Goal: Task Accomplishment & Management: Complete application form

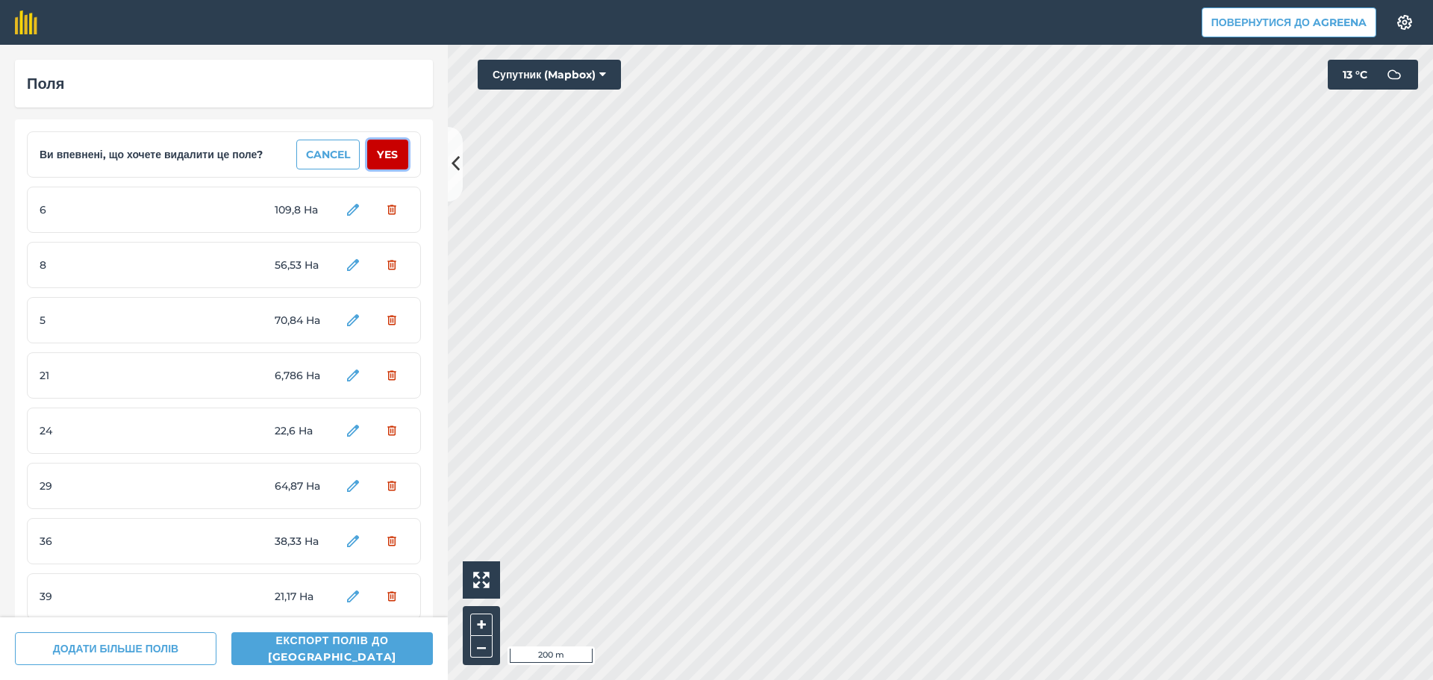
click at [388, 152] on button "Yes" at bounding box center [387, 155] width 41 height 30
click at [384, 153] on button "Yes" at bounding box center [387, 155] width 41 height 30
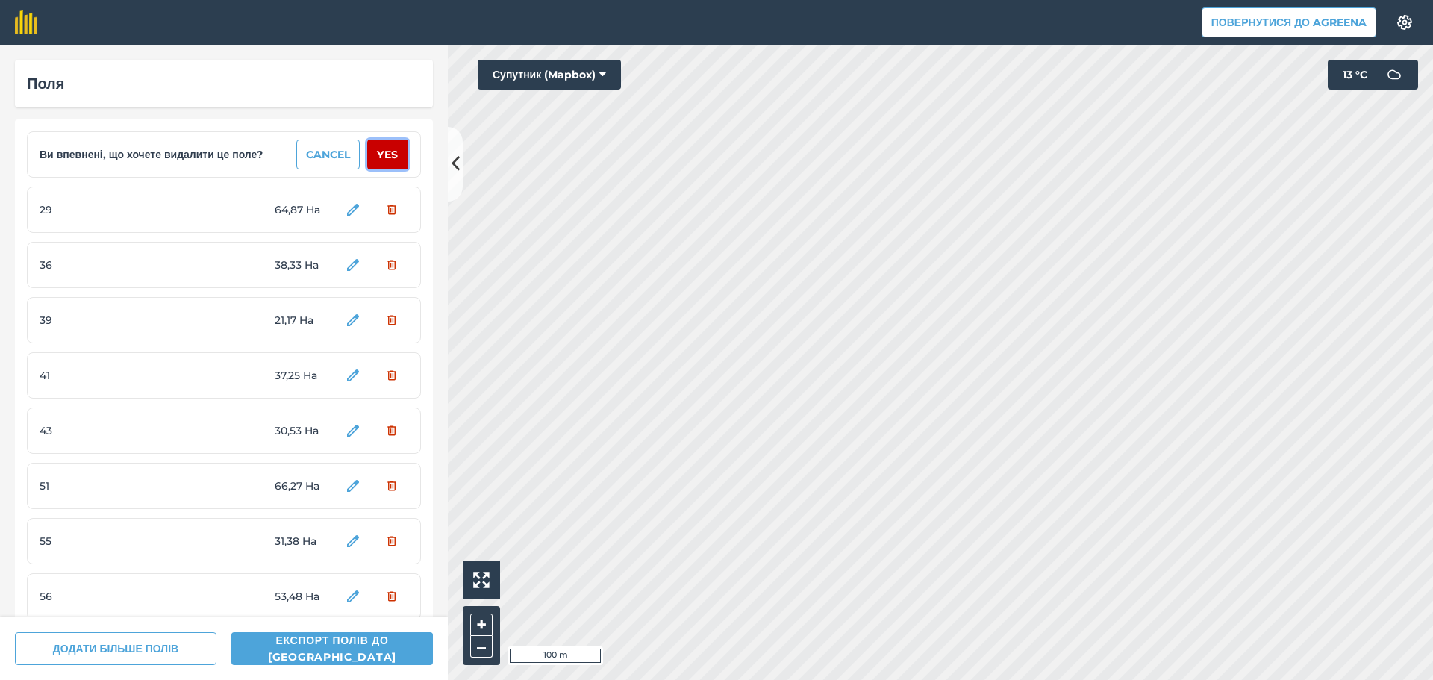
click at [384, 153] on button "Yes" at bounding box center [387, 155] width 41 height 30
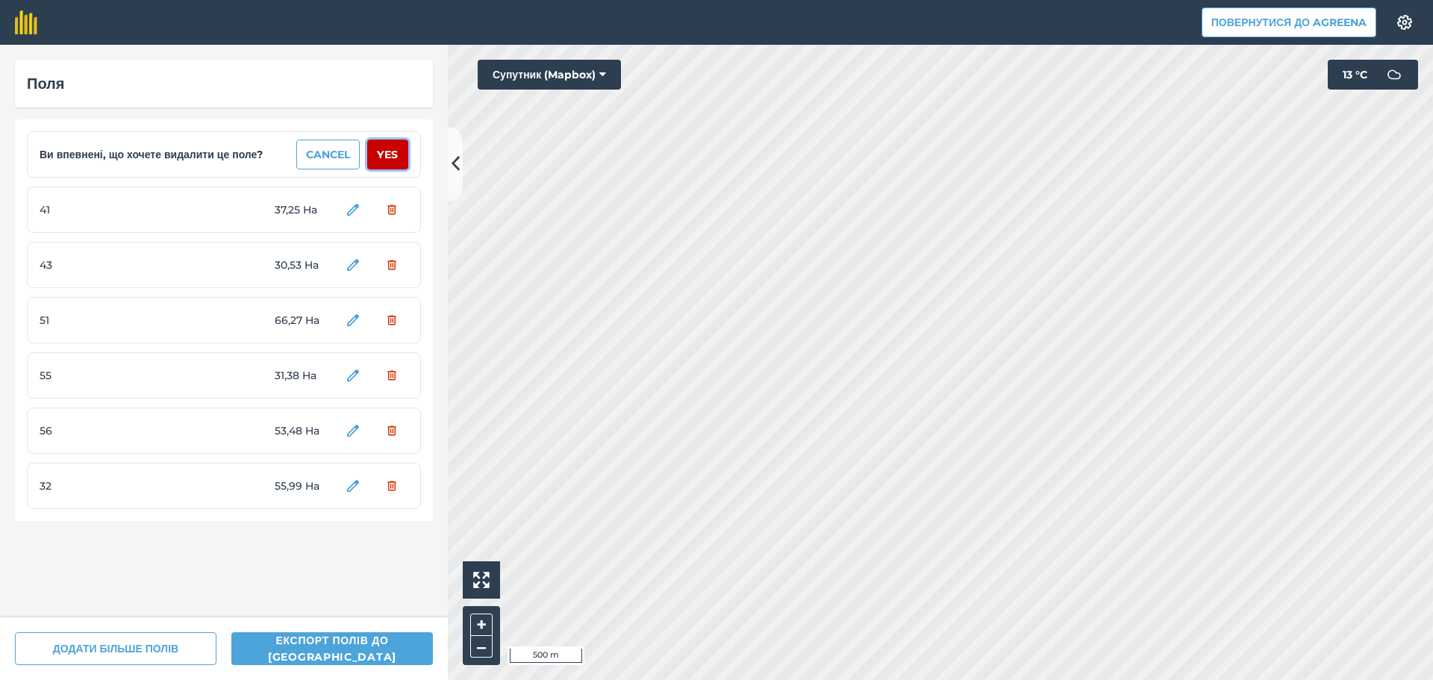
click at [384, 153] on button "Yes" at bounding box center [387, 155] width 41 height 30
click at [387, 154] on button "Yes" at bounding box center [387, 155] width 41 height 30
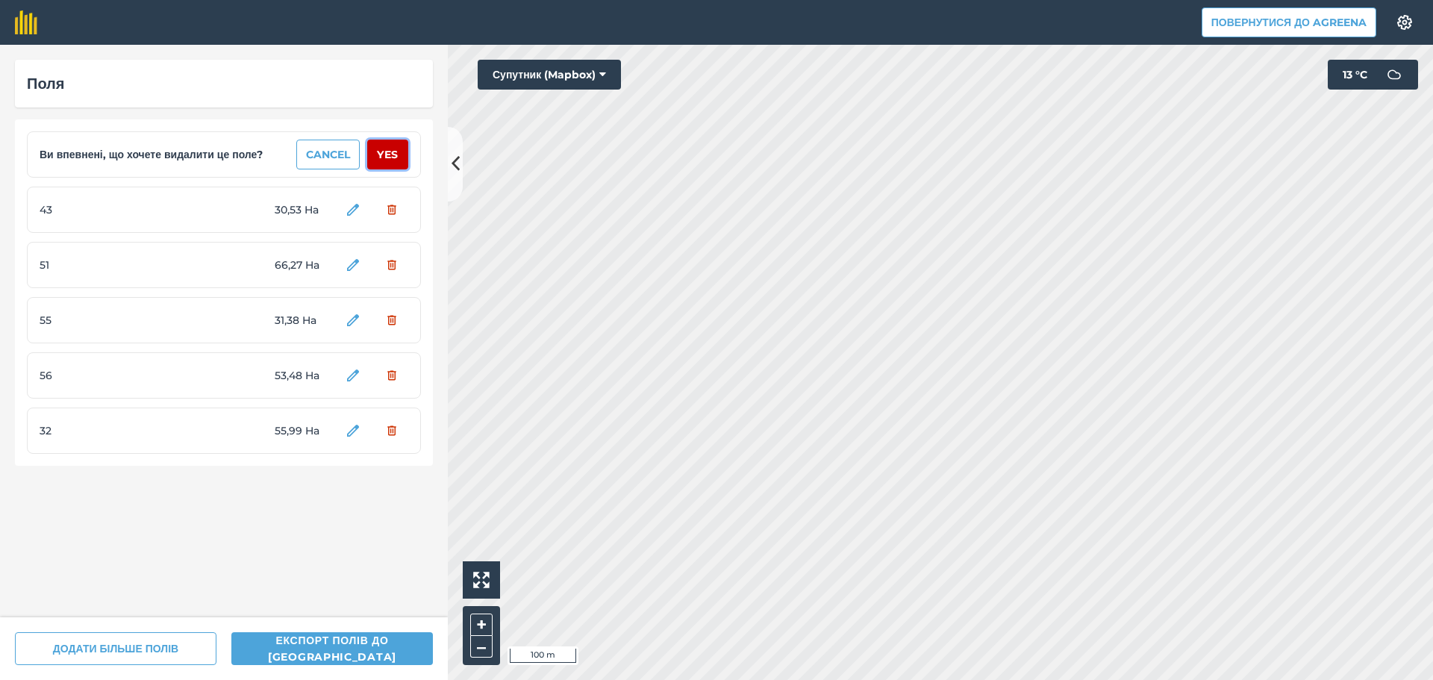
click at [392, 151] on button "Yes" at bounding box center [387, 155] width 41 height 30
click at [392, 154] on button "Yes" at bounding box center [387, 155] width 41 height 30
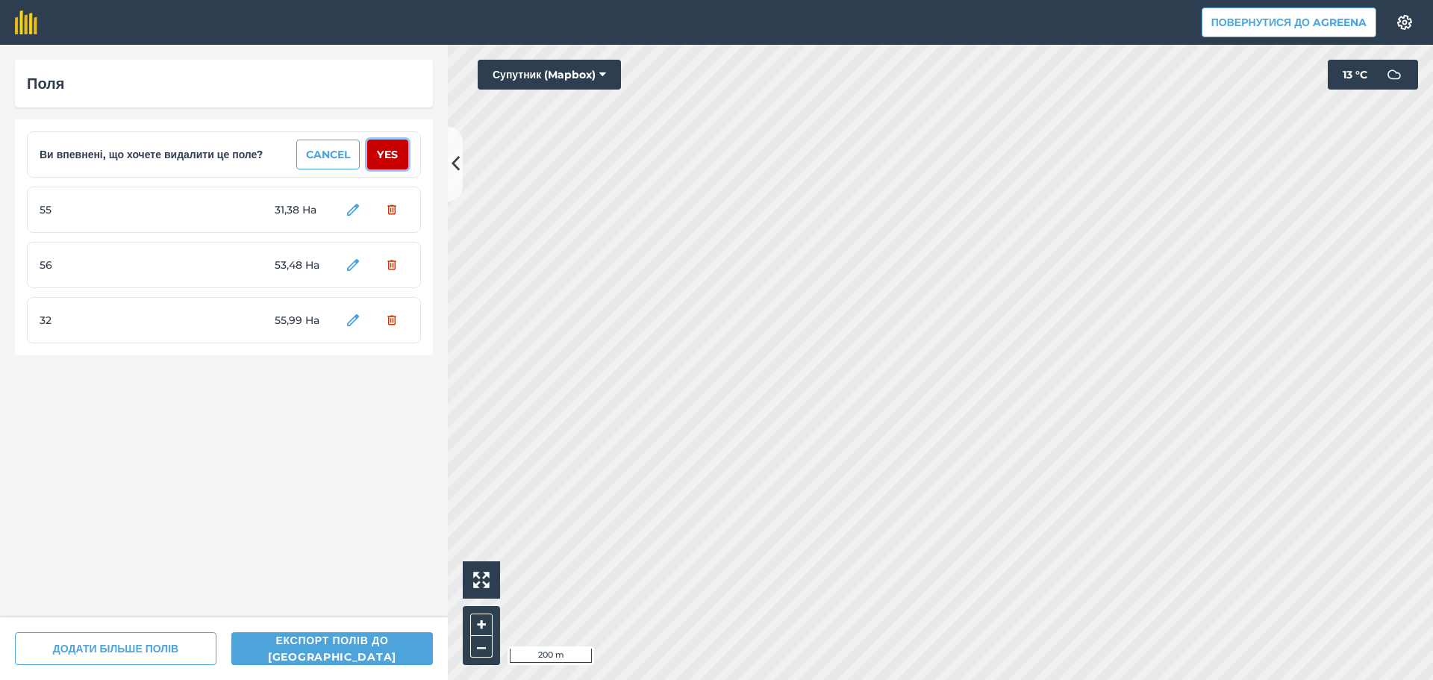
click at [392, 153] on button "Yes" at bounding box center [387, 155] width 41 height 30
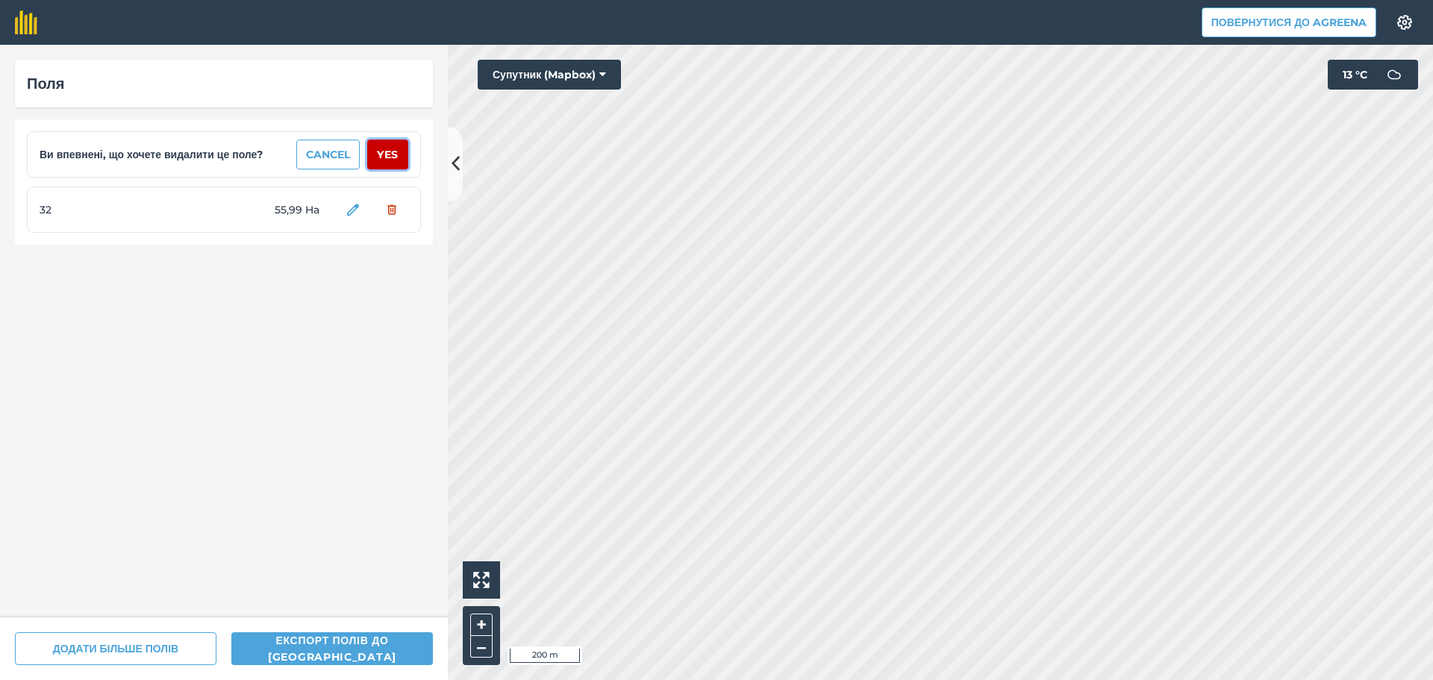
click at [392, 152] on button "Yes" at bounding box center [387, 155] width 41 height 30
click at [392, 154] on button "Yes" at bounding box center [387, 155] width 41 height 30
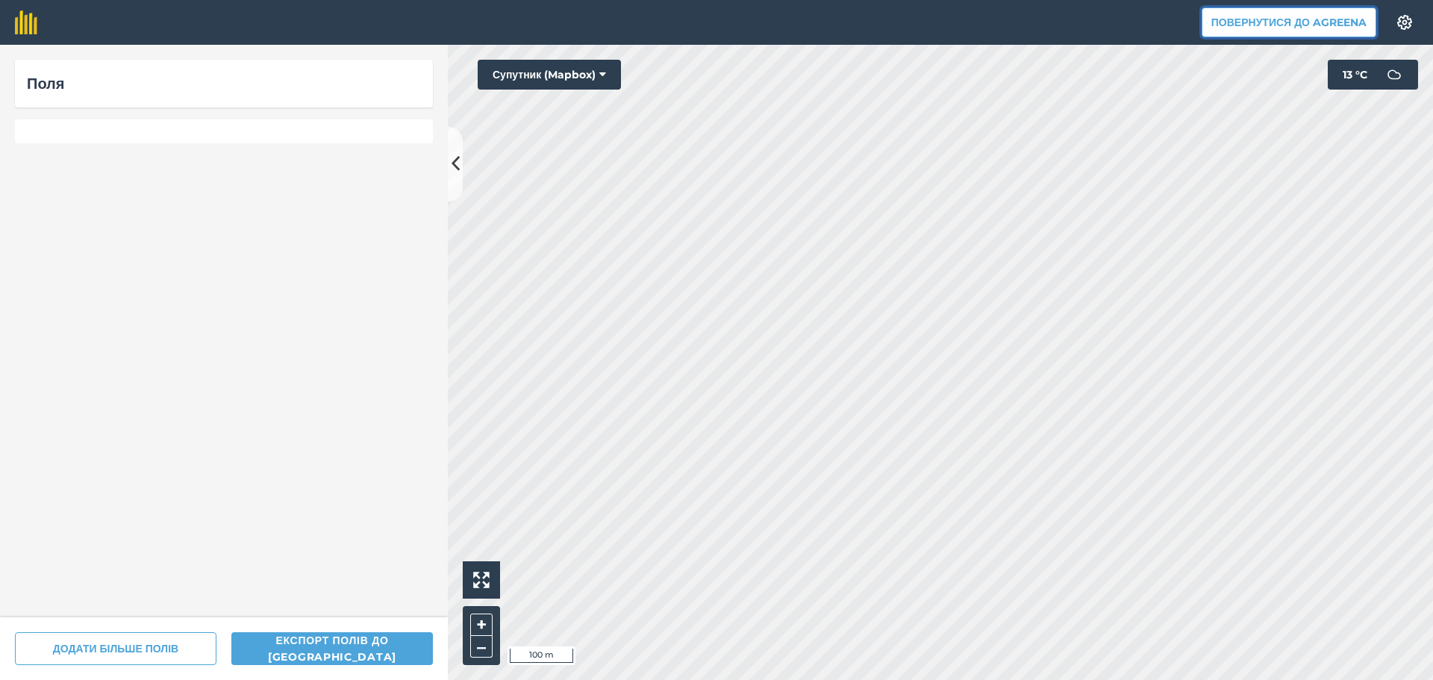
click at [1273, 26] on button "Повернутися до Agreena" at bounding box center [1288, 22] width 175 height 30
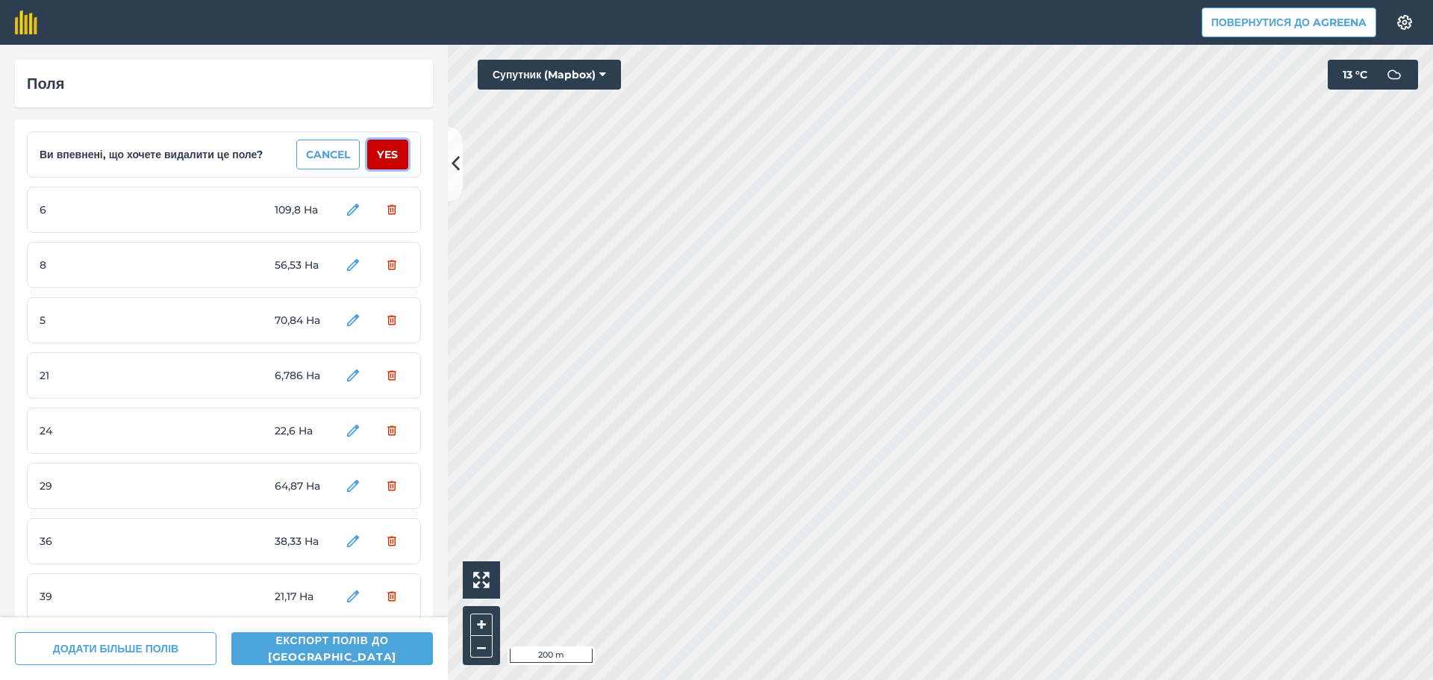
click at [381, 155] on button "Yes" at bounding box center [387, 155] width 41 height 30
click at [382, 155] on button "Yes" at bounding box center [387, 155] width 41 height 30
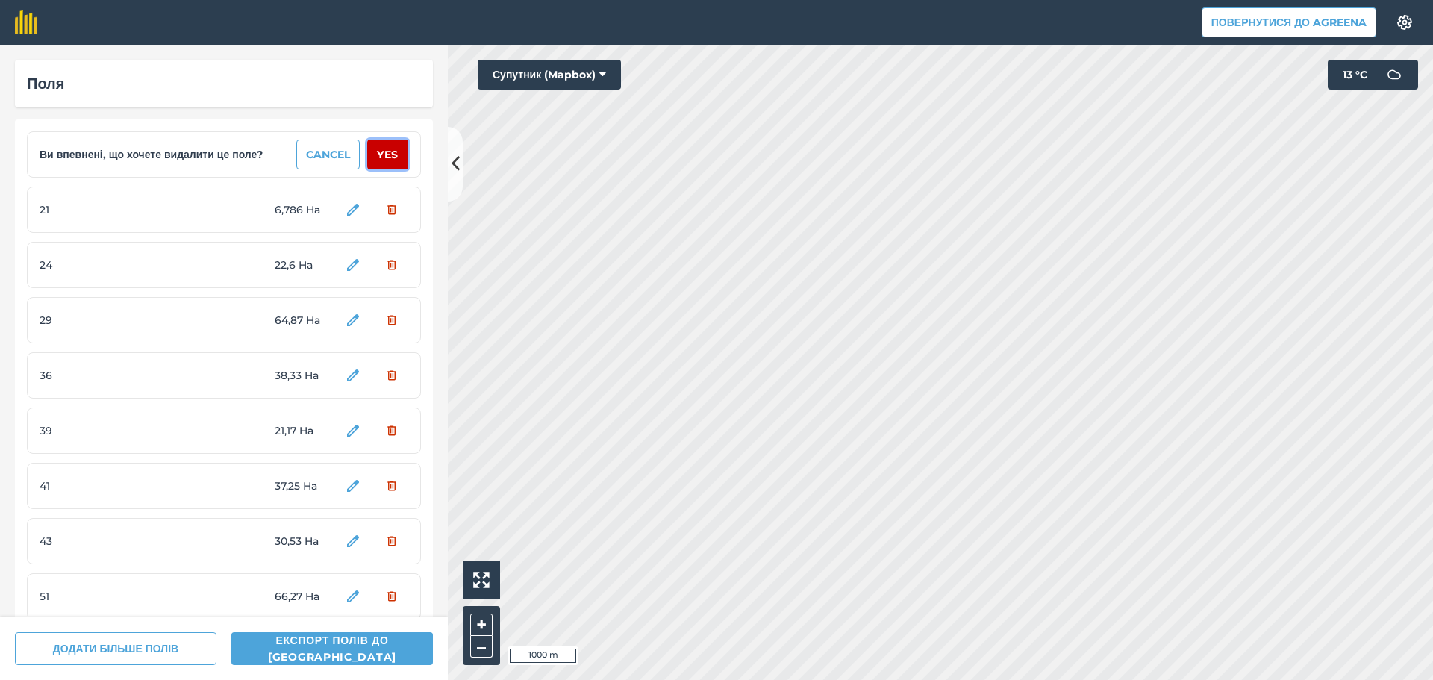
click at [382, 155] on button "Yes" at bounding box center [387, 155] width 41 height 30
click at [382, 154] on button "Yes" at bounding box center [387, 155] width 41 height 30
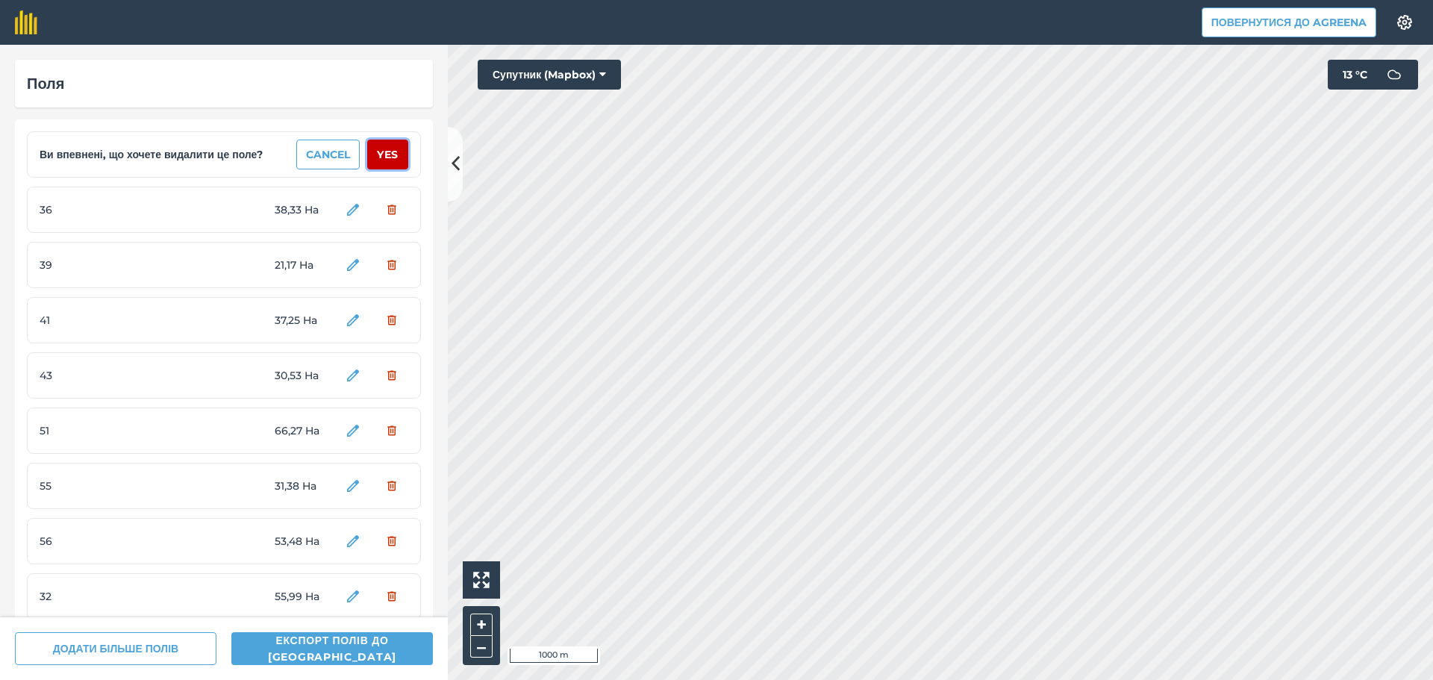
click at [382, 154] on button "Yes" at bounding box center [387, 155] width 41 height 30
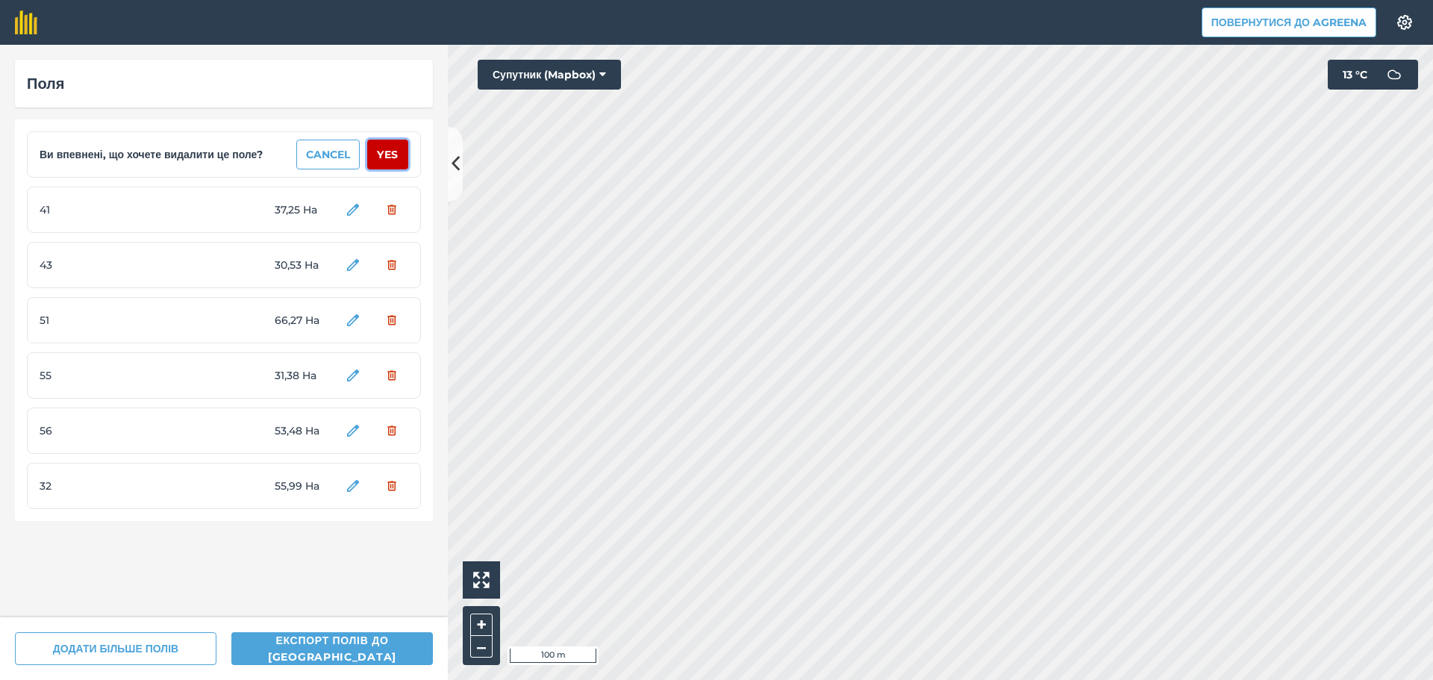
click at [382, 154] on button "Yes" at bounding box center [387, 155] width 41 height 30
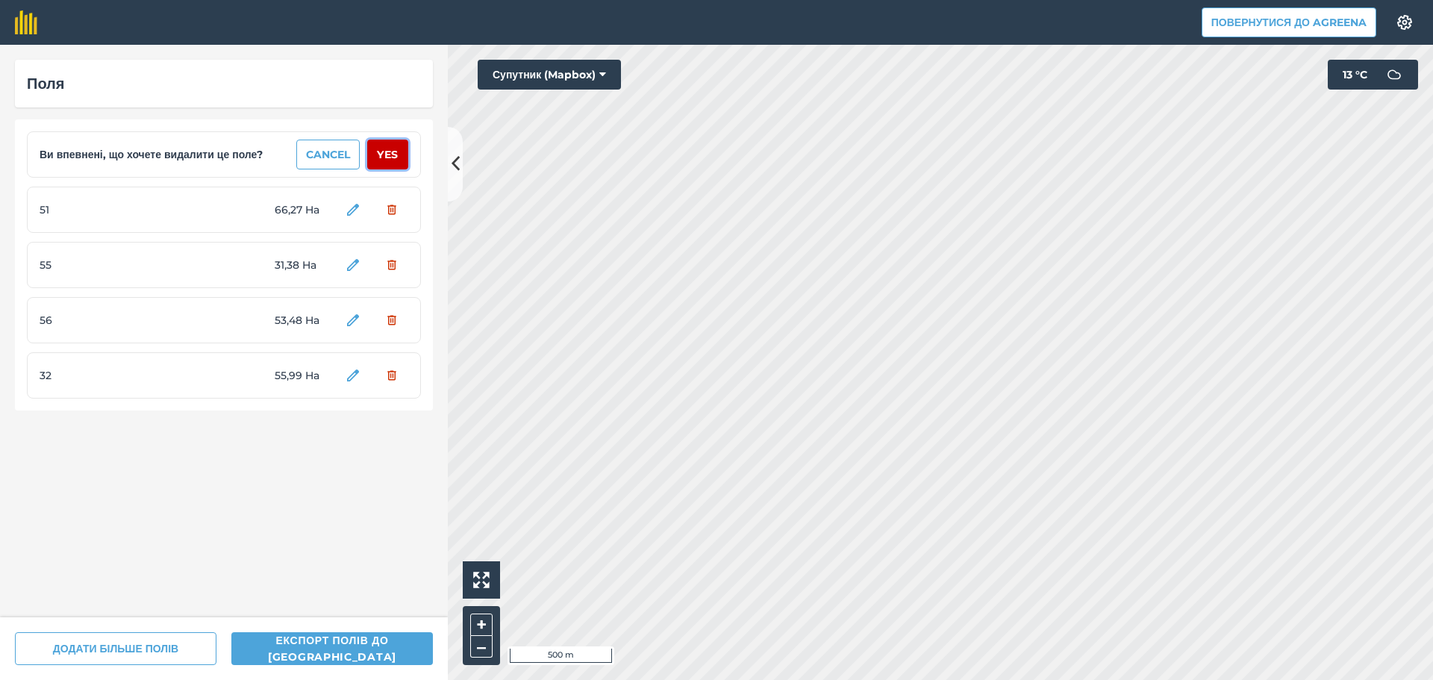
click at [383, 154] on button "Yes" at bounding box center [387, 155] width 41 height 30
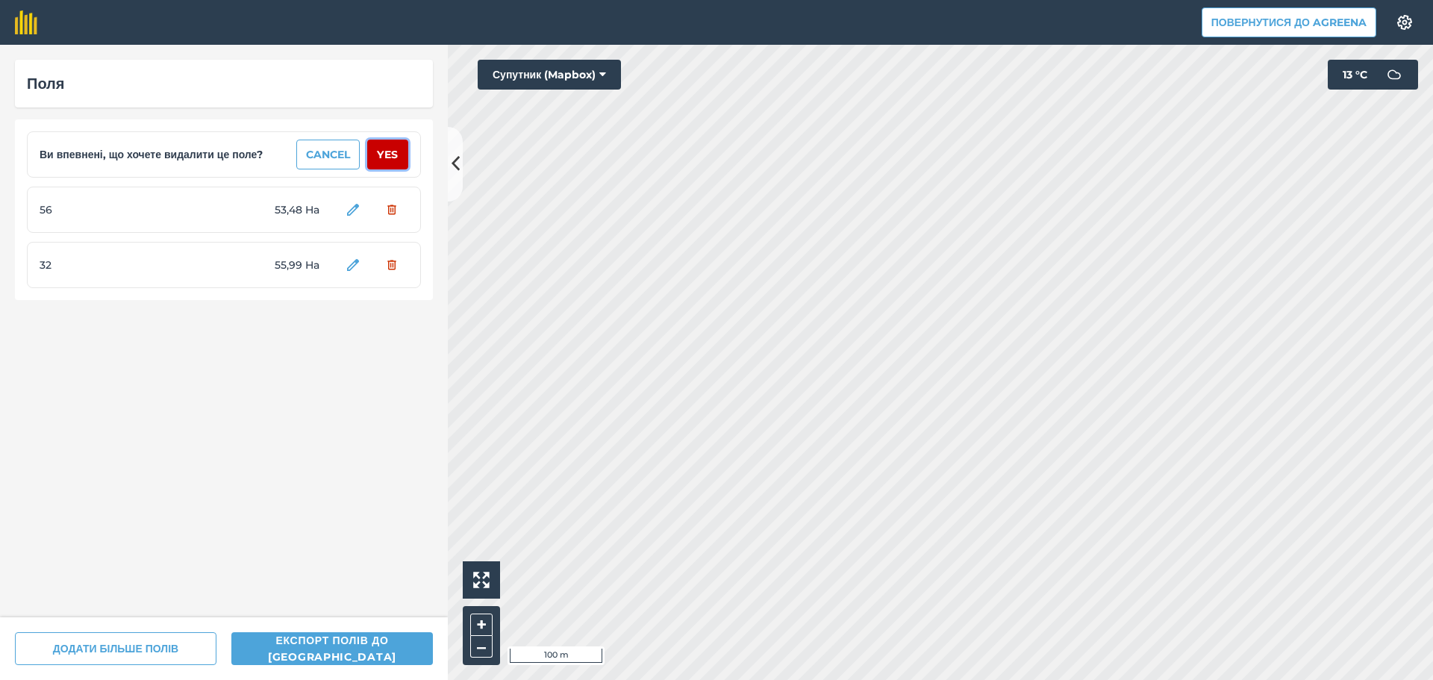
click at [383, 154] on button "Yes" at bounding box center [387, 155] width 41 height 30
click at [389, 156] on button "Yes" at bounding box center [387, 155] width 41 height 30
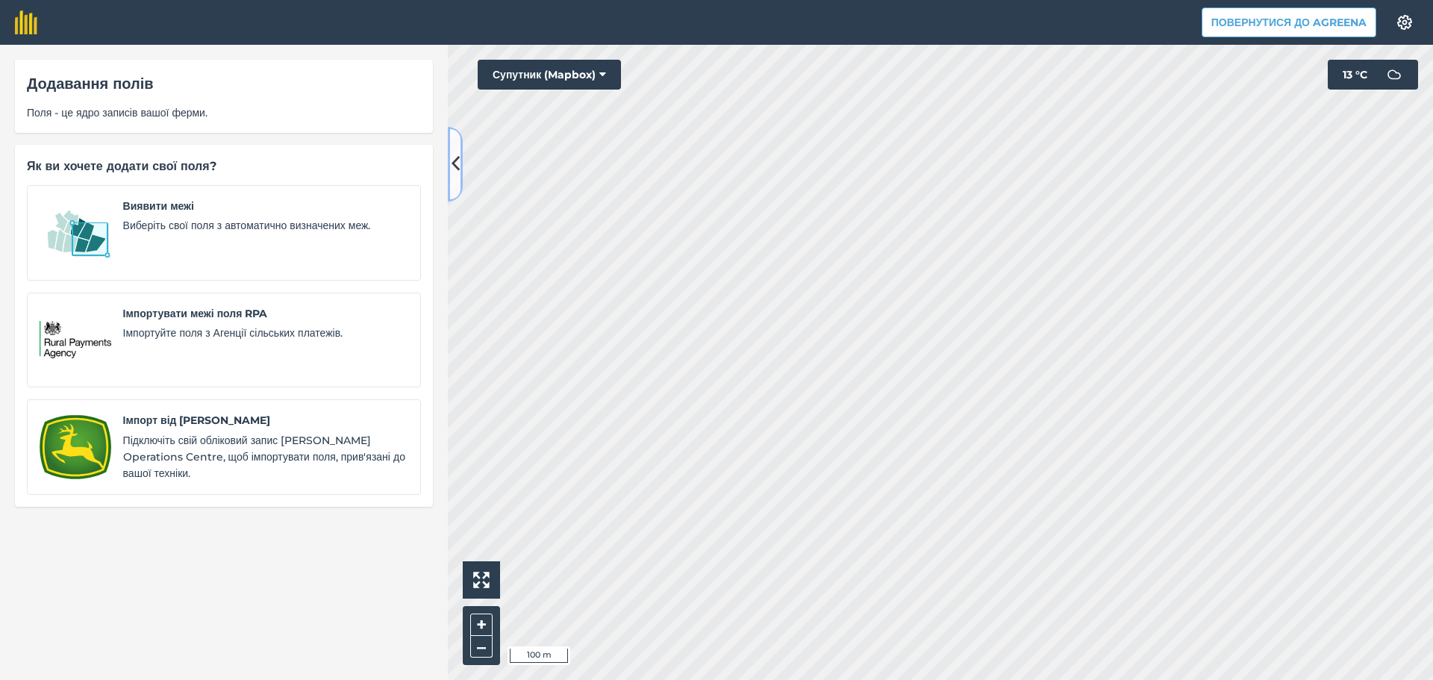
click at [460, 160] on button at bounding box center [455, 164] width 15 height 75
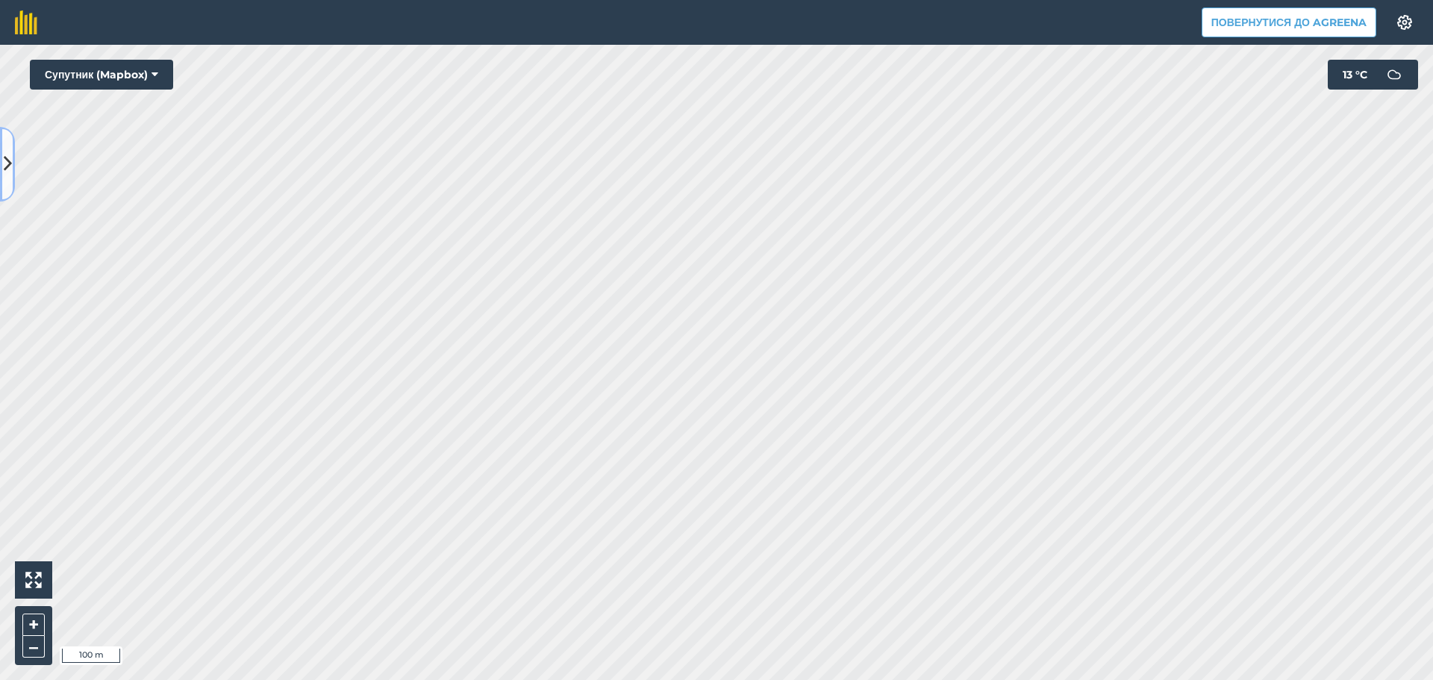
click at [6, 159] on icon at bounding box center [8, 164] width 8 height 26
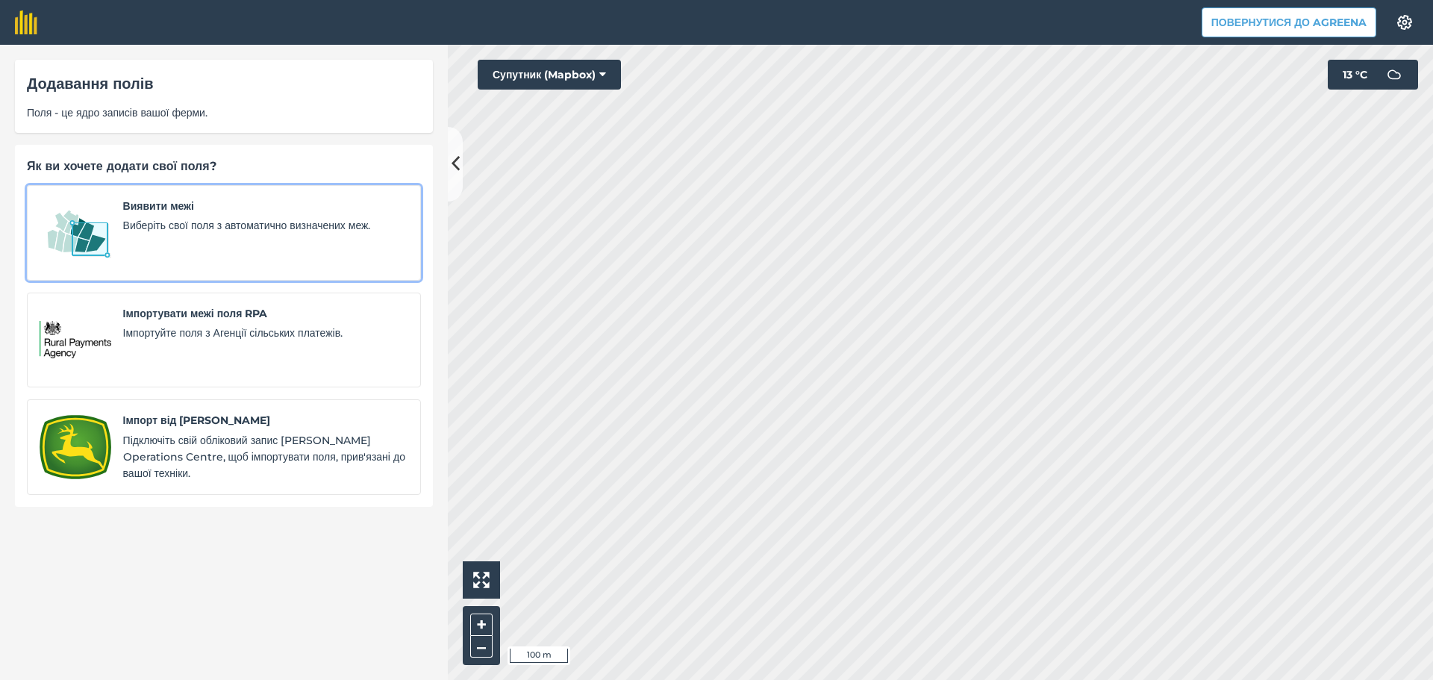
click at [273, 222] on span "Виберіть свої поля з автоматично визначених меж." at bounding box center [265, 225] width 285 height 16
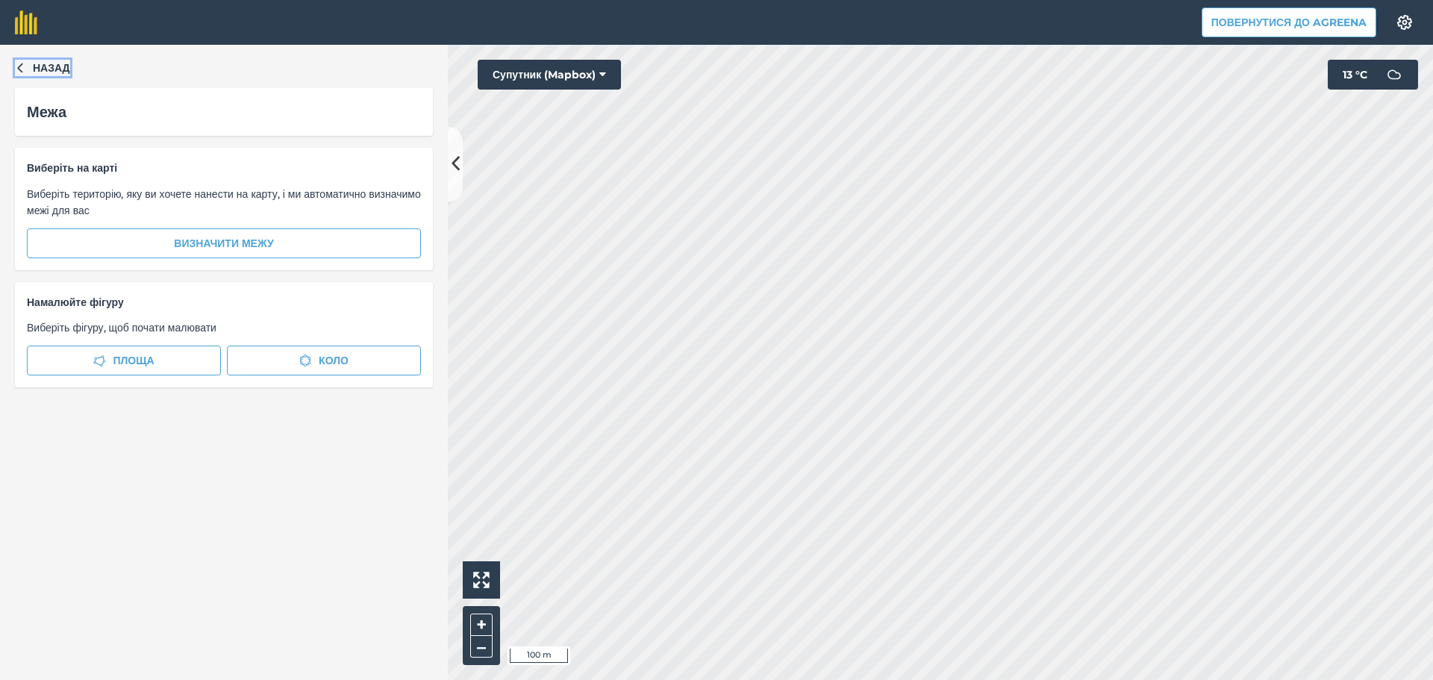
click at [58, 70] on span "Назад" at bounding box center [51, 68] width 37 height 16
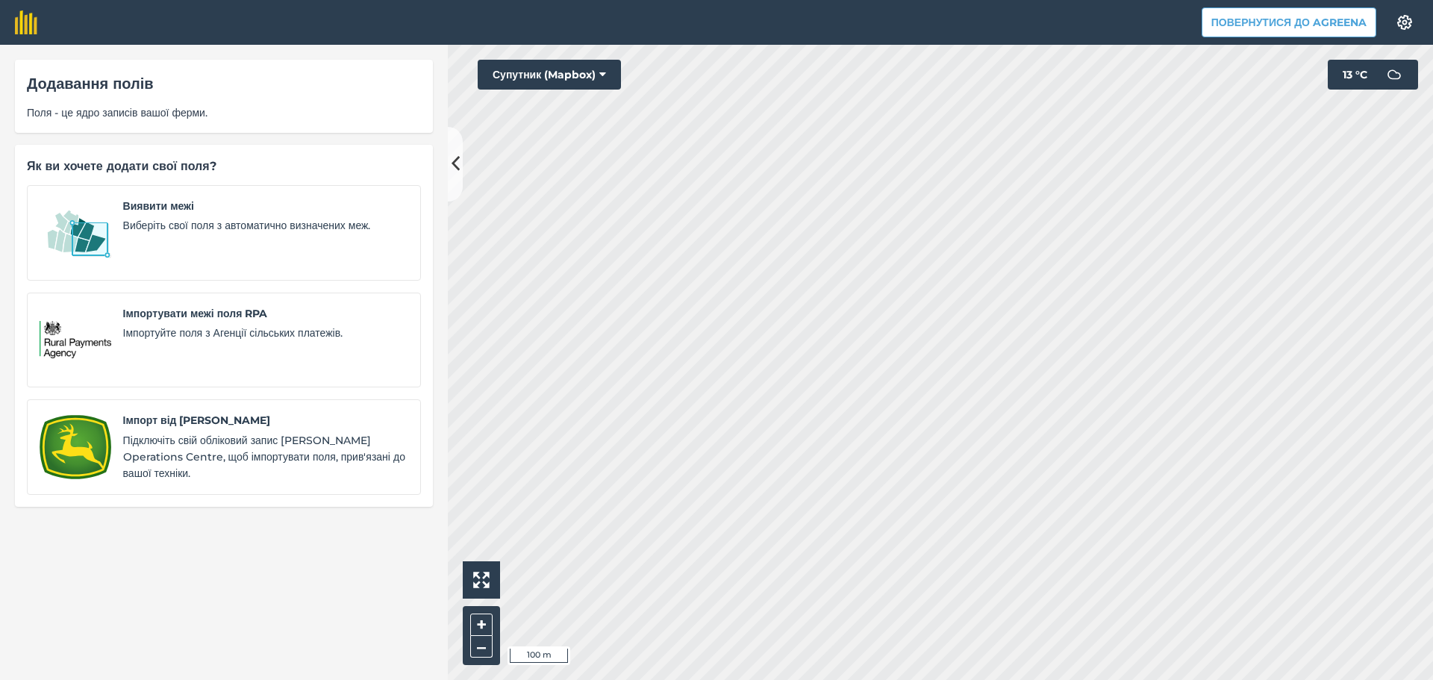
click at [230, 118] on span "Поля - це ядро записів вашої ферми." at bounding box center [224, 112] width 394 height 16
click at [210, 113] on span "Поля - це ядро записів вашої ферми." at bounding box center [224, 112] width 394 height 16
click at [451, 179] on button at bounding box center [455, 164] width 15 height 75
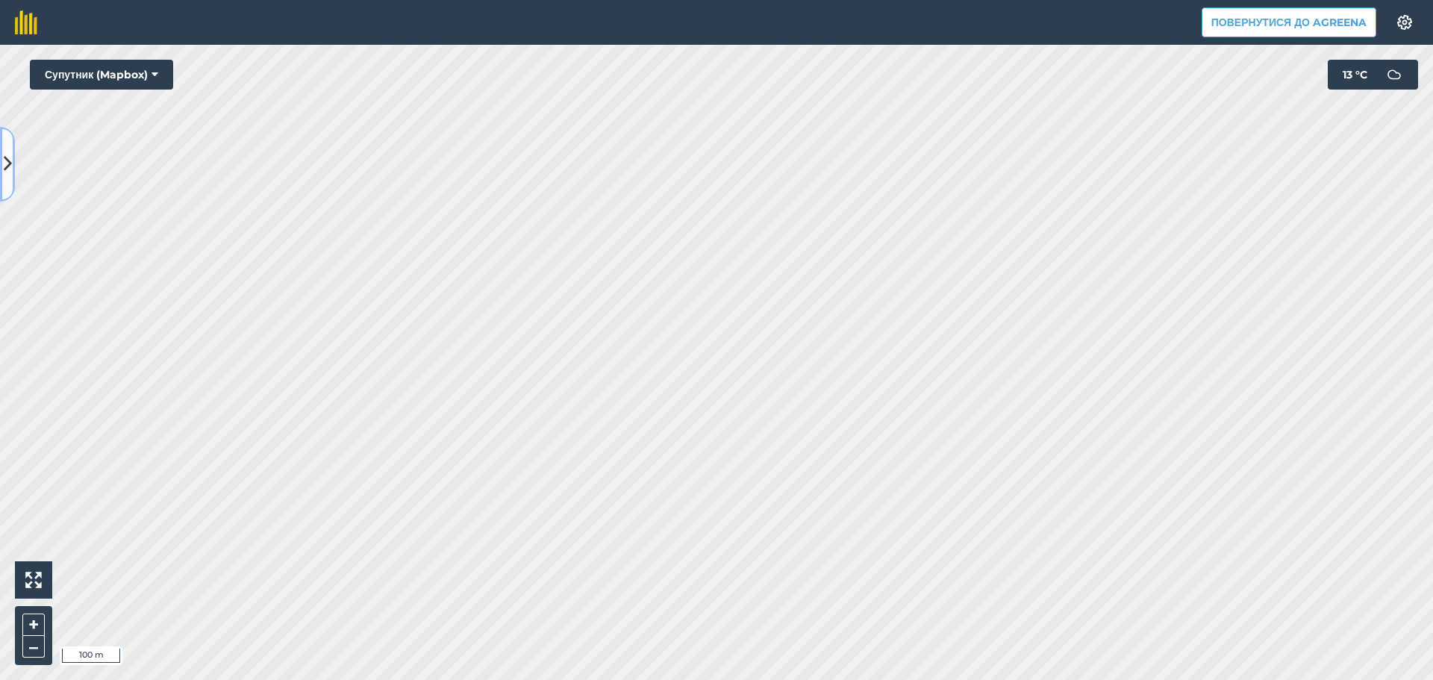
click at [8, 155] on icon at bounding box center [8, 164] width 8 height 26
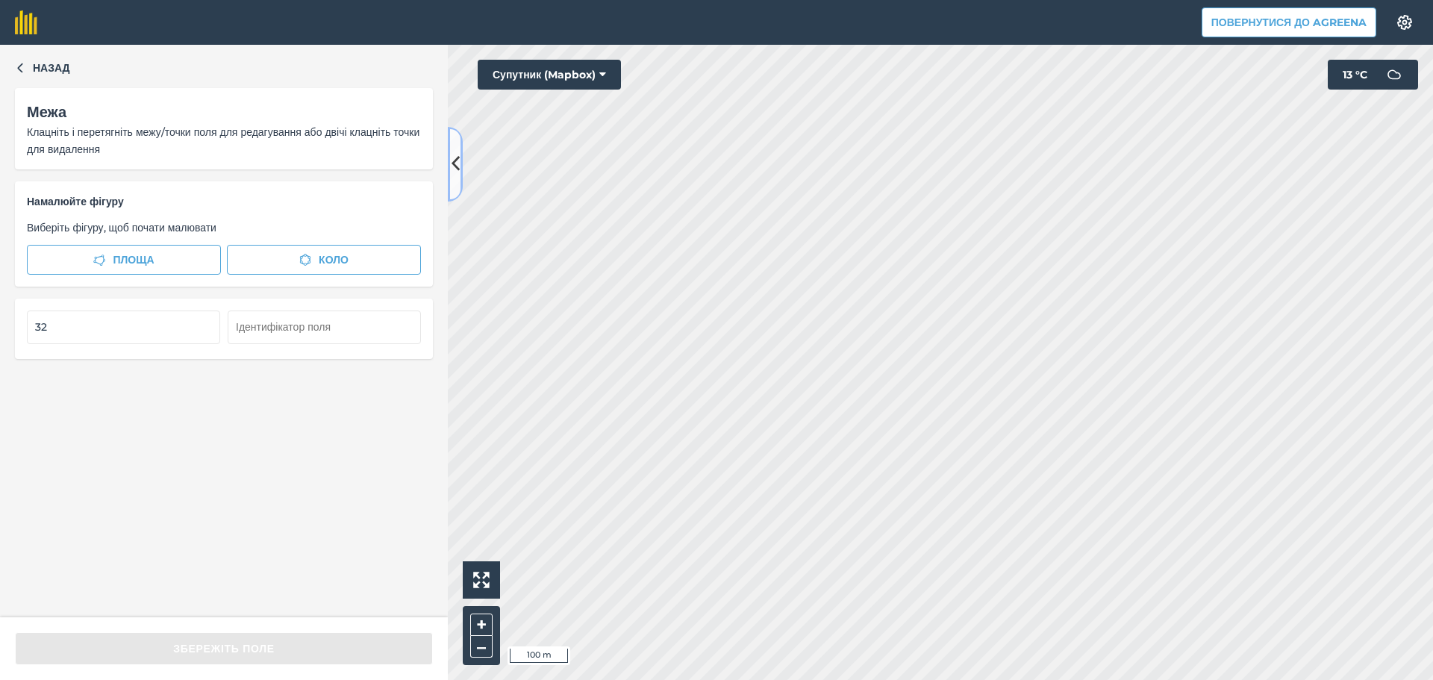
click at [460, 175] on button at bounding box center [455, 164] width 15 height 75
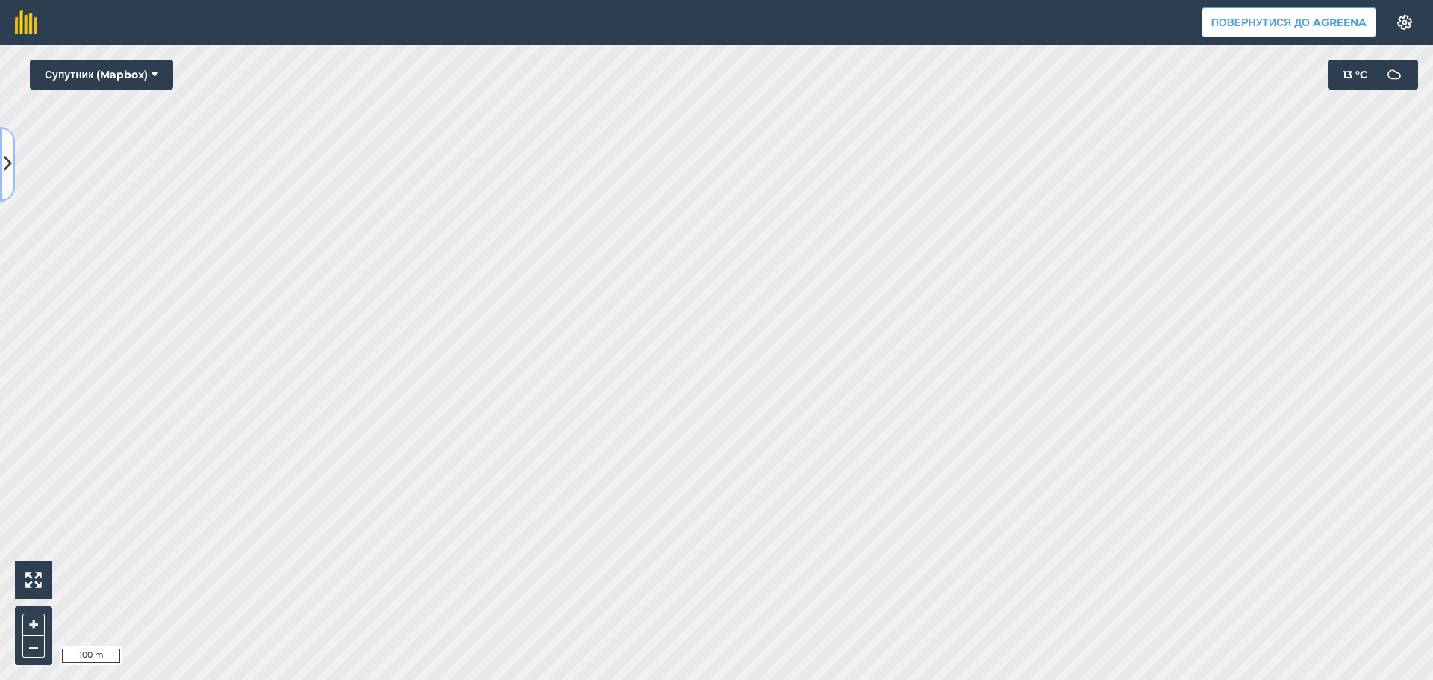
click at [10, 158] on icon at bounding box center [8, 164] width 8 height 26
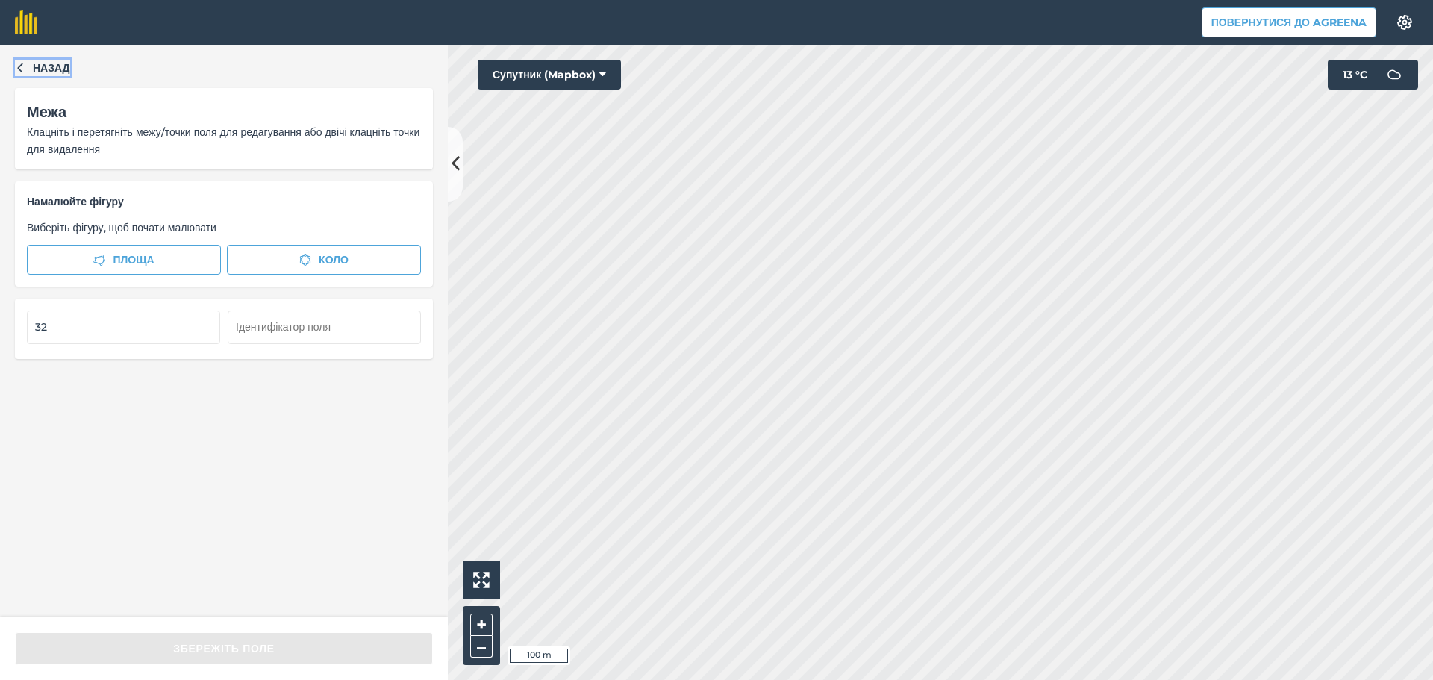
click at [38, 66] on span "Назад" at bounding box center [51, 68] width 37 height 16
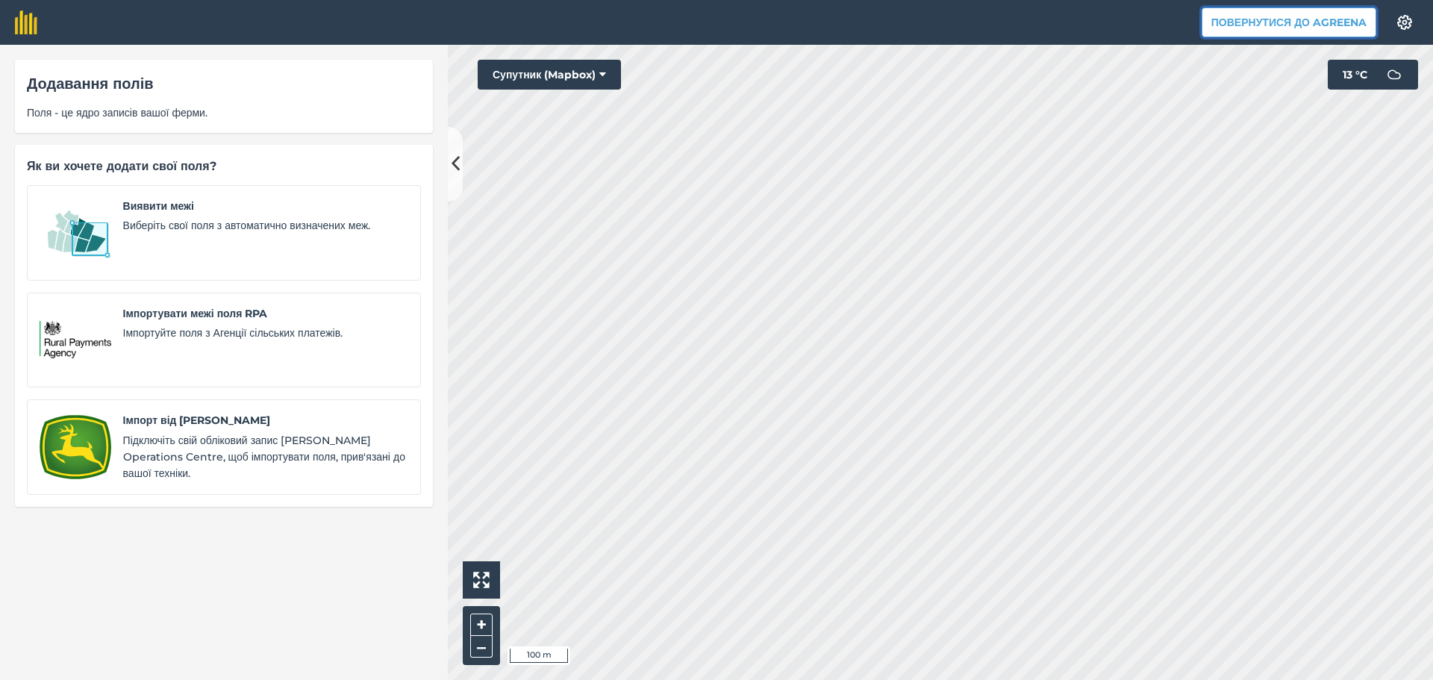
click at [1257, 12] on button "Повернутися до Agreena" at bounding box center [1288, 22] width 175 height 30
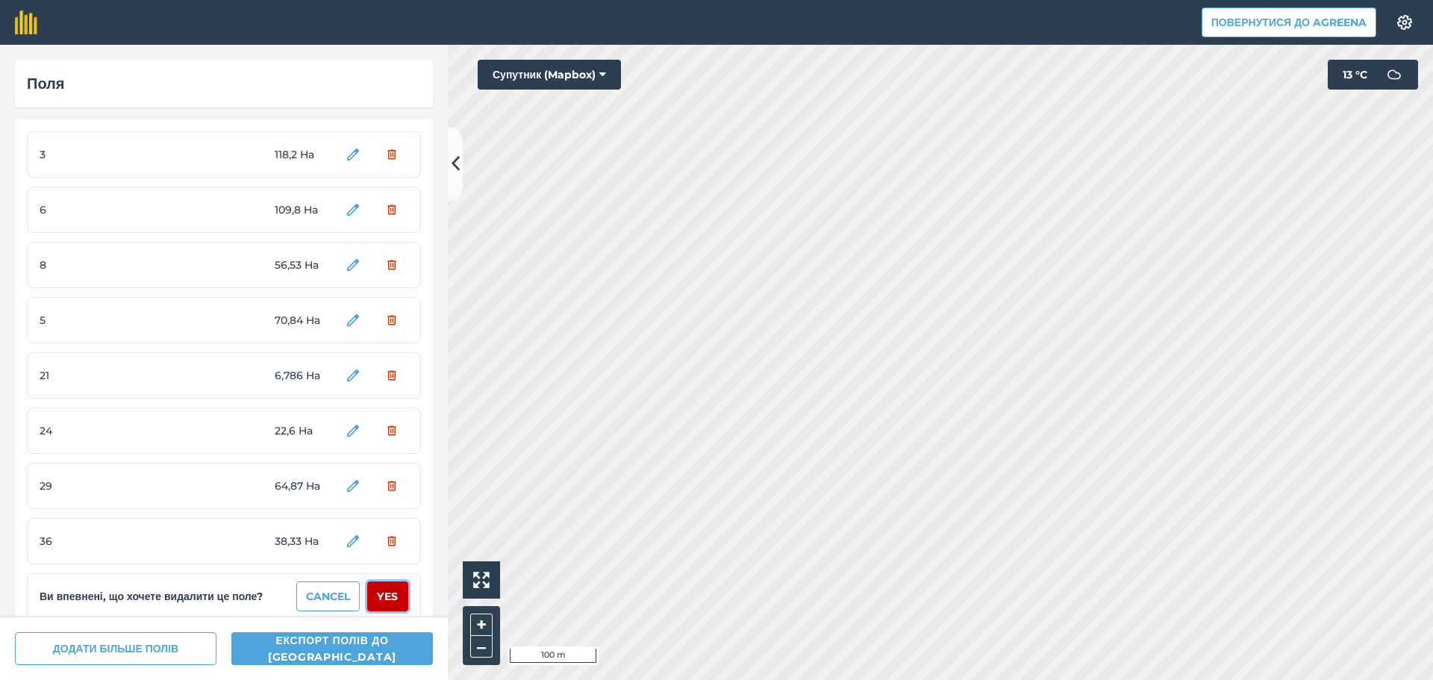
click at [381, 602] on button "Yes" at bounding box center [387, 596] width 41 height 30
click at [378, 595] on button "Yes" at bounding box center [387, 596] width 41 height 30
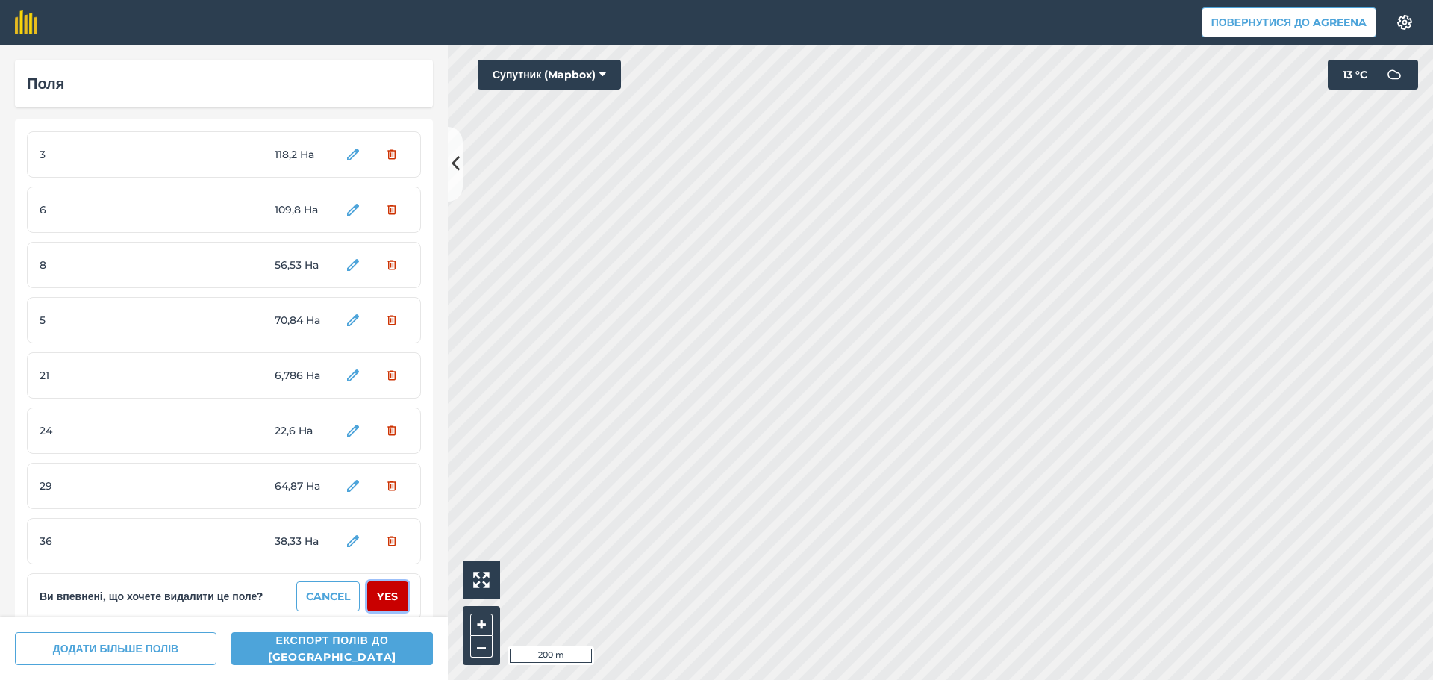
click at [378, 595] on button "Yes" at bounding box center [387, 596] width 41 height 30
click at [379, 592] on button "Yes" at bounding box center [387, 596] width 41 height 30
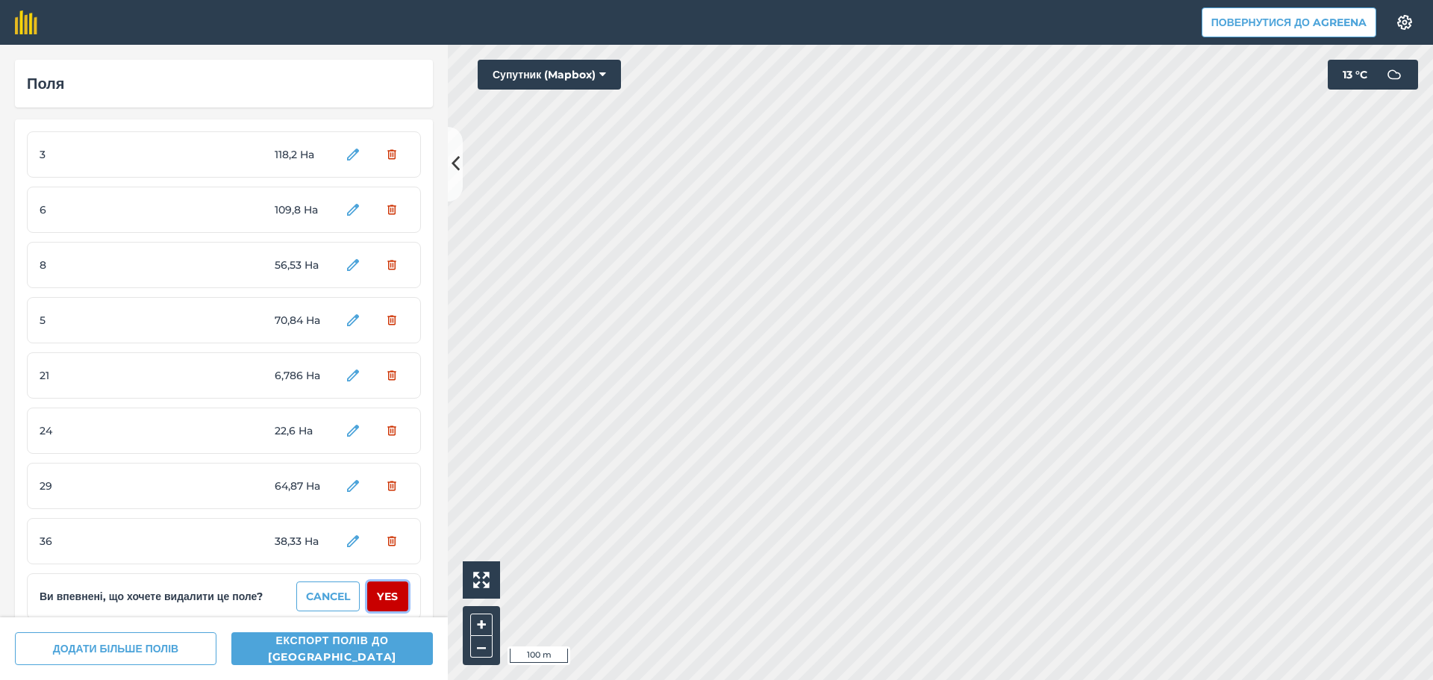
click at [381, 592] on div "Поля 3 118,2 Ha 6 109,8 Ha 8 56,53 Ha 5 70,84 Ha 21 6,786 Ha 24 22,6 Ha 29 64,8…" at bounding box center [224, 331] width 448 height 572
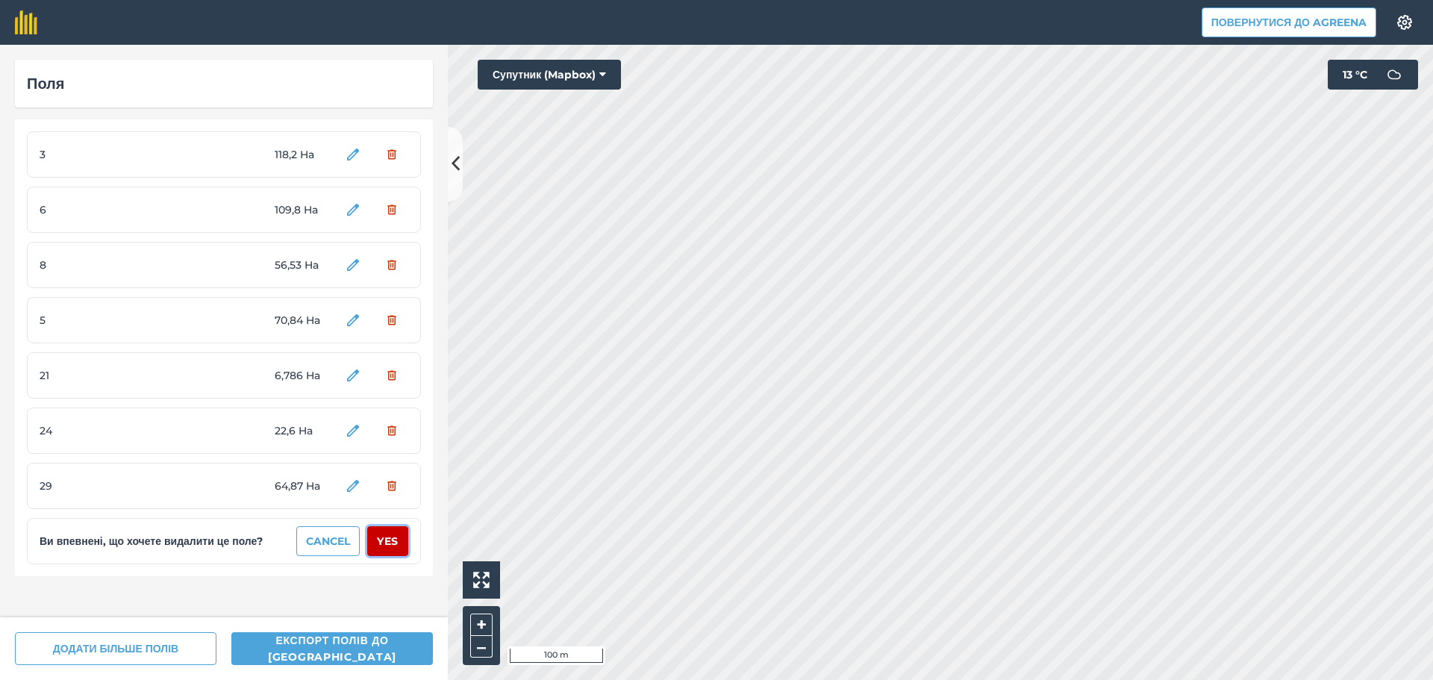
click at [394, 535] on button "Yes" at bounding box center [387, 541] width 41 height 30
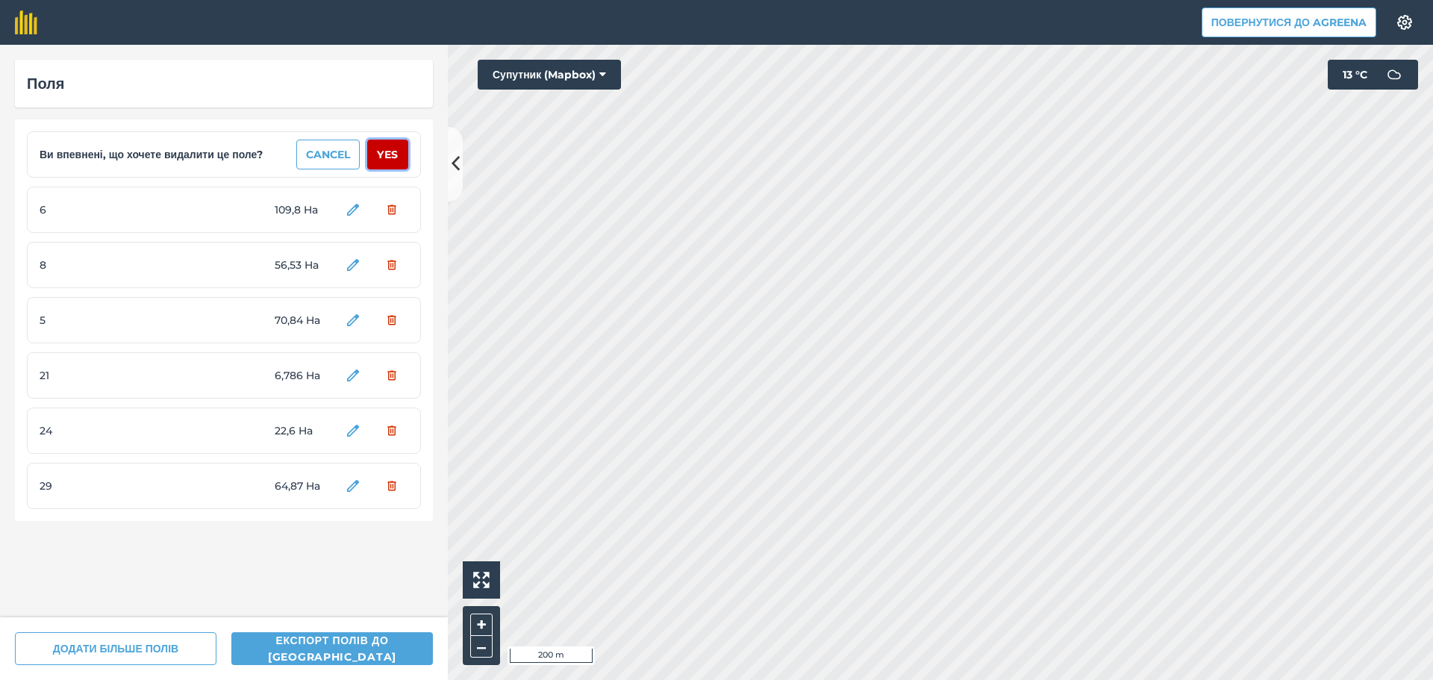
click at [402, 154] on button "Yes" at bounding box center [387, 155] width 41 height 30
click at [396, 151] on button "Yes" at bounding box center [387, 155] width 41 height 30
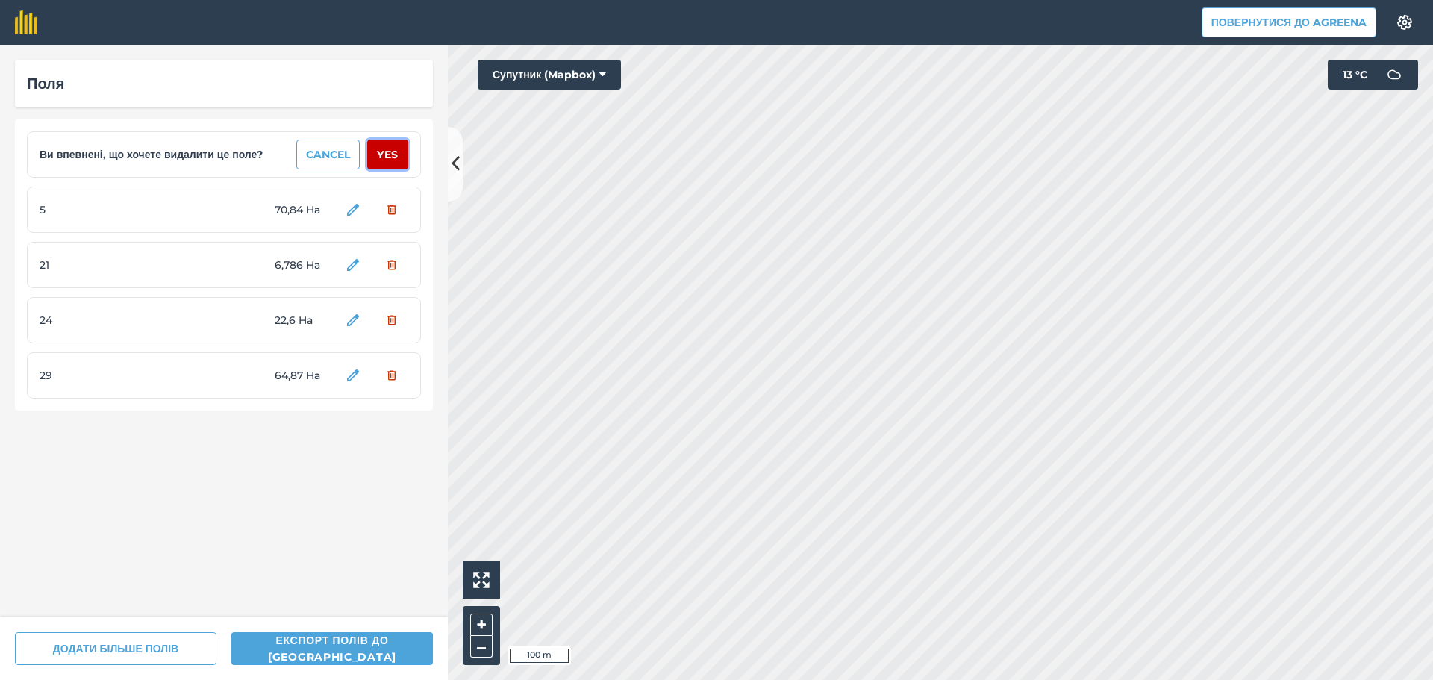
click at [396, 151] on button "Yes" at bounding box center [387, 155] width 41 height 30
click at [391, 154] on button "Yes" at bounding box center [387, 155] width 41 height 30
click at [392, 148] on button "Yes" at bounding box center [387, 155] width 41 height 30
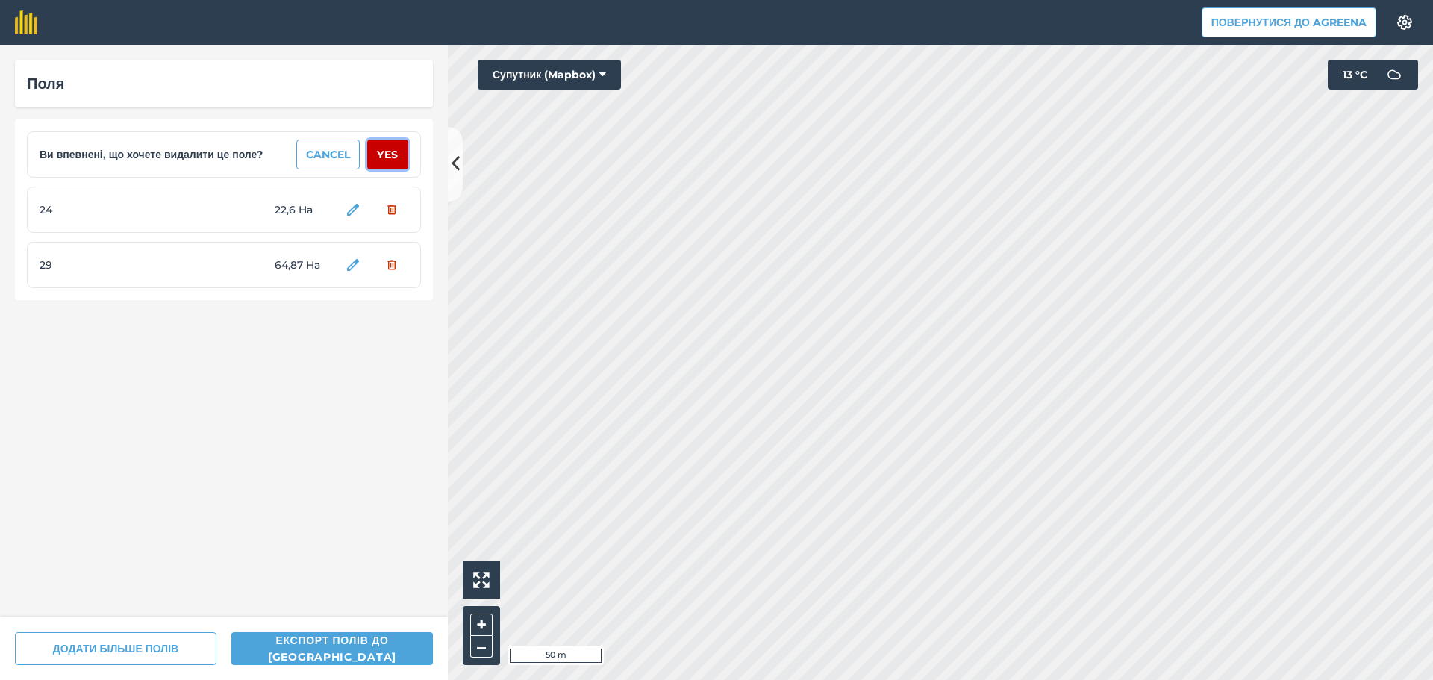
click at [394, 151] on button "Yes" at bounding box center [387, 155] width 41 height 30
click at [390, 152] on button "Yes" at bounding box center [387, 155] width 41 height 30
click at [392, 151] on button "Yes" at bounding box center [387, 155] width 41 height 30
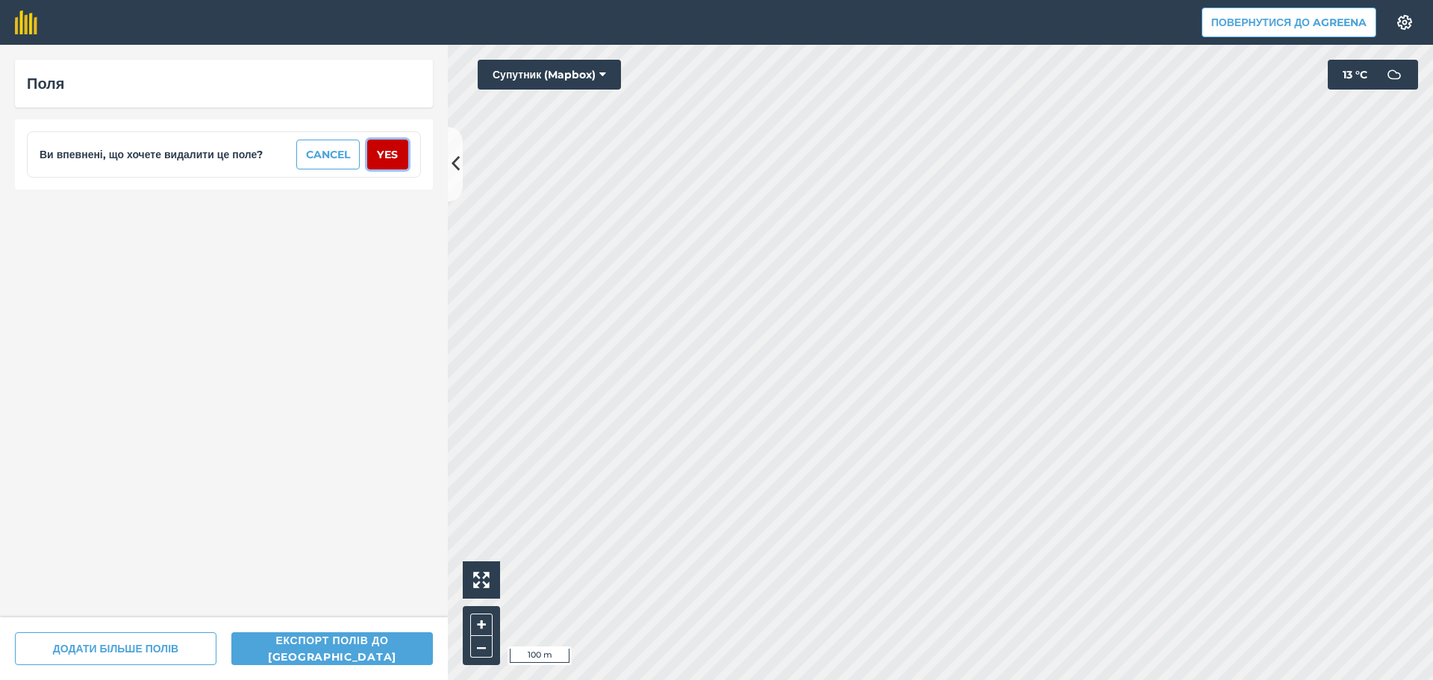
click at [394, 154] on button "Yes" at bounding box center [387, 155] width 41 height 30
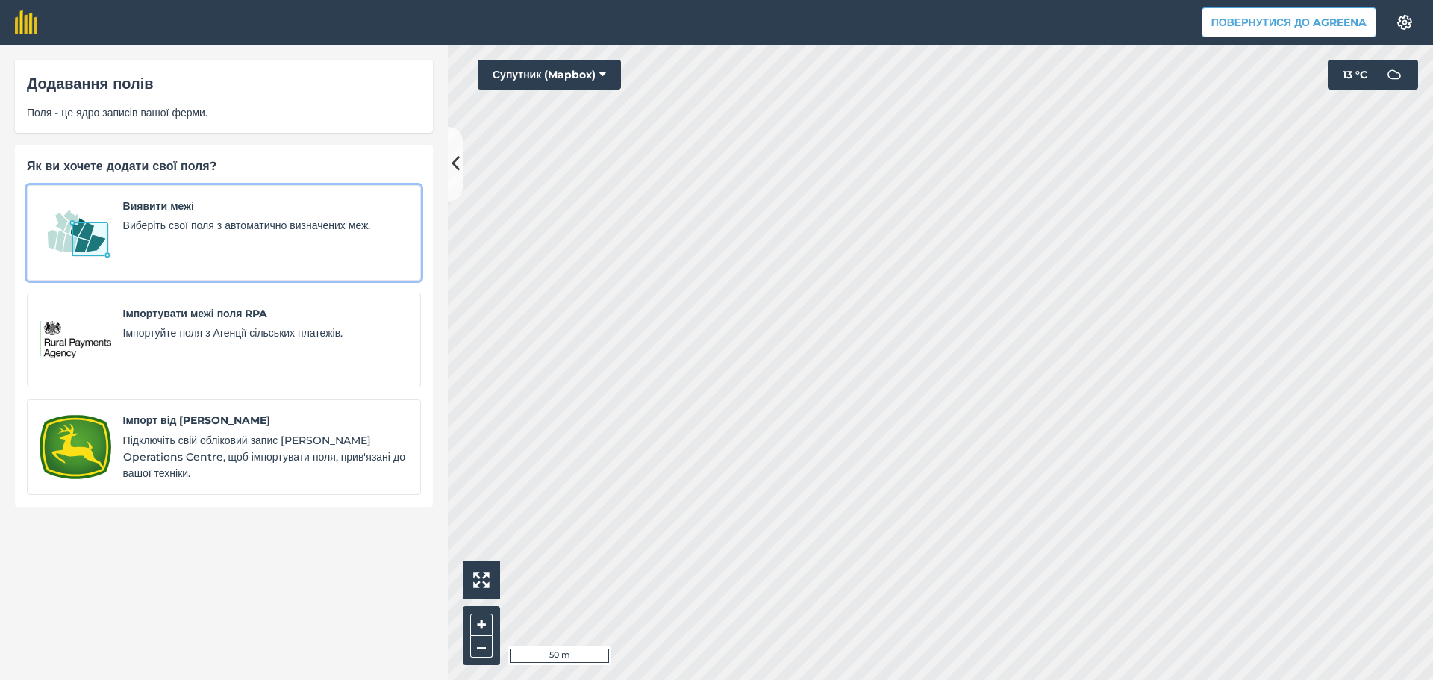
click at [195, 235] on div "Виявити межі Виберіть свої поля з автоматично визначених меж." at bounding box center [265, 233] width 285 height 70
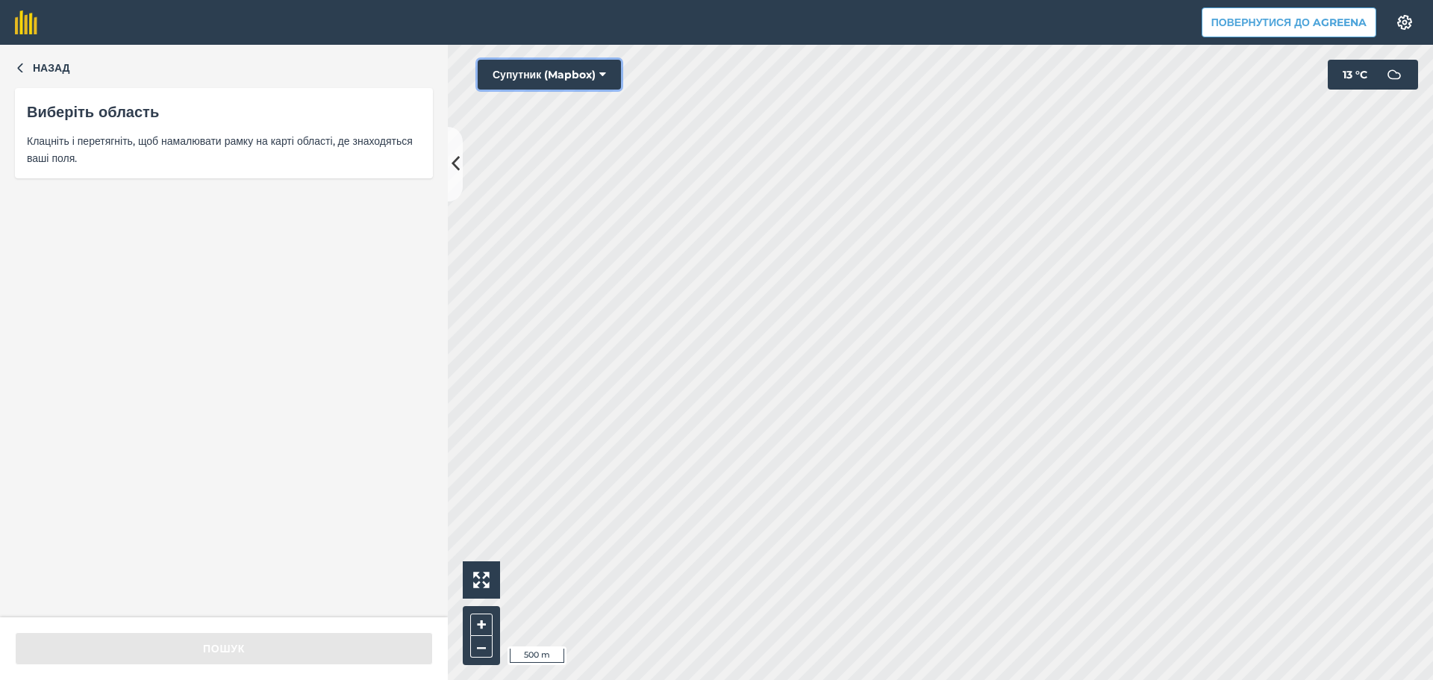
click at [587, 78] on button "Супутник (Mapbox)" at bounding box center [549, 75] width 143 height 30
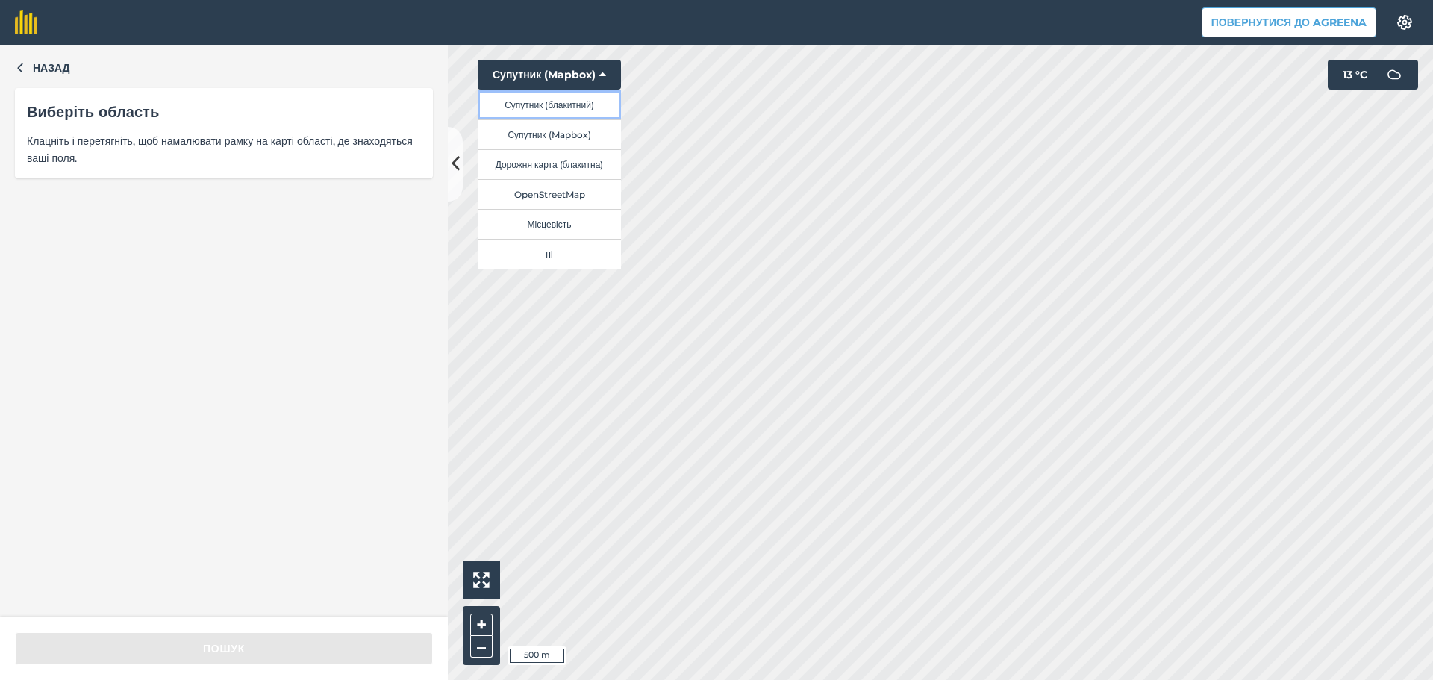
click at [581, 110] on button "Супутник (блакитний)" at bounding box center [549, 105] width 143 height 30
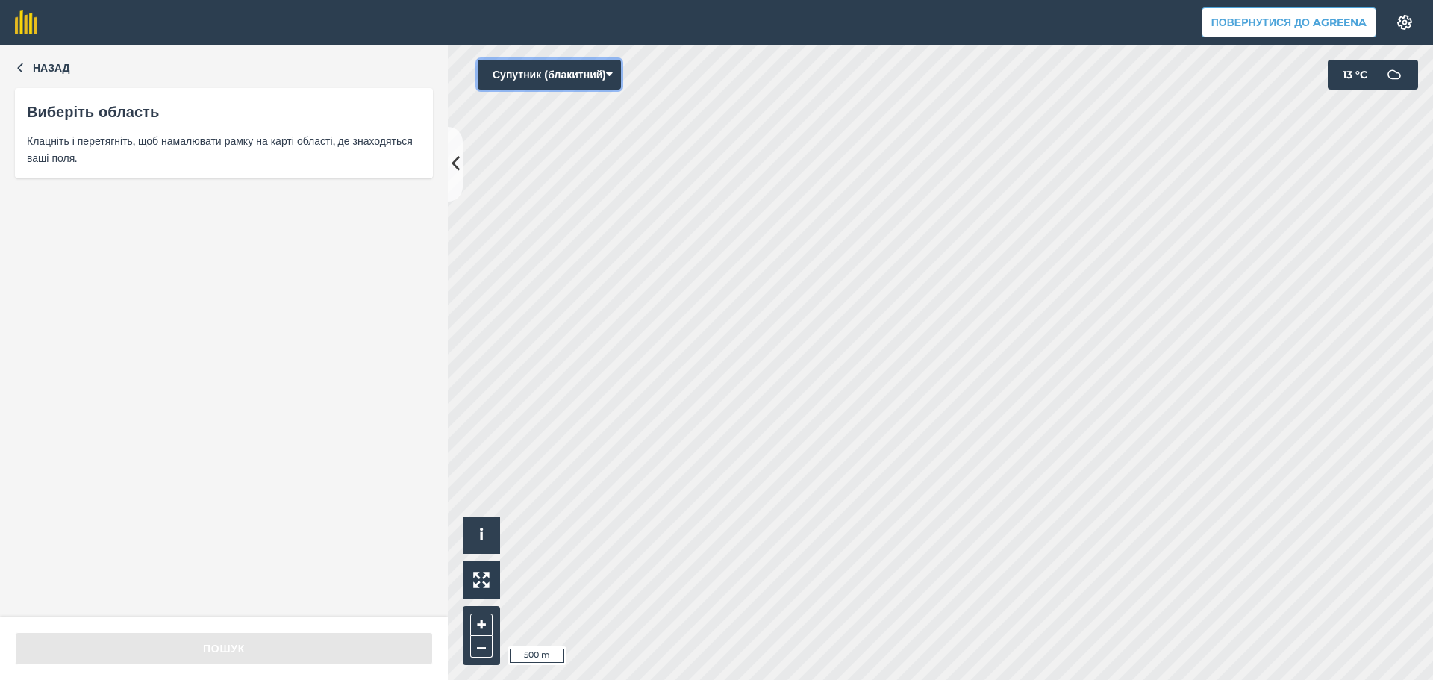
click at [610, 73] on button "Супутник (блакитний)" at bounding box center [549, 75] width 143 height 30
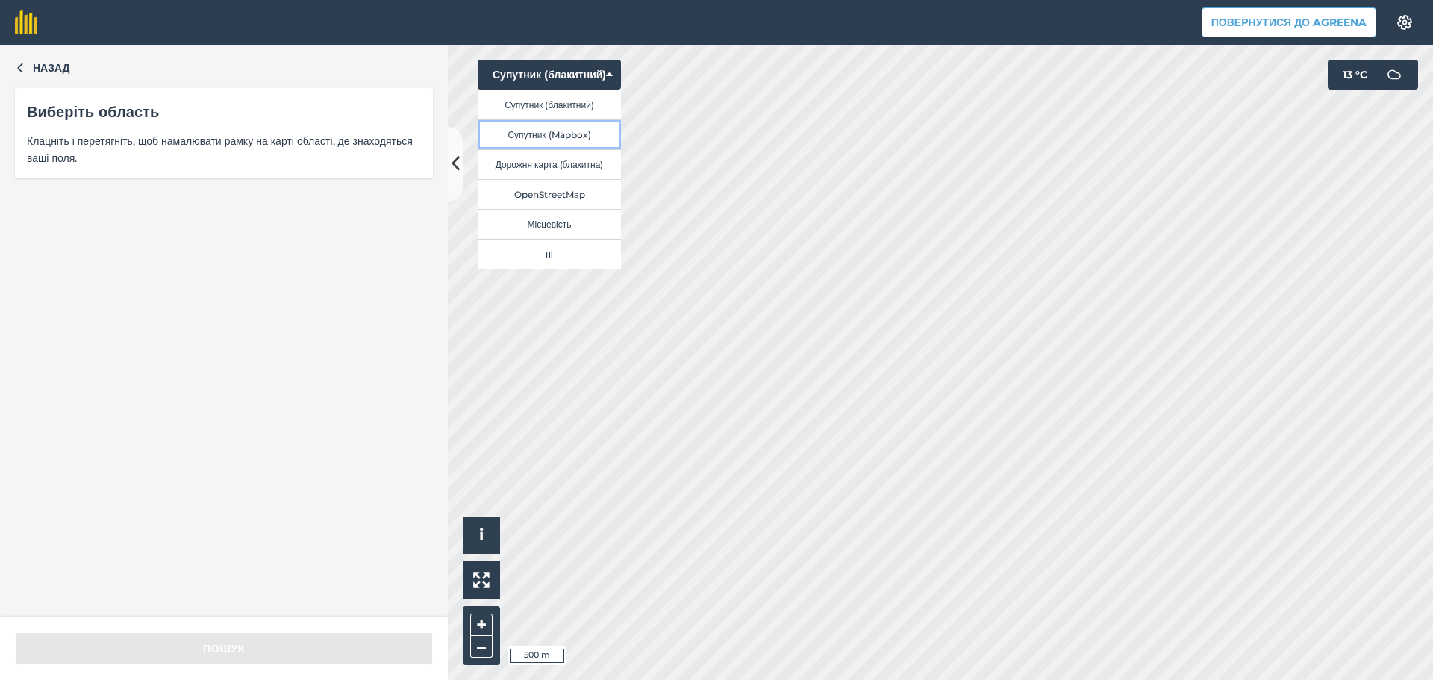
click at [579, 134] on button "Супутник (Mapbox)" at bounding box center [549, 134] width 143 height 30
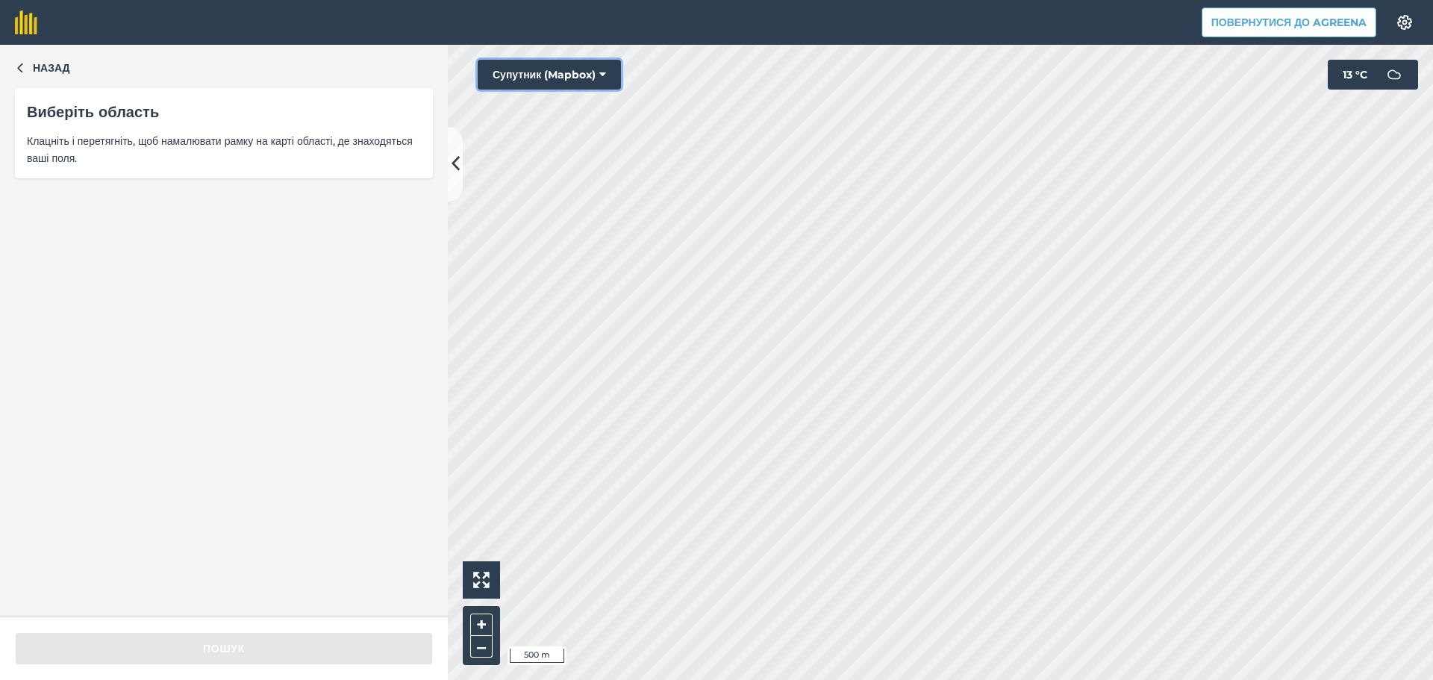
click at [613, 77] on button "Супутник (Mapbox)" at bounding box center [549, 75] width 143 height 30
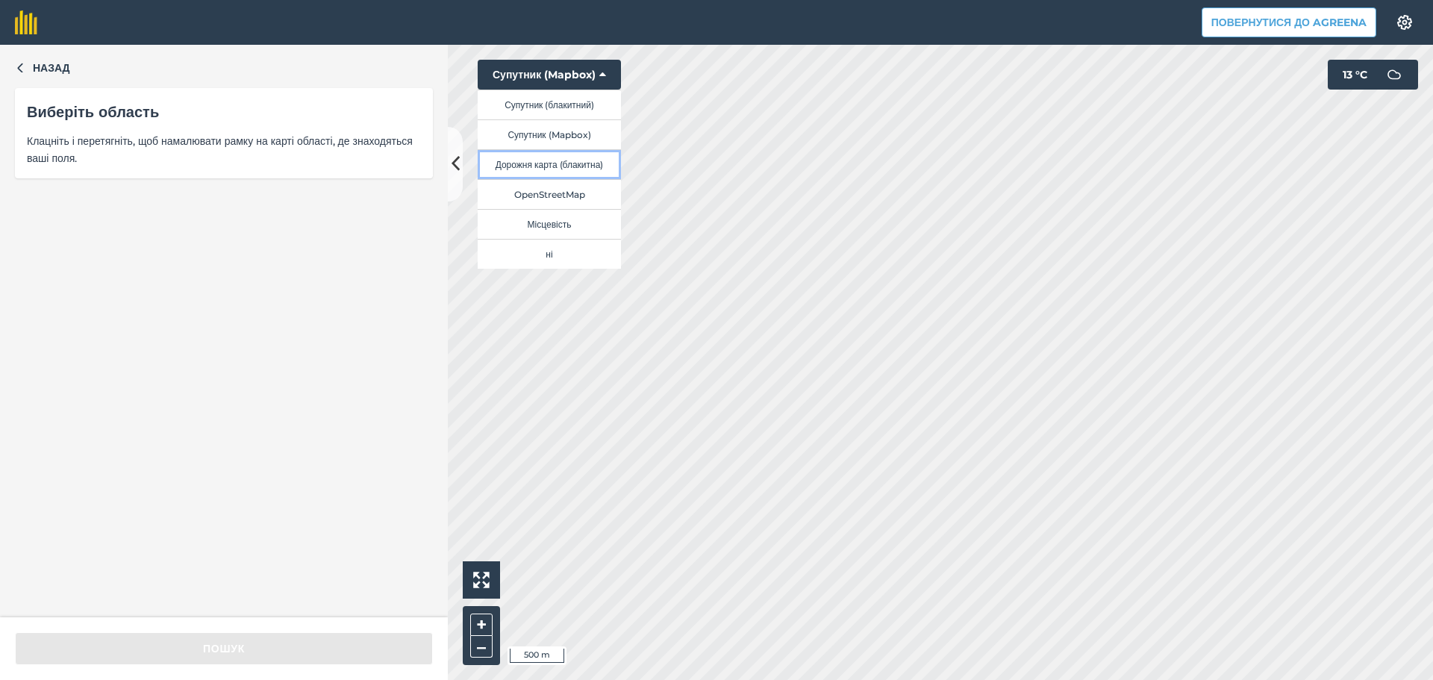
click at [581, 162] on button "Дорожня карта (блакитна)" at bounding box center [549, 164] width 143 height 30
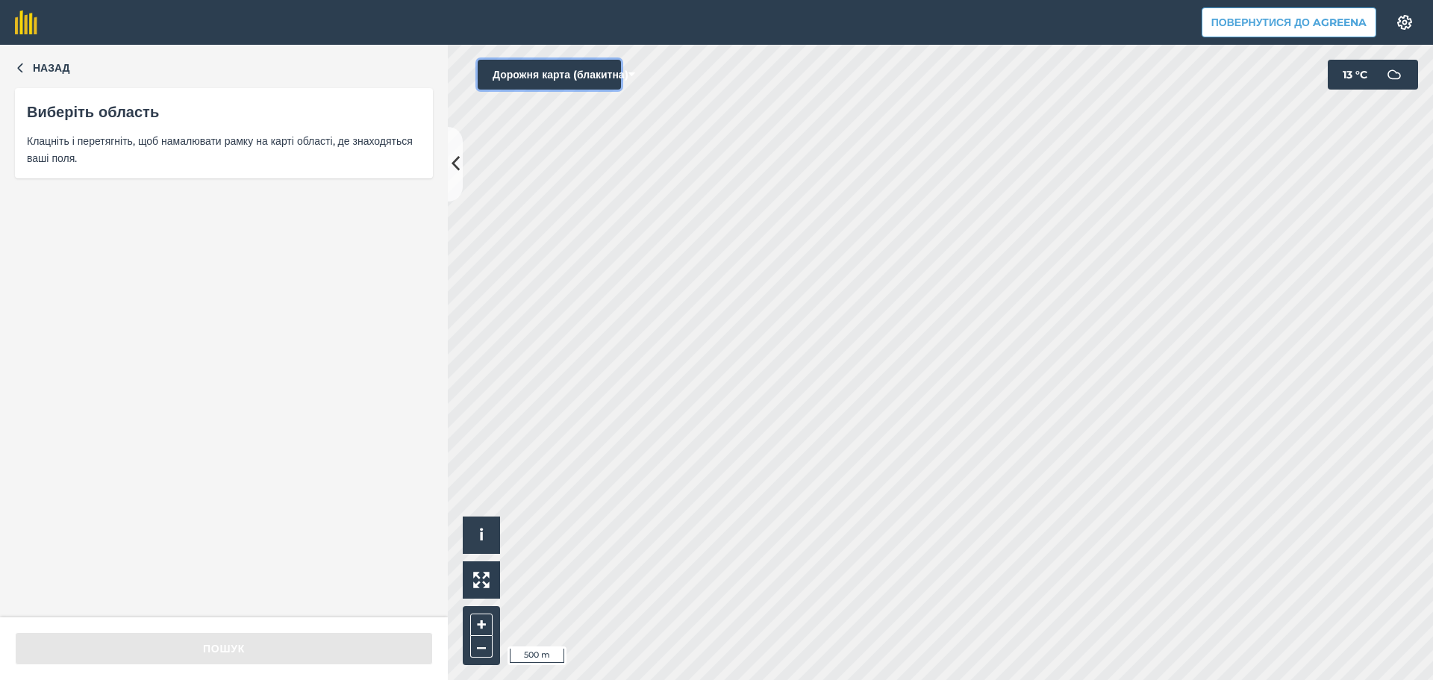
click at [607, 75] on button "Дорожня карта (блакитна)" at bounding box center [549, 75] width 143 height 30
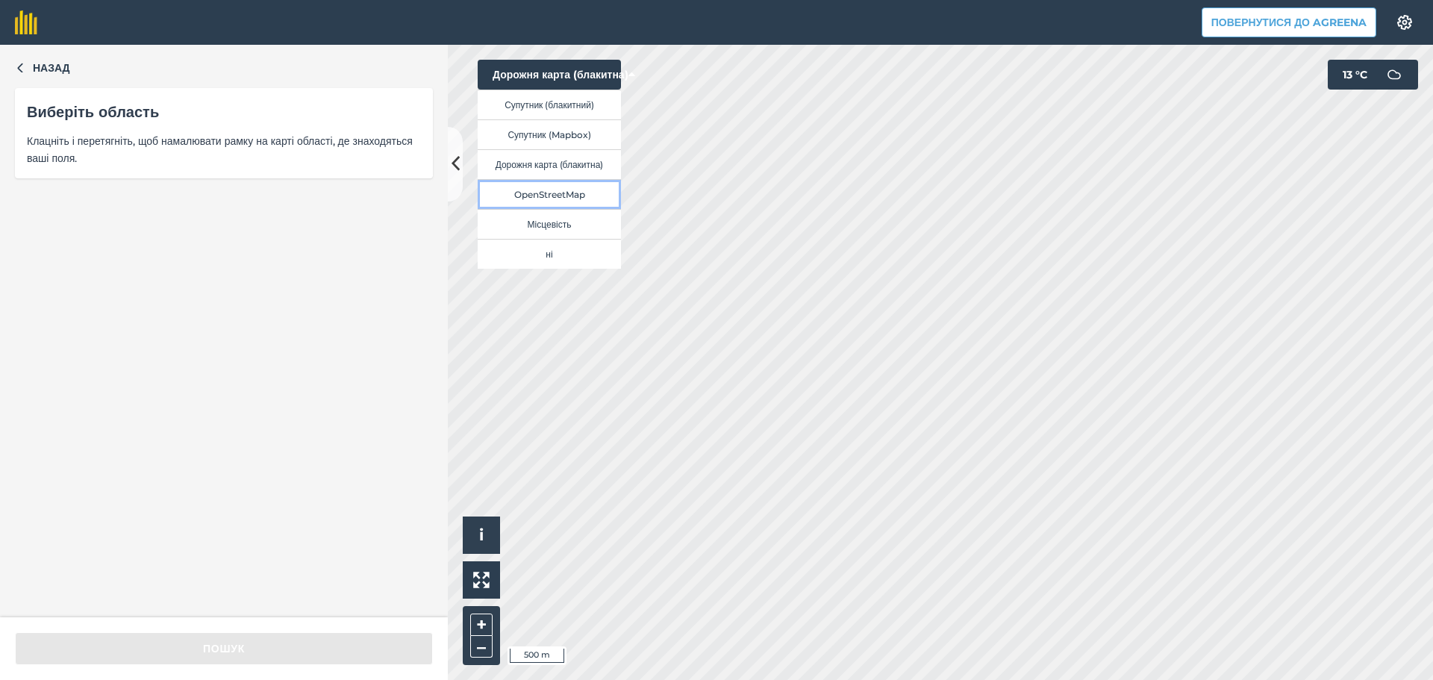
click at [561, 197] on button "OpenStreetMap" at bounding box center [549, 194] width 143 height 30
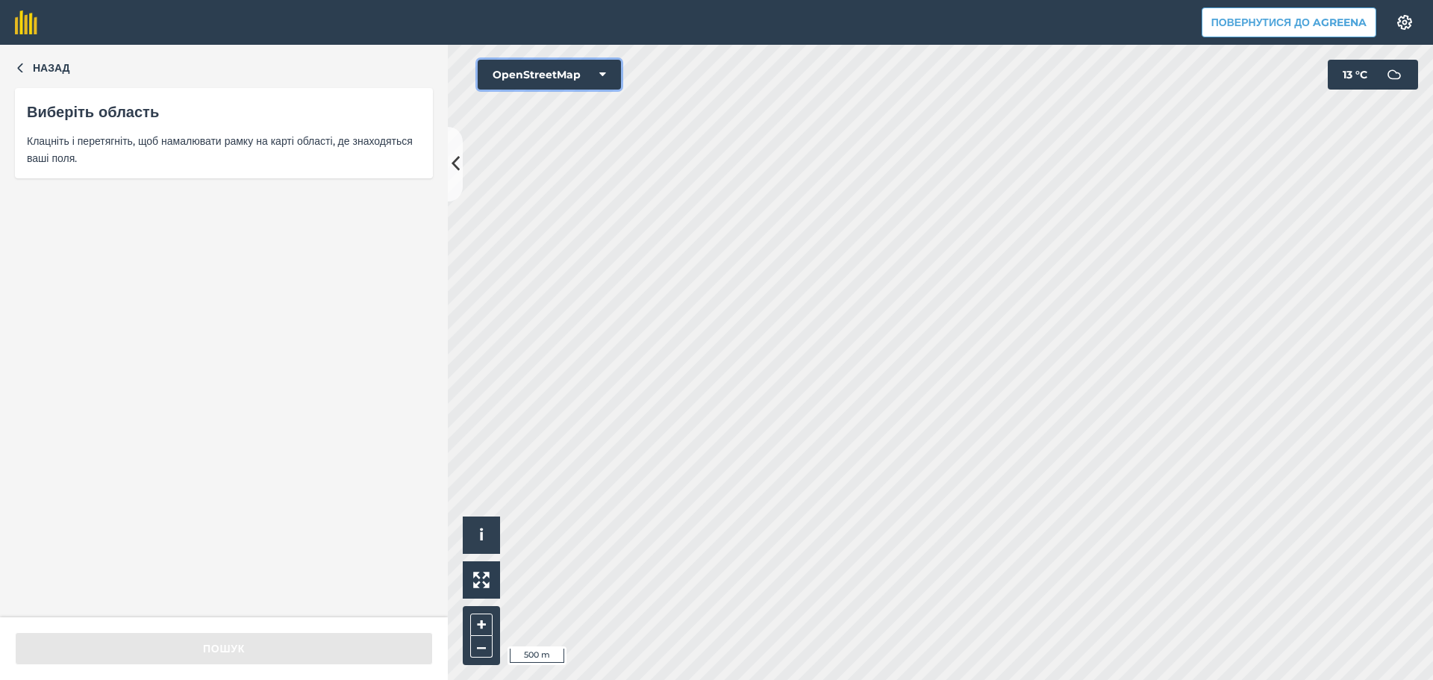
click at [604, 72] on icon at bounding box center [602, 74] width 7 height 15
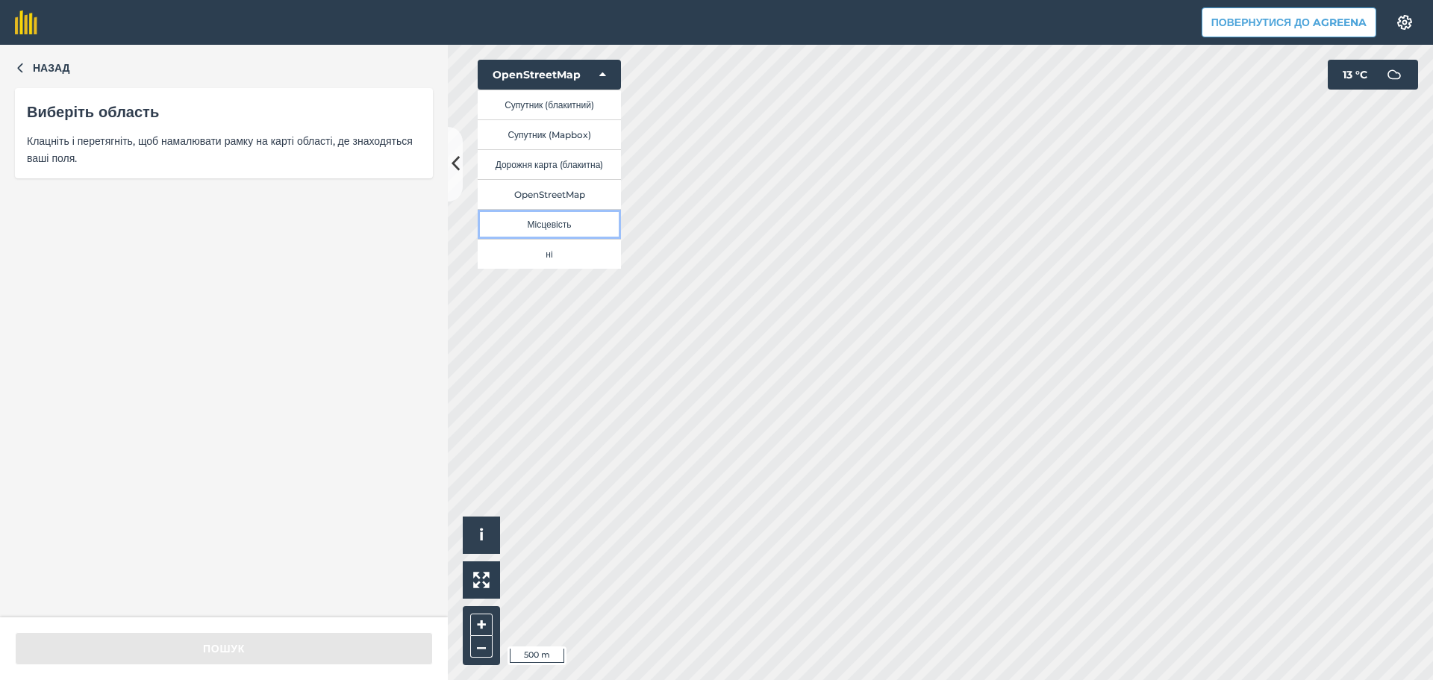
click at [569, 219] on button "Місцевість" at bounding box center [549, 224] width 143 height 30
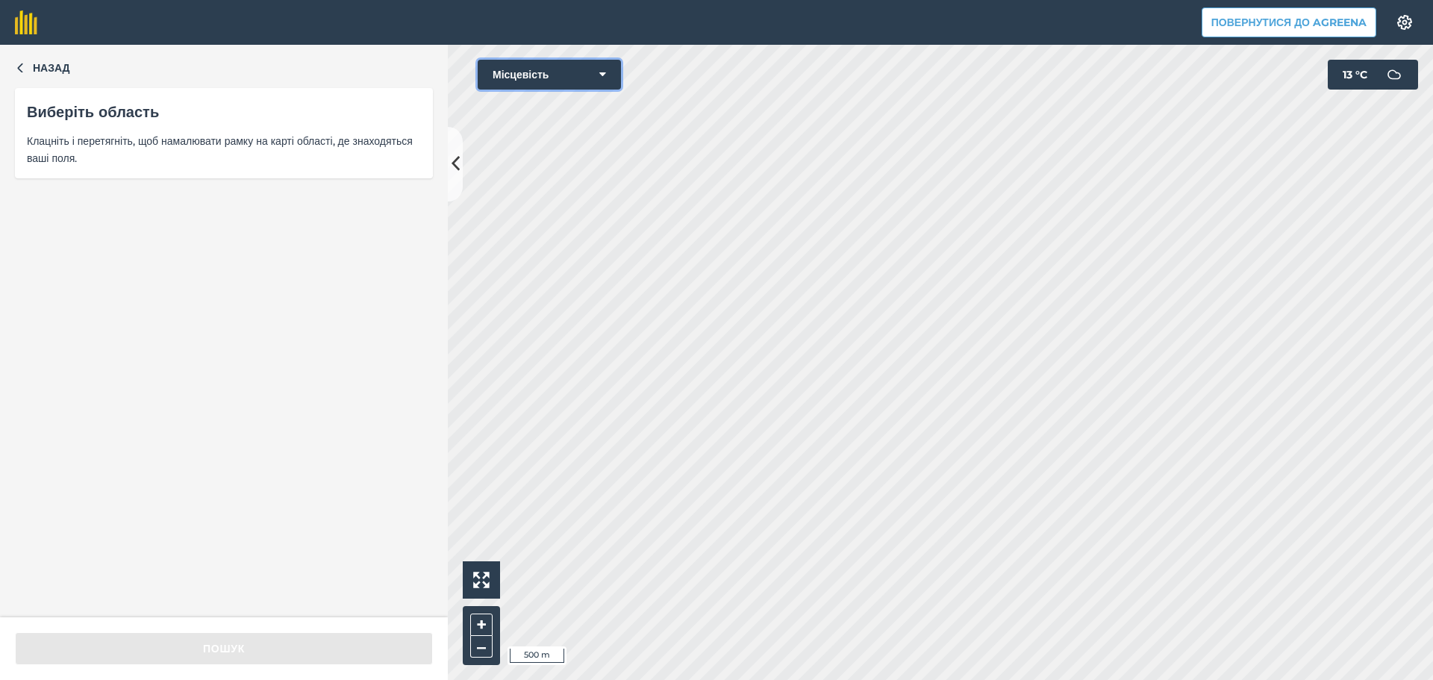
click at [593, 78] on button "Місцевість" at bounding box center [549, 75] width 143 height 30
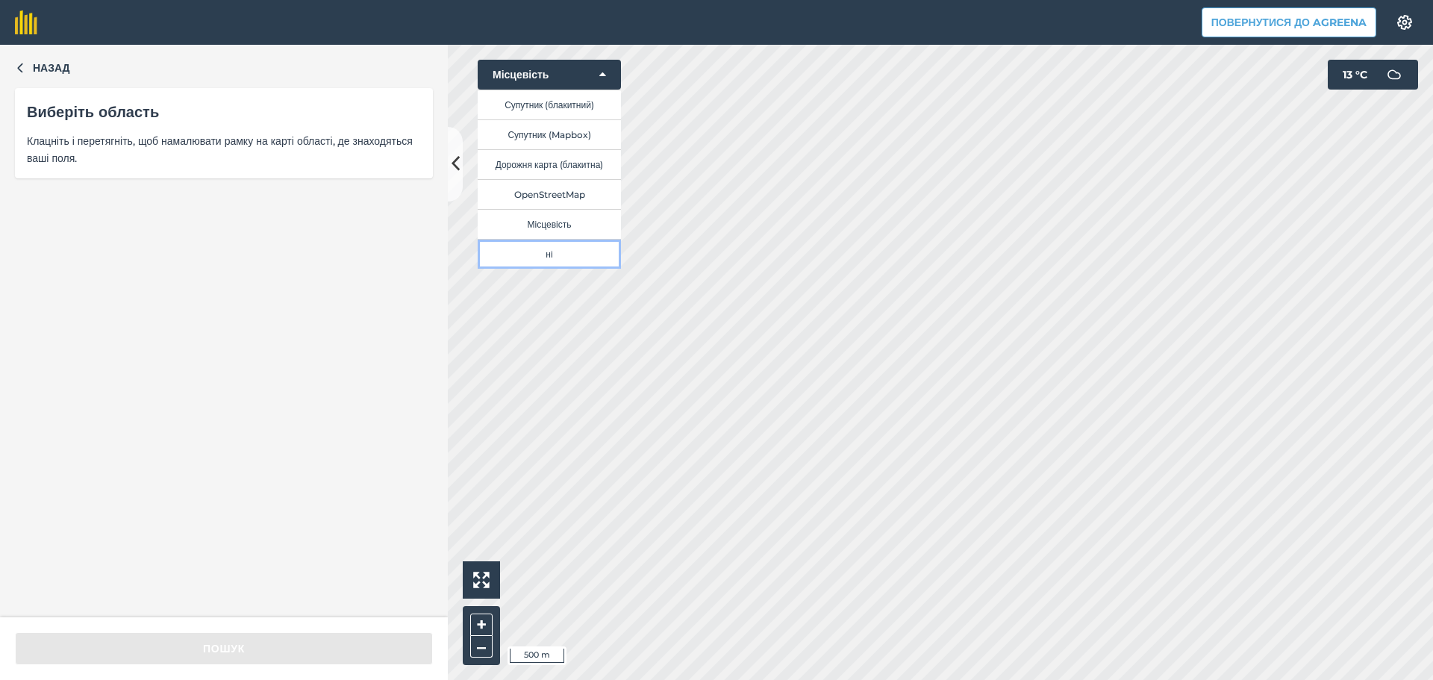
click at [562, 252] on button "ні" at bounding box center [549, 254] width 143 height 30
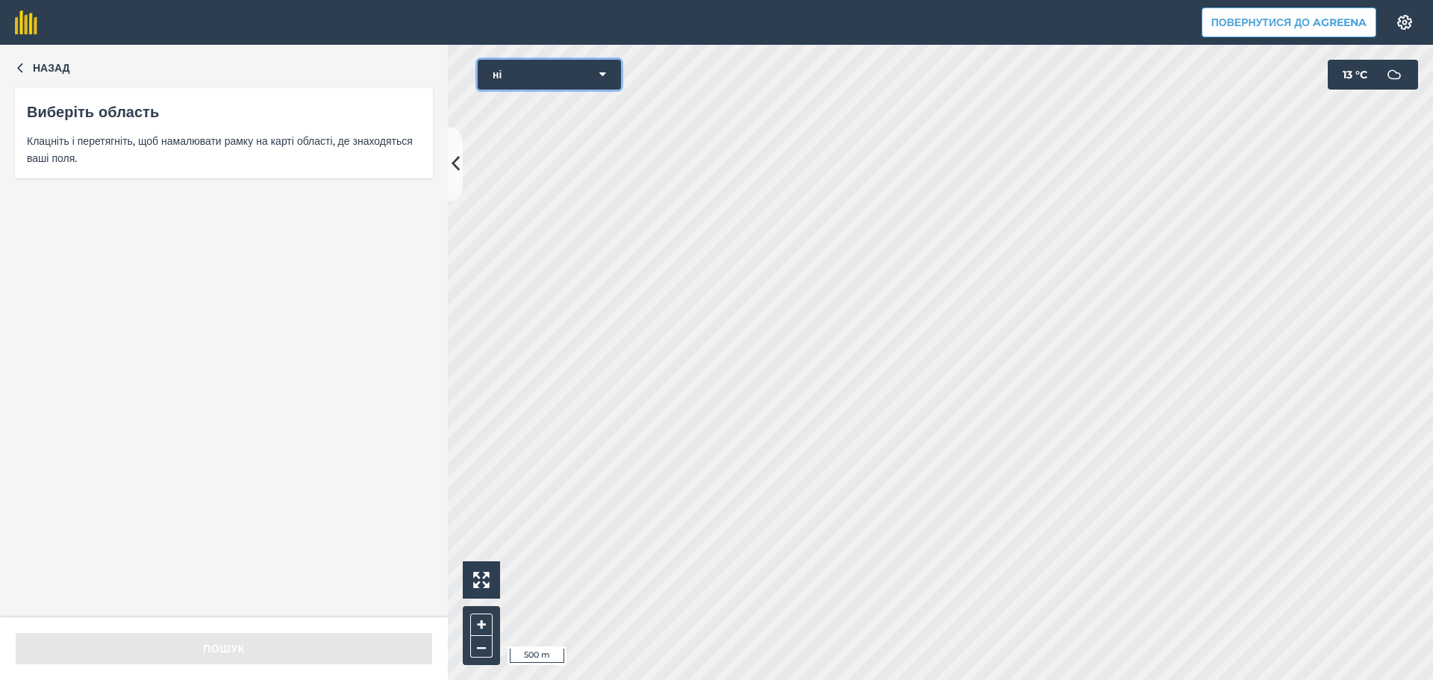
click at [594, 77] on button "ні" at bounding box center [549, 75] width 143 height 30
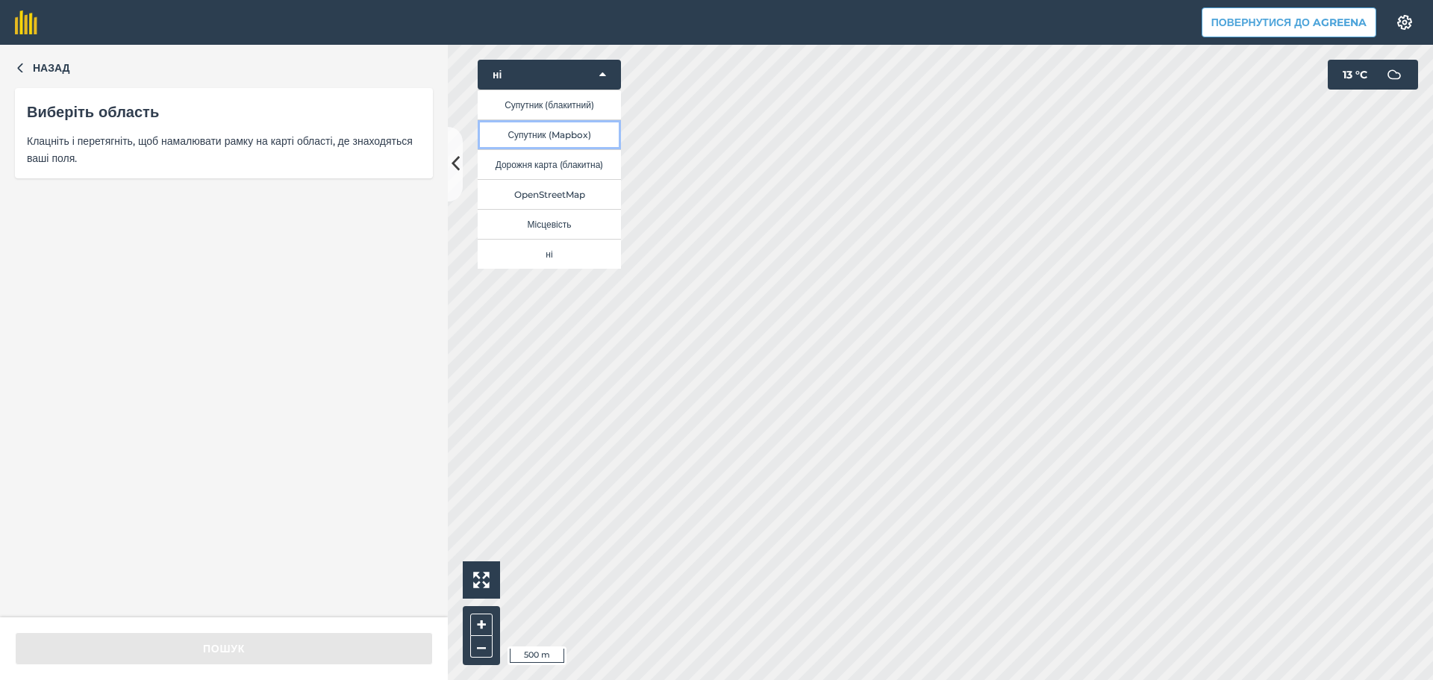
click at [558, 128] on button "Супутник (Mapbox)" at bounding box center [549, 134] width 143 height 30
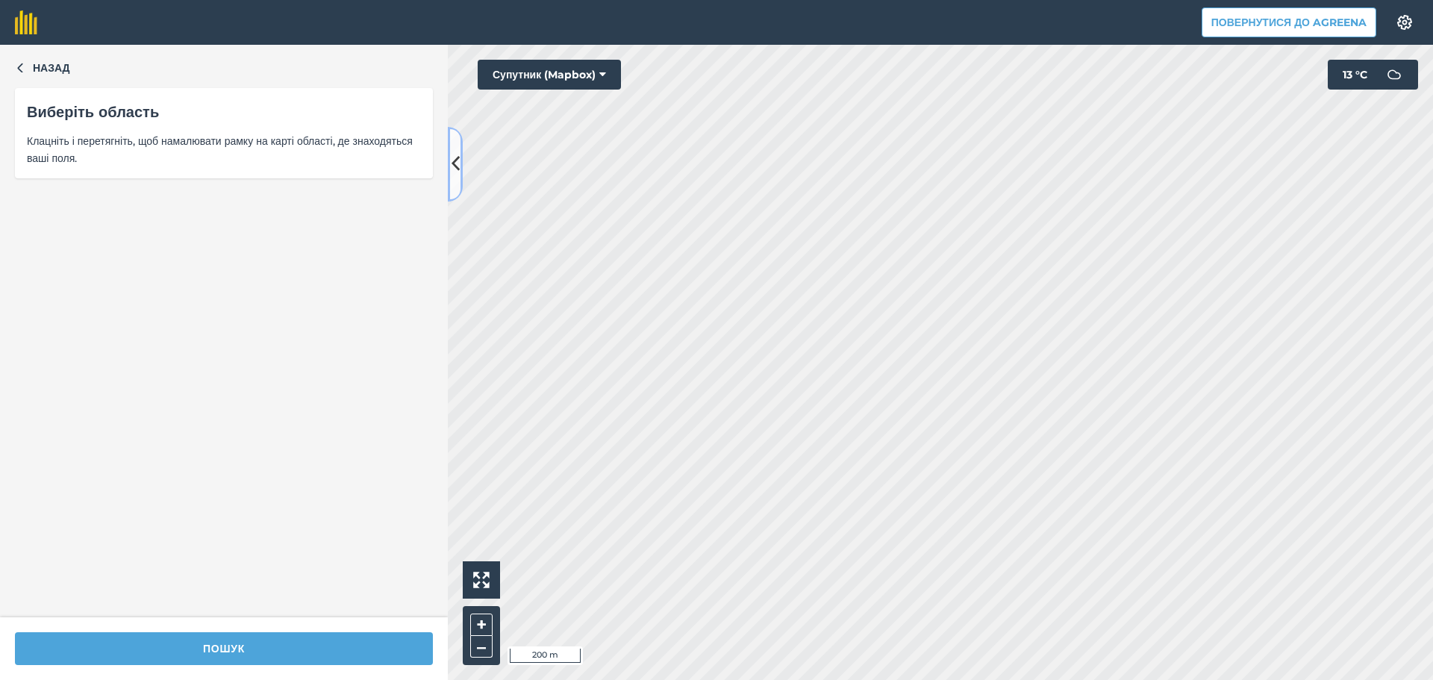
click at [457, 160] on icon at bounding box center [455, 164] width 8 height 26
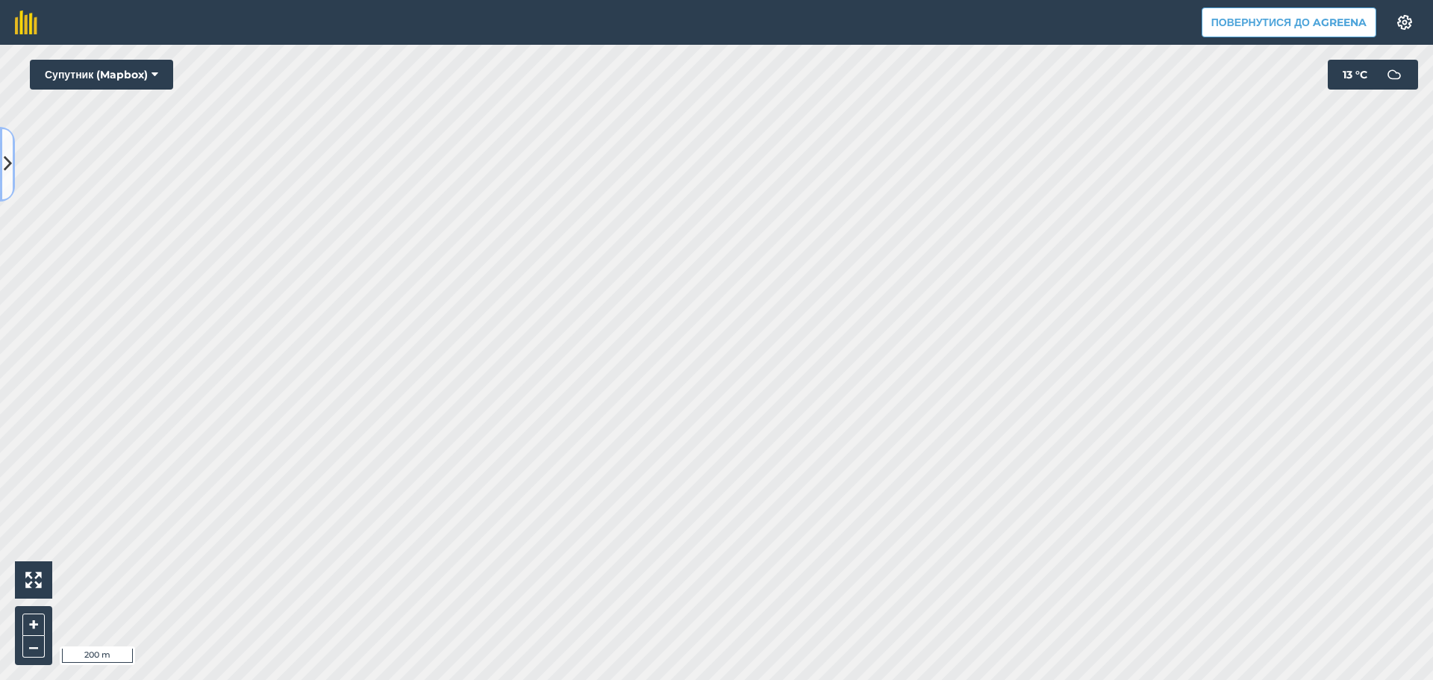
click at [13, 152] on button at bounding box center [7, 164] width 15 height 75
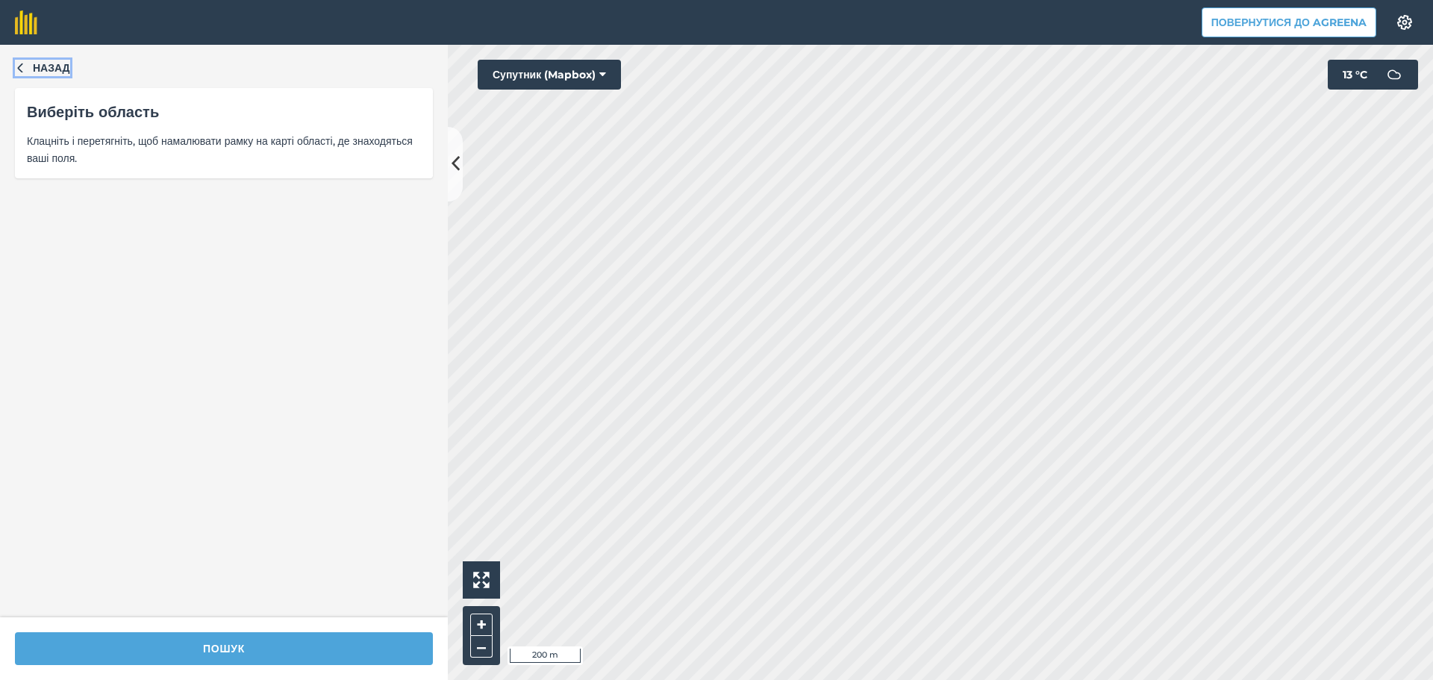
click at [34, 74] on span "Назад" at bounding box center [51, 68] width 37 height 16
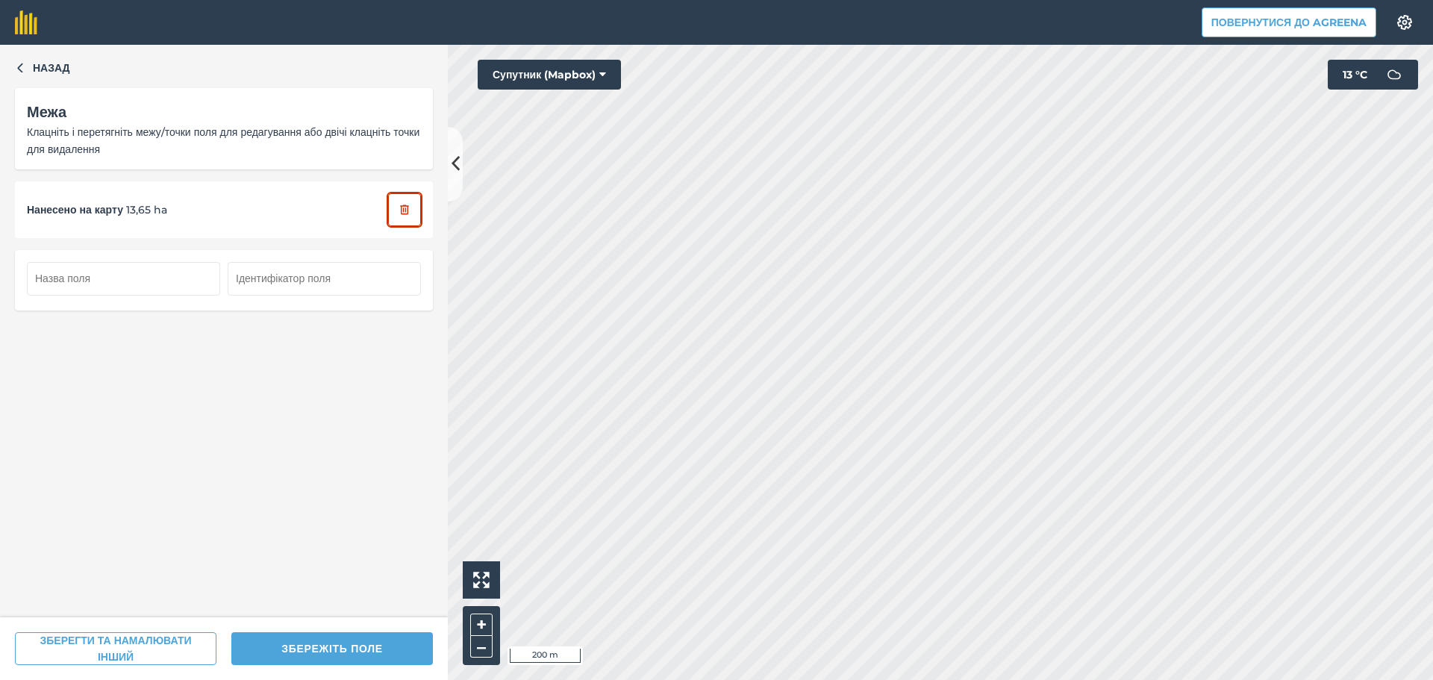
click at [407, 204] on icon "button" at bounding box center [404, 209] width 13 height 13
click at [109, 275] on input "text" at bounding box center [123, 278] width 193 height 33
type input "88"
click at [262, 284] on input "text" at bounding box center [324, 278] width 193 height 33
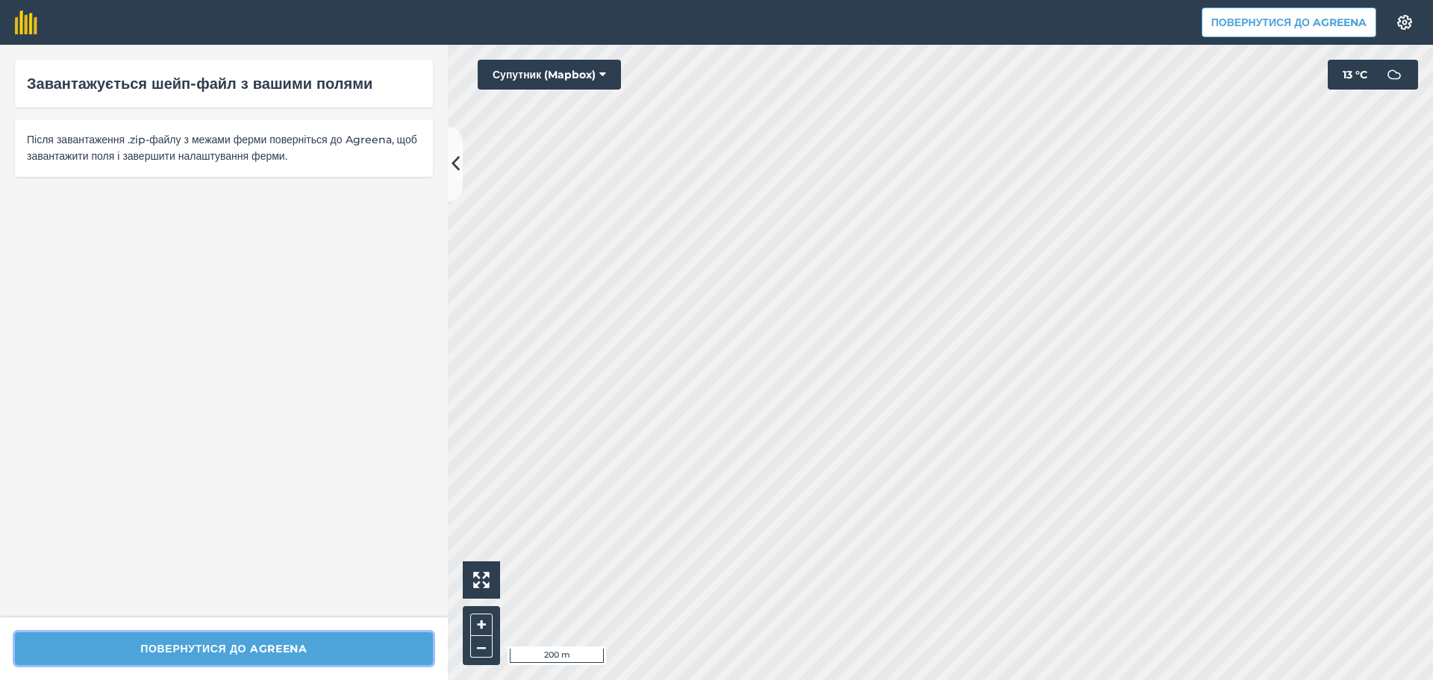
click at [248, 657] on button "Повернутися до Agreena" at bounding box center [224, 648] width 418 height 33
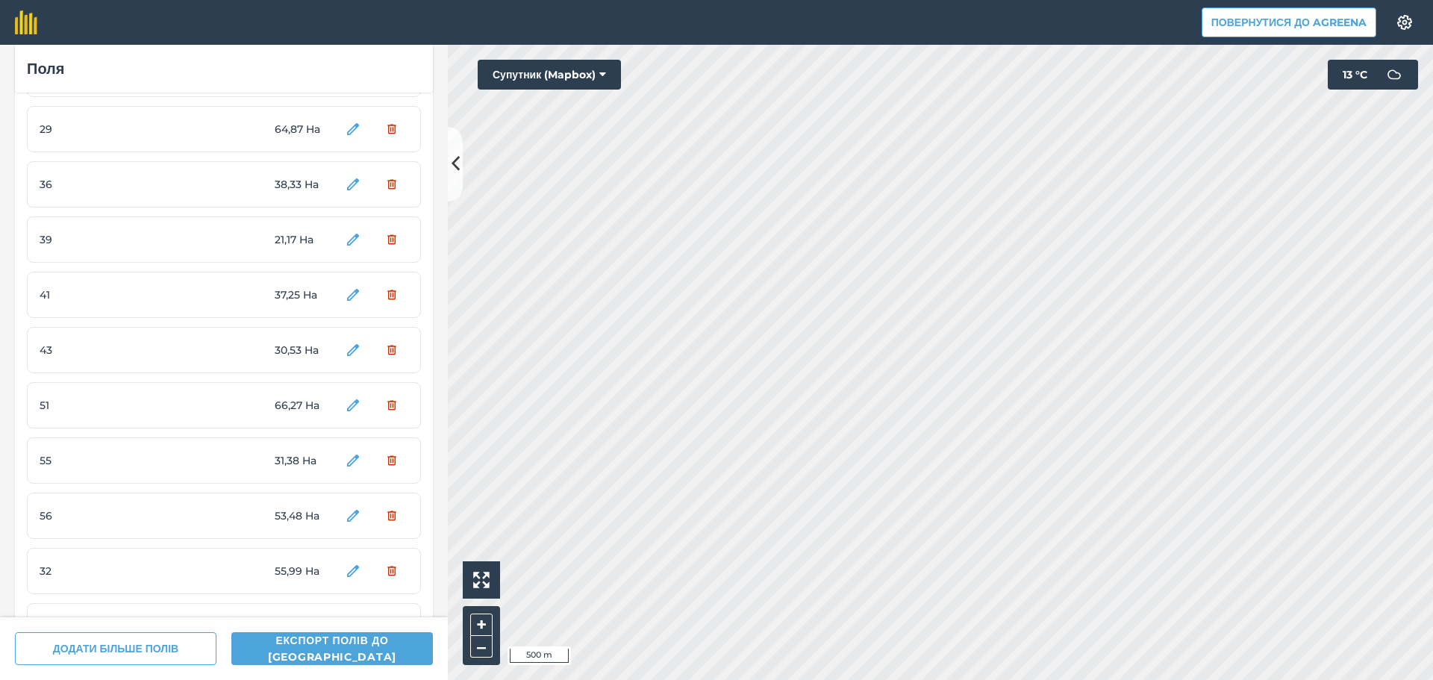
scroll to position [416, 0]
click at [375, 513] on button "Yes" at bounding box center [387, 512] width 41 height 30
click at [379, 513] on button "Yes" at bounding box center [387, 512] width 41 height 30
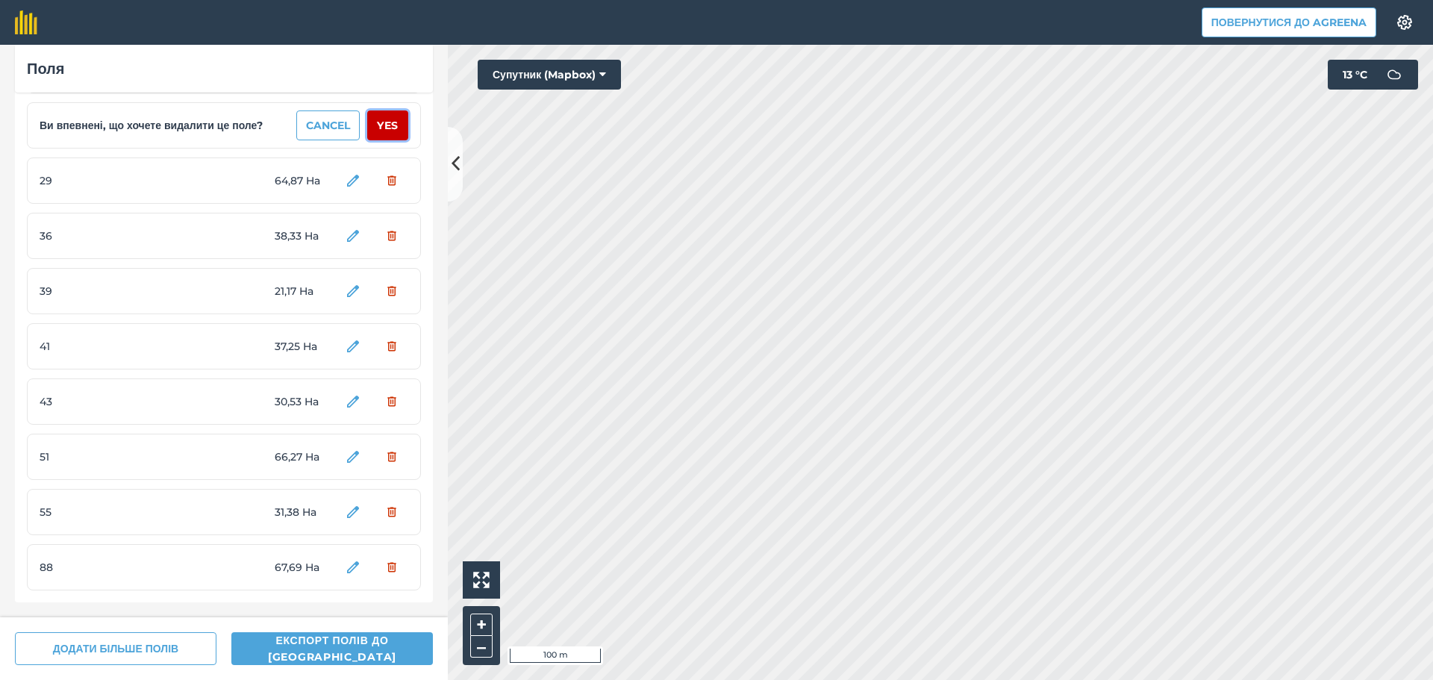
click at [383, 124] on button "Yes" at bounding box center [387, 125] width 41 height 30
click at [381, 122] on button "Yes" at bounding box center [387, 125] width 41 height 30
click at [381, 124] on button "Yes" at bounding box center [387, 125] width 41 height 30
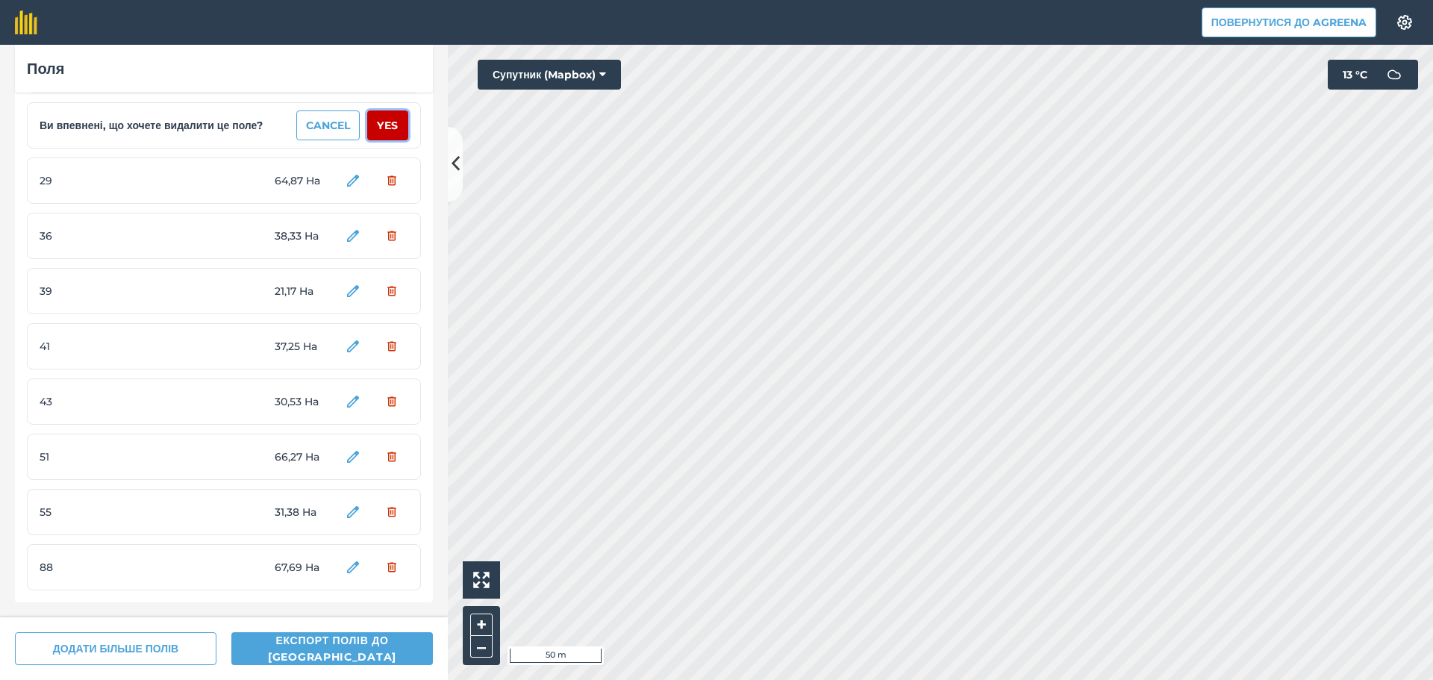
click at [381, 129] on button "Yes" at bounding box center [387, 125] width 41 height 30
click at [381, 123] on button "Yes" at bounding box center [387, 125] width 41 height 30
click at [380, 125] on button "Yes" at bounding box center [387, 125] width 41 height 30
click at [379, 125] on button "Yes" at bounding box center [387, 125] width 41 height 30
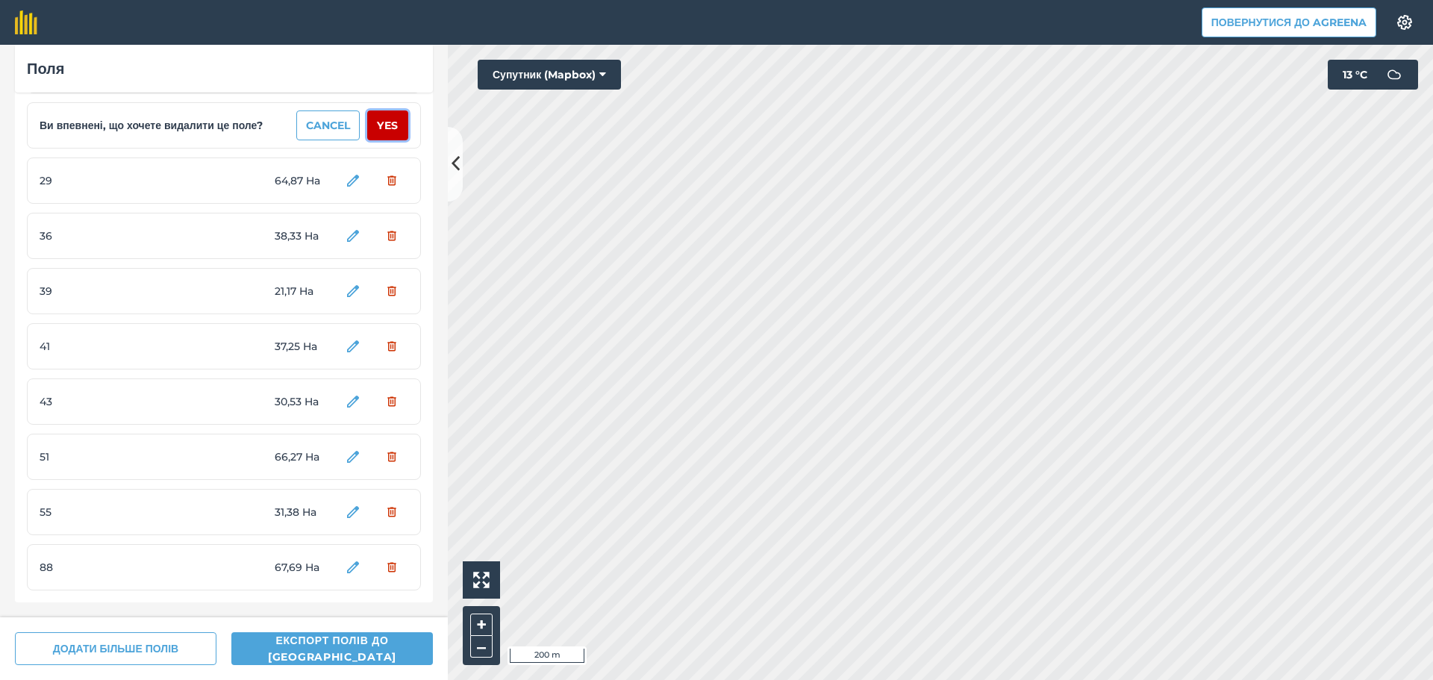
click at [378, 124] on button "Yes" at bounding box center [387, 125] width 41 height 30
click at [378, 122] on button "Yes" at bounding box center [387, 125] width 41 height 30
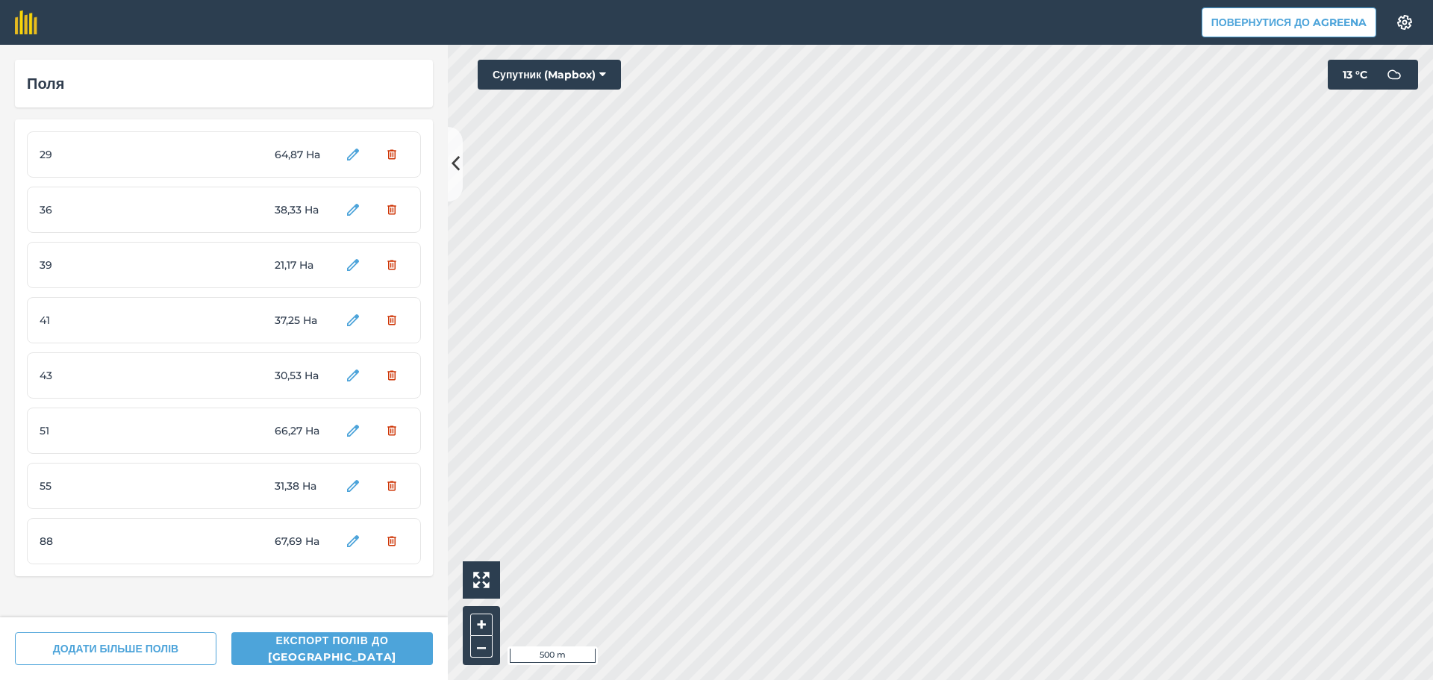
click at [380, 130] on div "29 64,87 Ha 36 38,33 Ha 39 21,17 Ha 41 37,25 Ha 43 30,53 Ha 51 66,27 Ha 55 31,3…" at bounding box center [224, 347] width 418 height 457
click at [390, 154] on button "Yes" at bounding box center [387, 155] width 41 height 30
click at [390, 157] on button "Yes" at bounding box center [387, 155] width 41 height 30
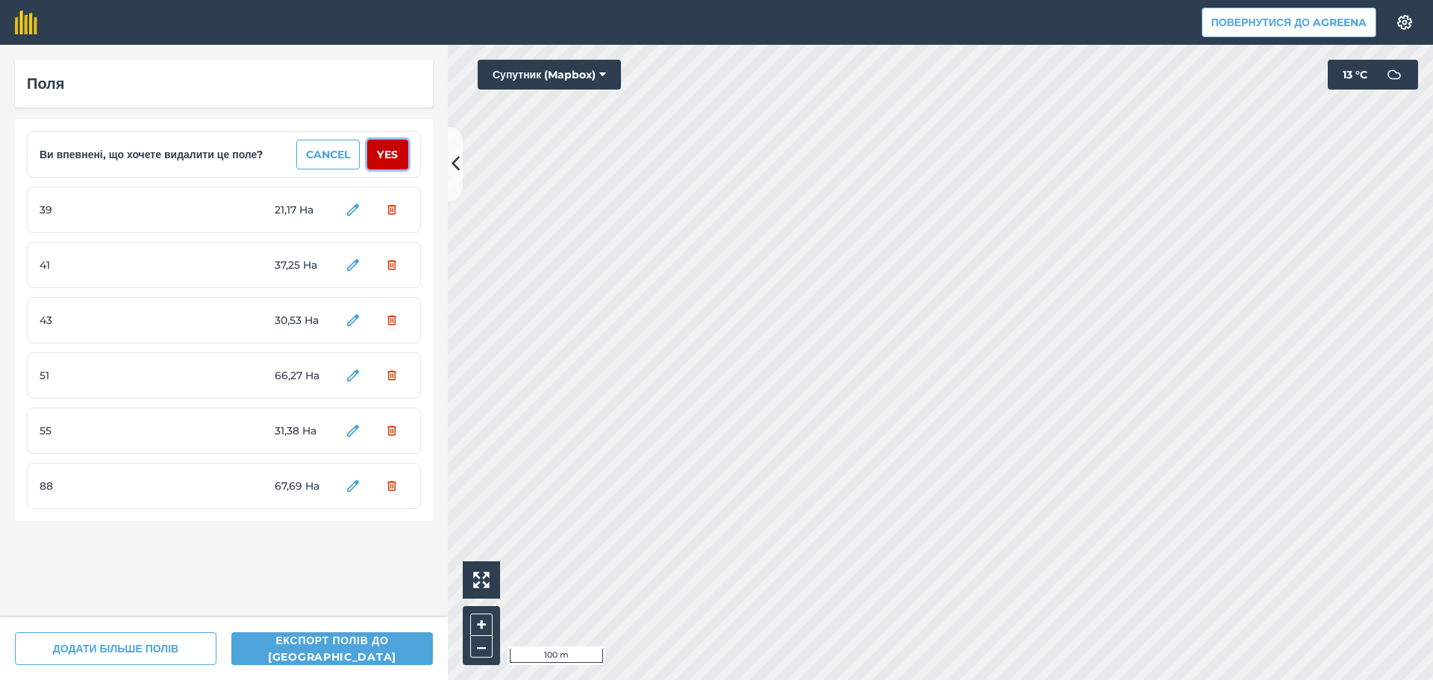
click at [390, 157] on button "Yes" at bounding box center [387, 155] width 41 height 30
click at [390, 154] on button "Yes" at bounding box center [387, 155] width 41 height 30
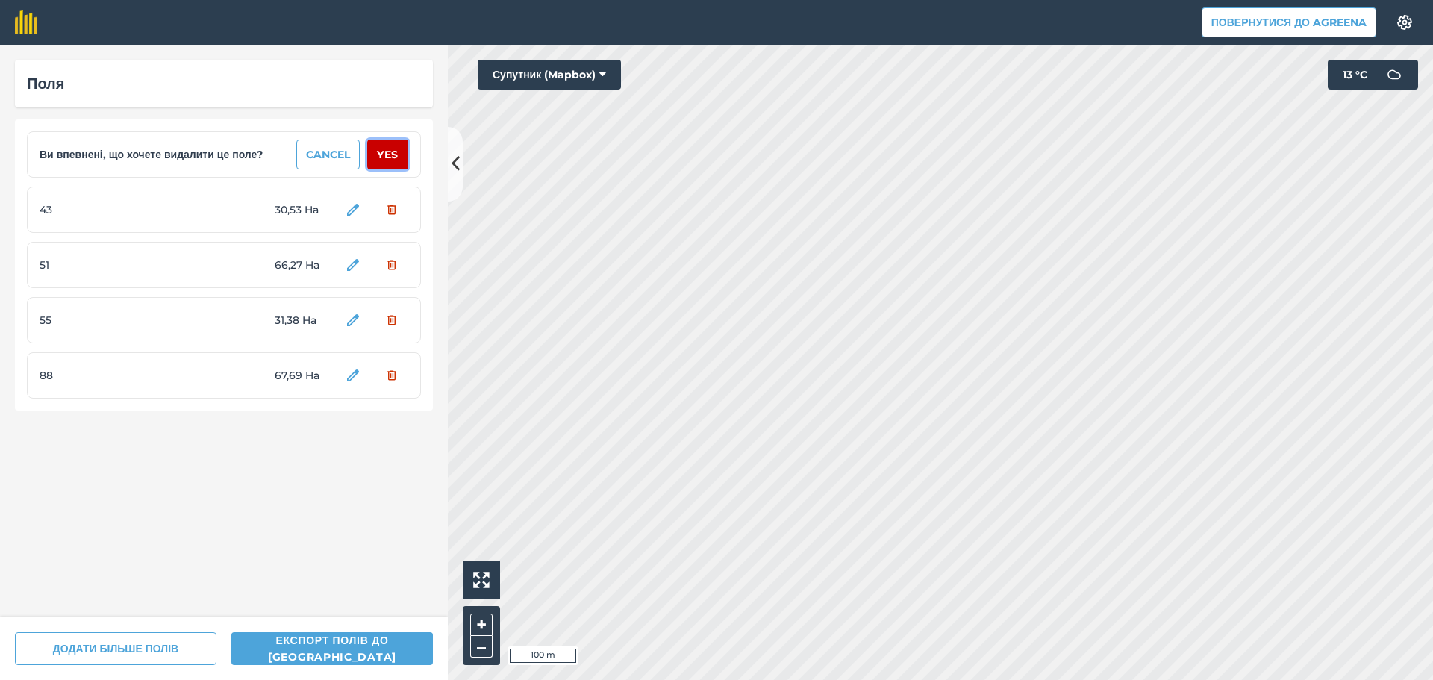
click at [390, 154] on button "Yes" at bounding box center [387, 155] width 41 height 30
click at [390, 152] on button "Yes" at bounding box center [387, 155] width 41 height 30
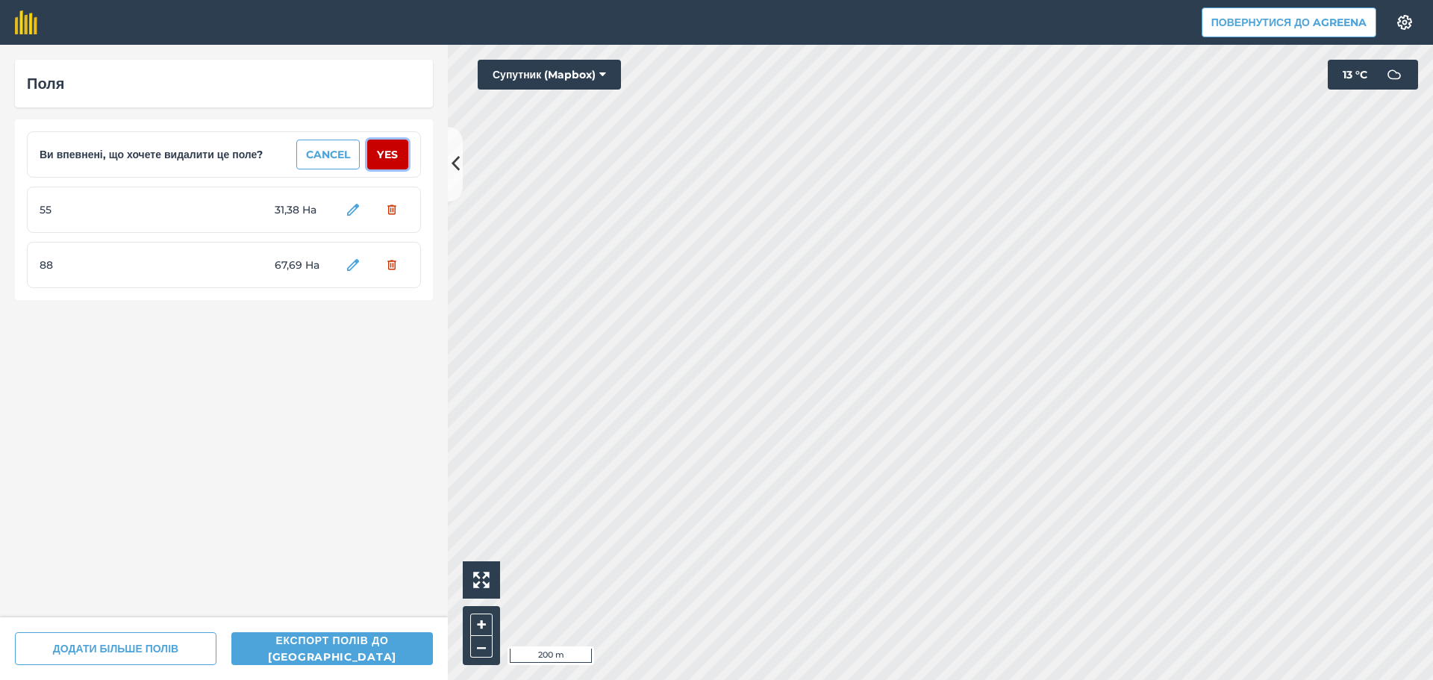
click at [390, 155] on button "Yes" at bounding box center [387, 155] width 41 height 30
click at [389, 150] on button "Yes" at bounding box center [387, 155] width 41 height 30
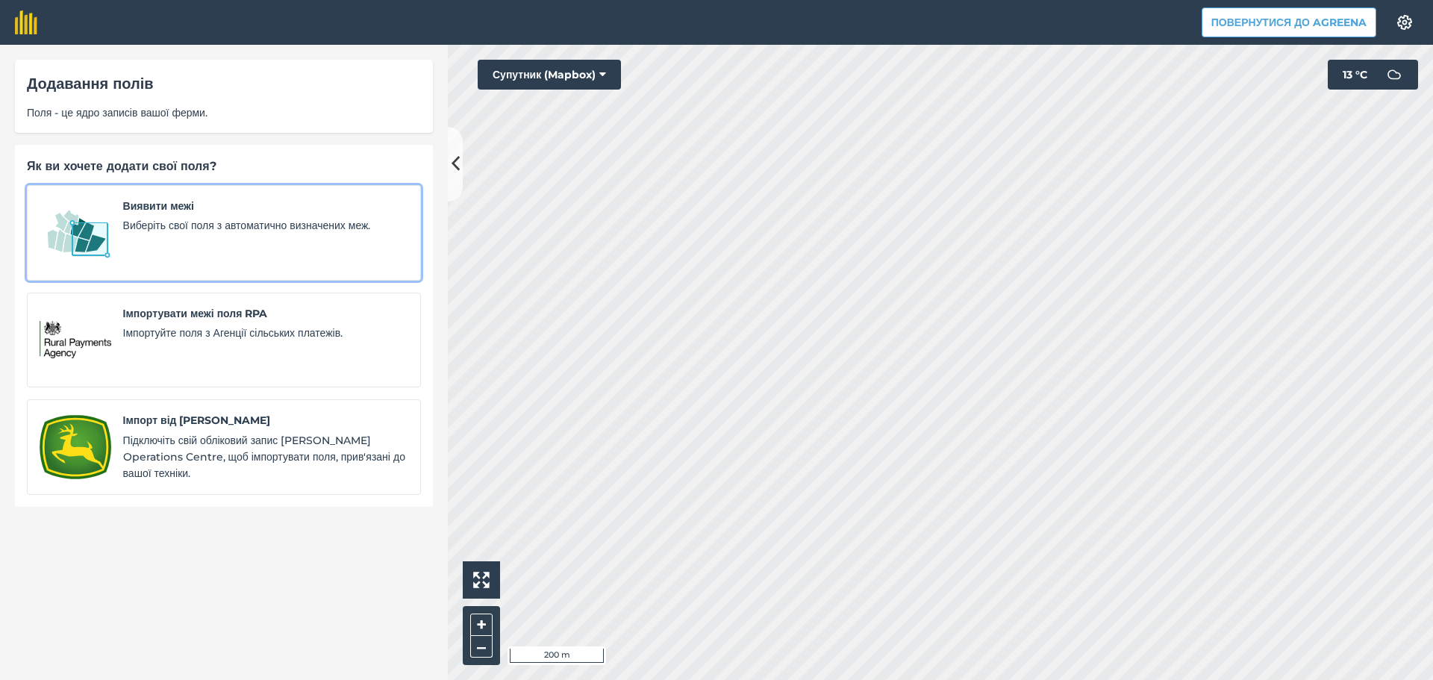
click at [191, 235] on div "Виявити межі Виберіть свої поля з автоматично визначених меж." at bounding box center [265, 233] width 285 height 70
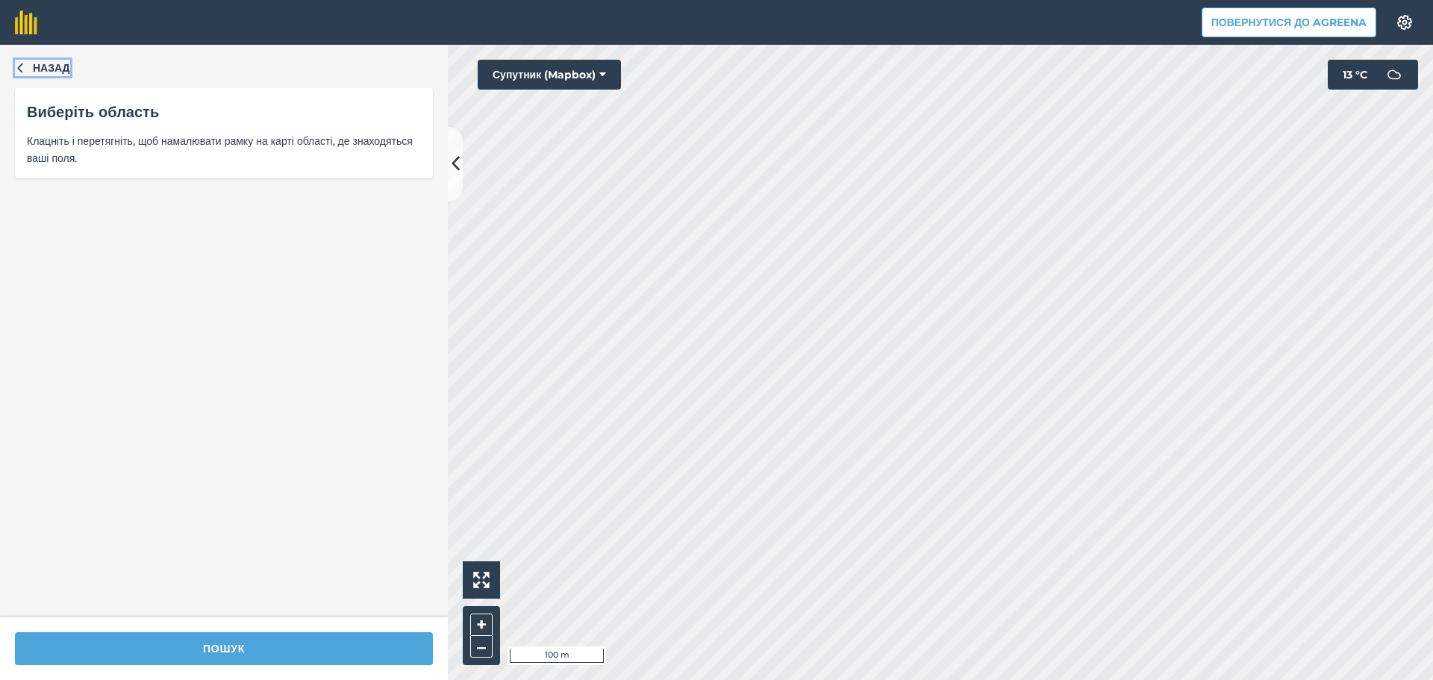
click at [21, 68] on icon "button" at bounding box center [20, 67] width 10 height 10
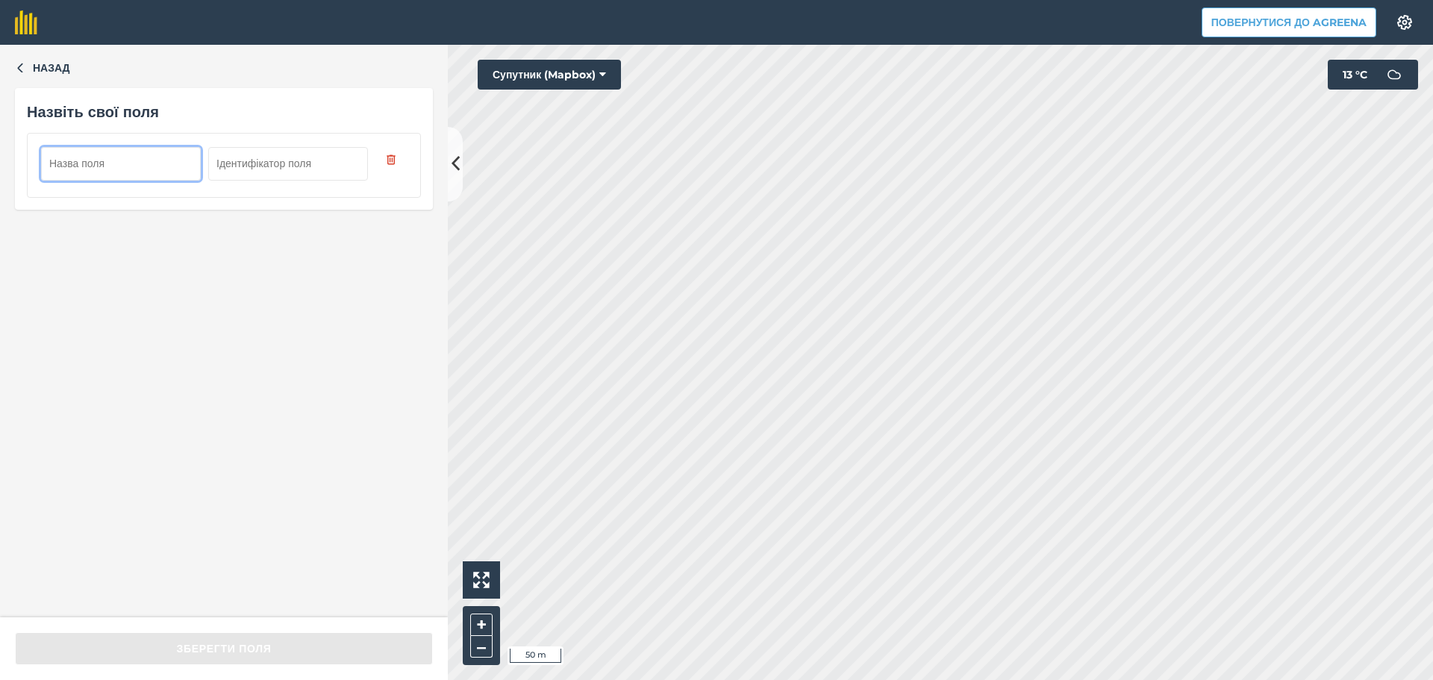
click at [111, 175] on input "text" at bounding box center [121, 163] width 160 height 33
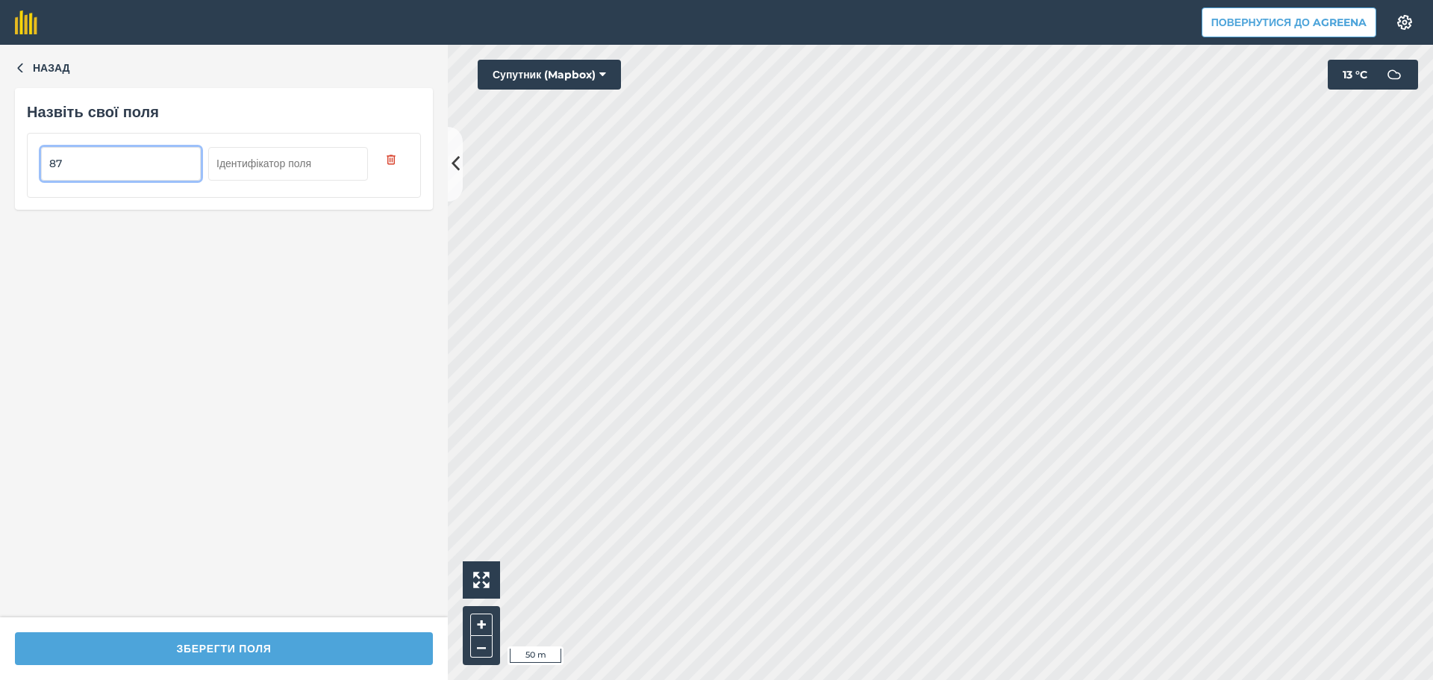
type input "87"
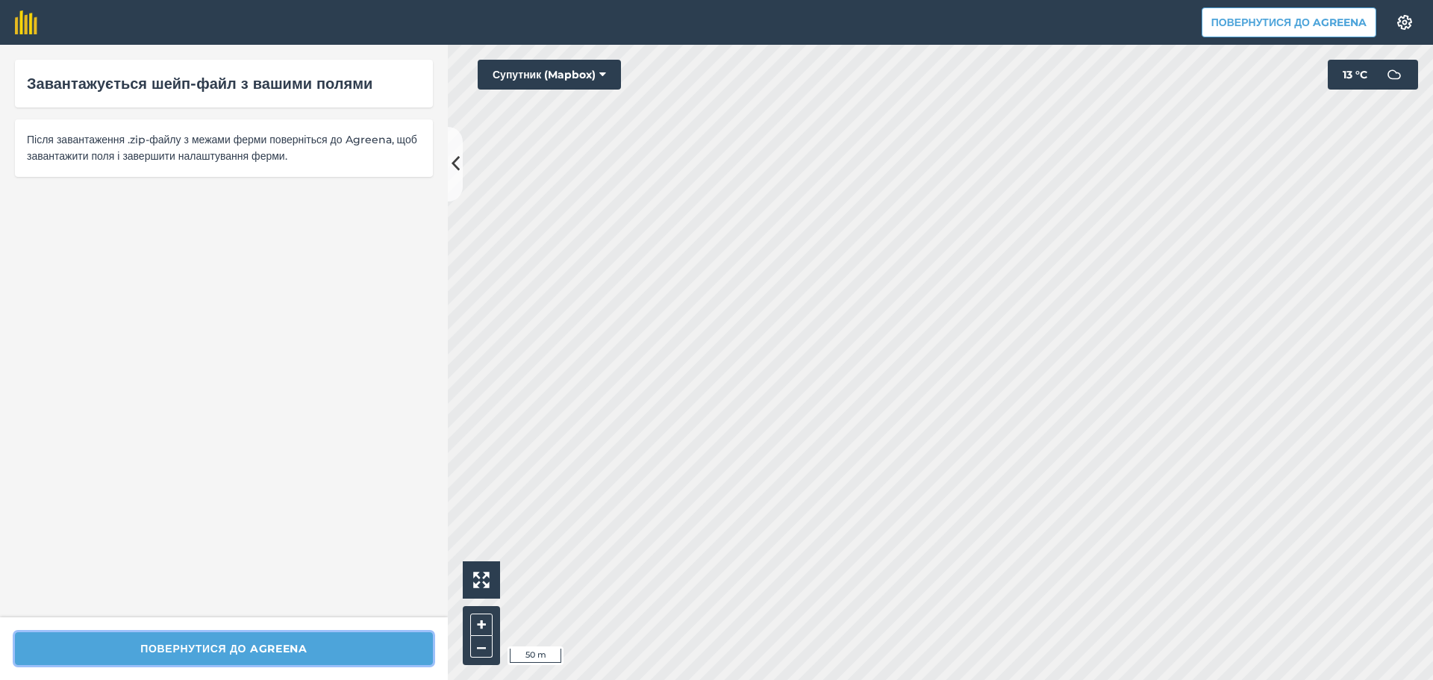
click at [227, 654] on button "Повернутися до Agreena" at bounding box center [224, 648] width 418 height 33
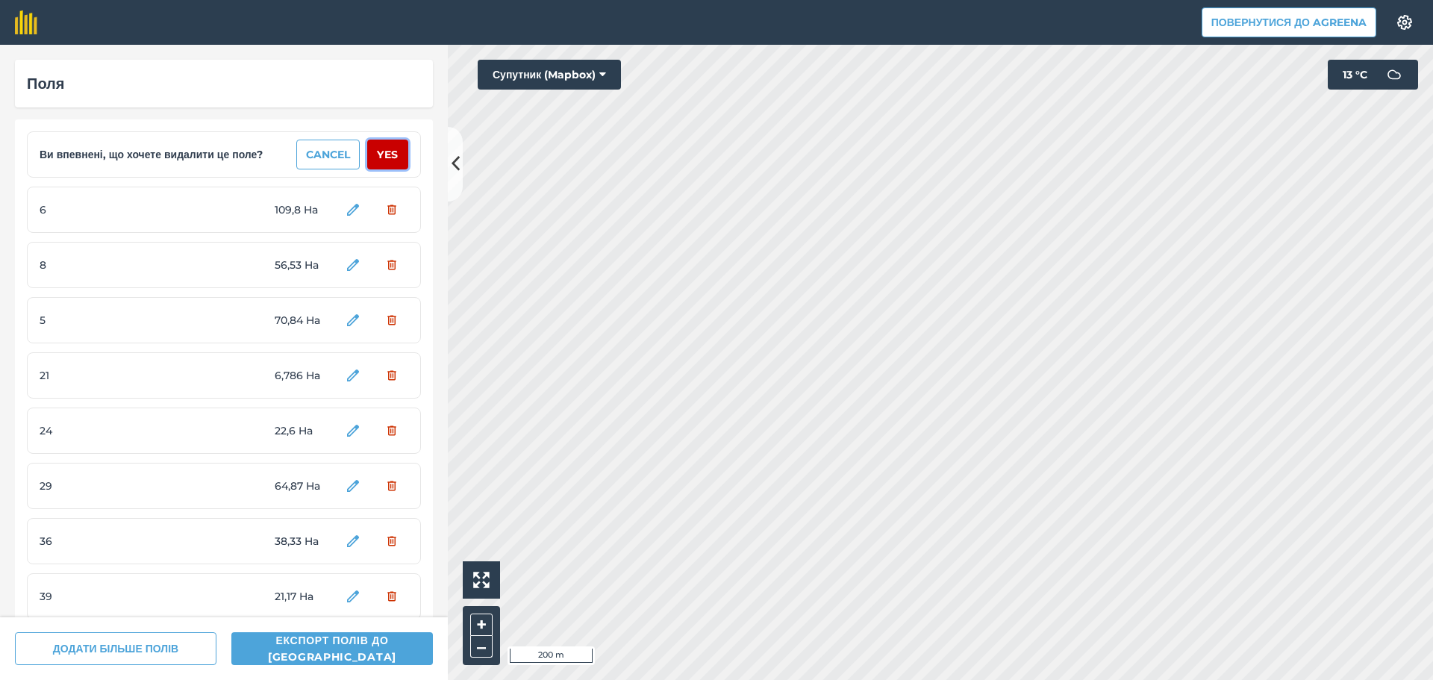
click at [381, 156] on button "Yes" at bounding box center [387, 155] width 41 height 30
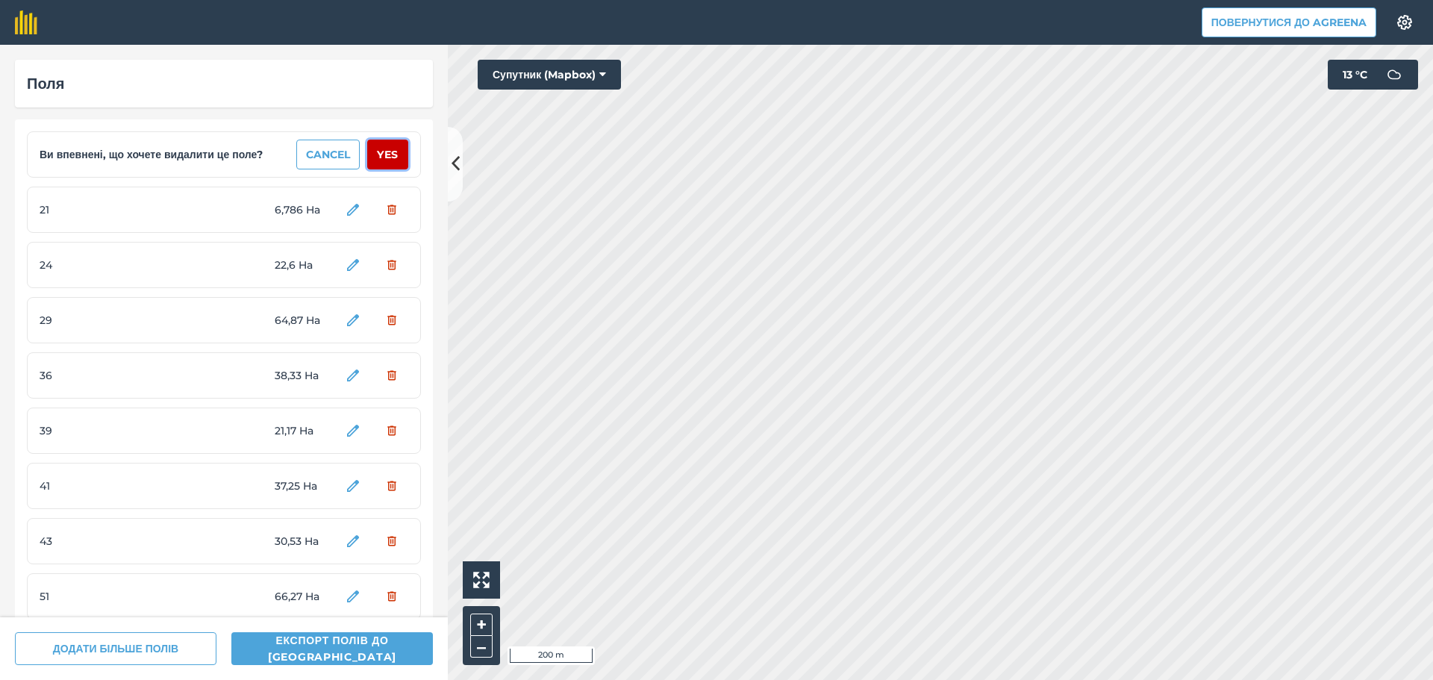
click at [381, 156] on button "Yes" at bounding box center [387, 155] width 41 height 30
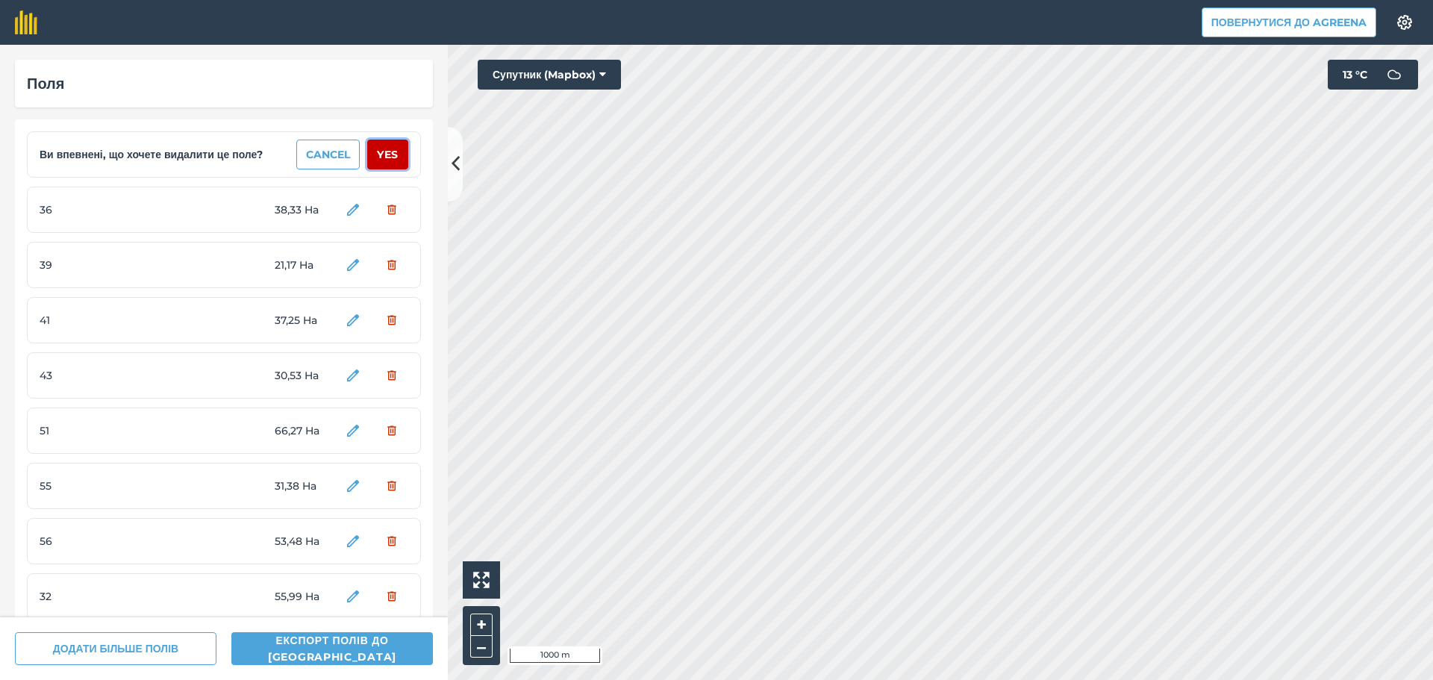
click at [381, 156] on button "Yes" at bounding box center [387, 155] width 41 height 30
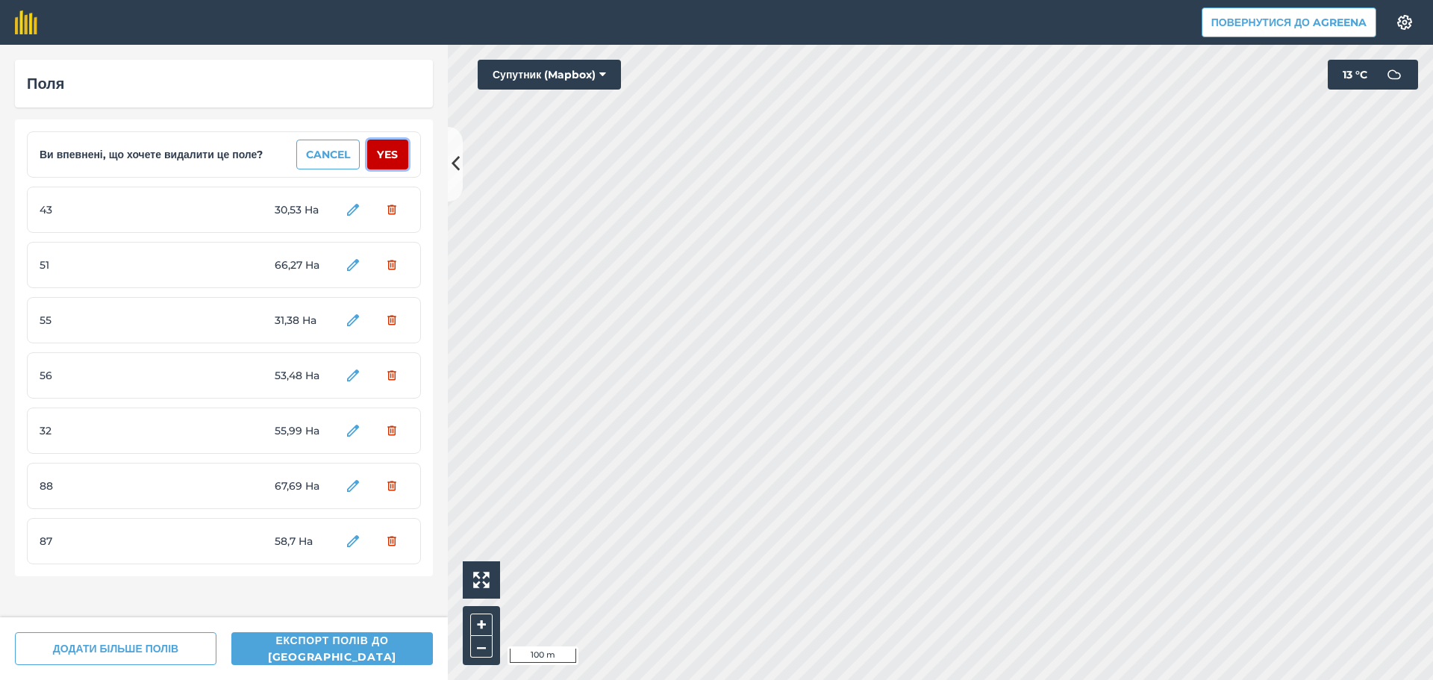
click at [386, 154] on button "Yes" at bounding box center [387, 155] width 41 height 30
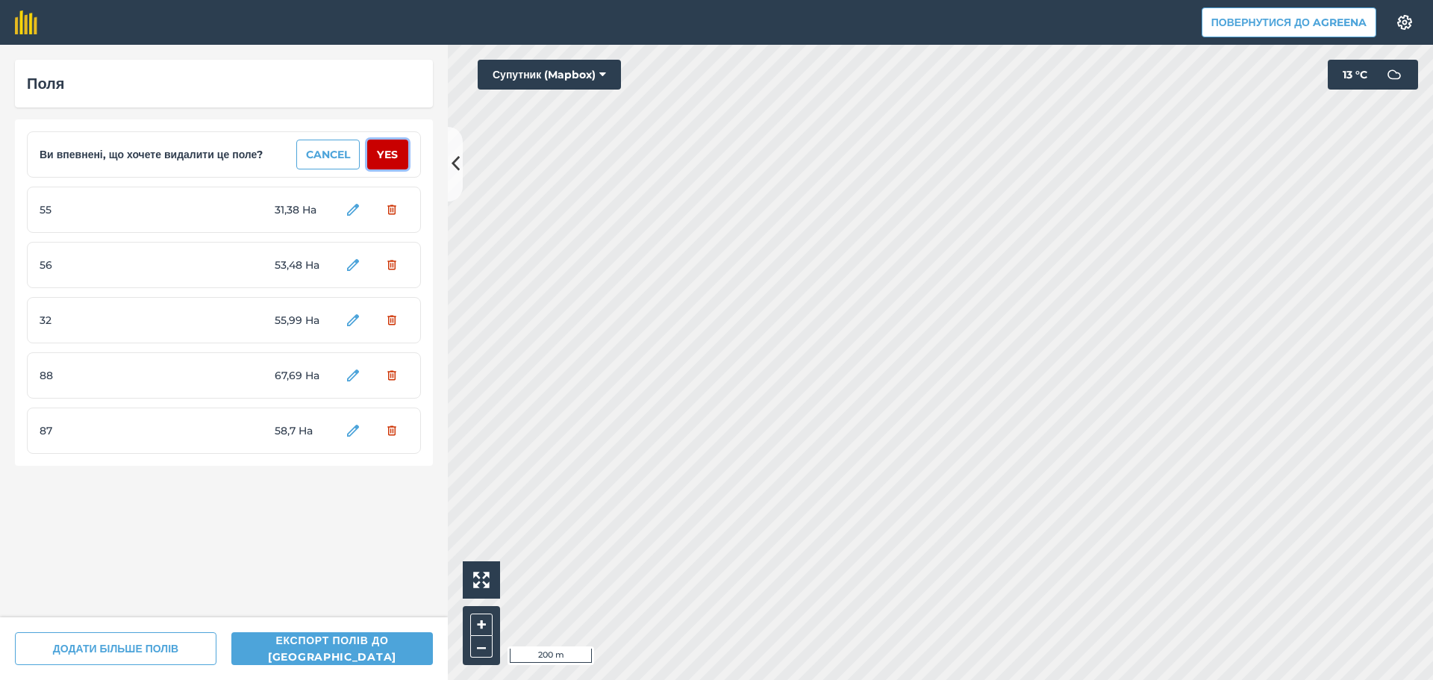
click at [387, 155] on button "Yes" at bounding box center [387, 155] width 41 height 30
click at [388, 157] on button "Yes" at bounding box center [387, 155] width 41 height 30
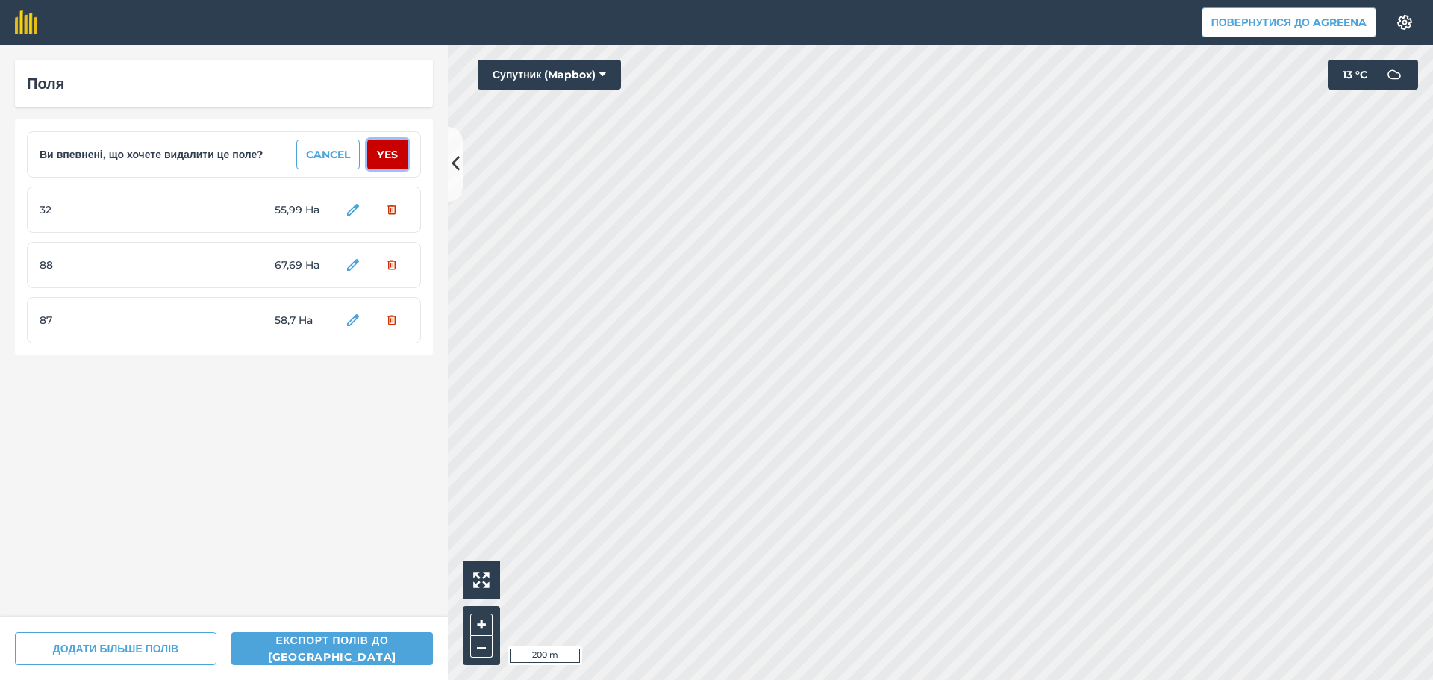
click at [388, 155] on button "Yes" at bounding box center [387, 155] width 41 height 30
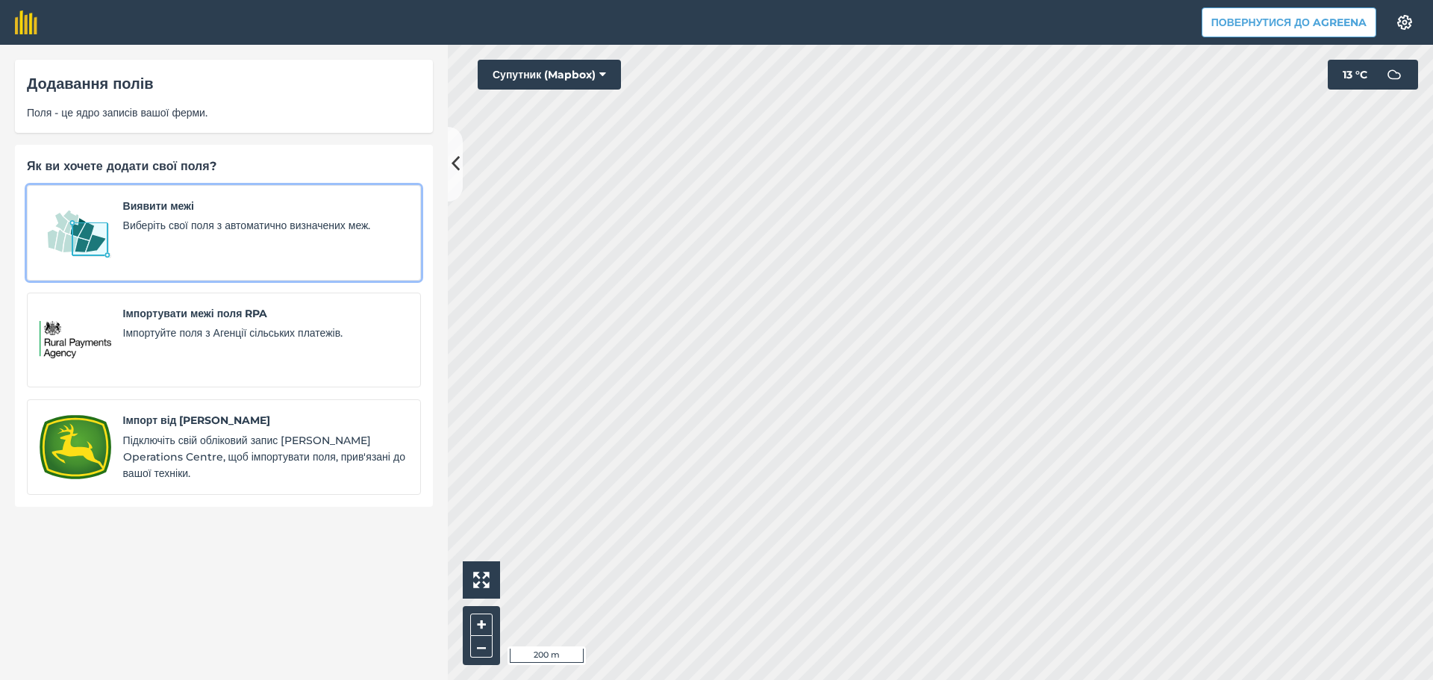
click at [241, 230] on span "Виберіть свої поля з автоматично визначених меж." at bounding box center [265, 225] width 285 height 16
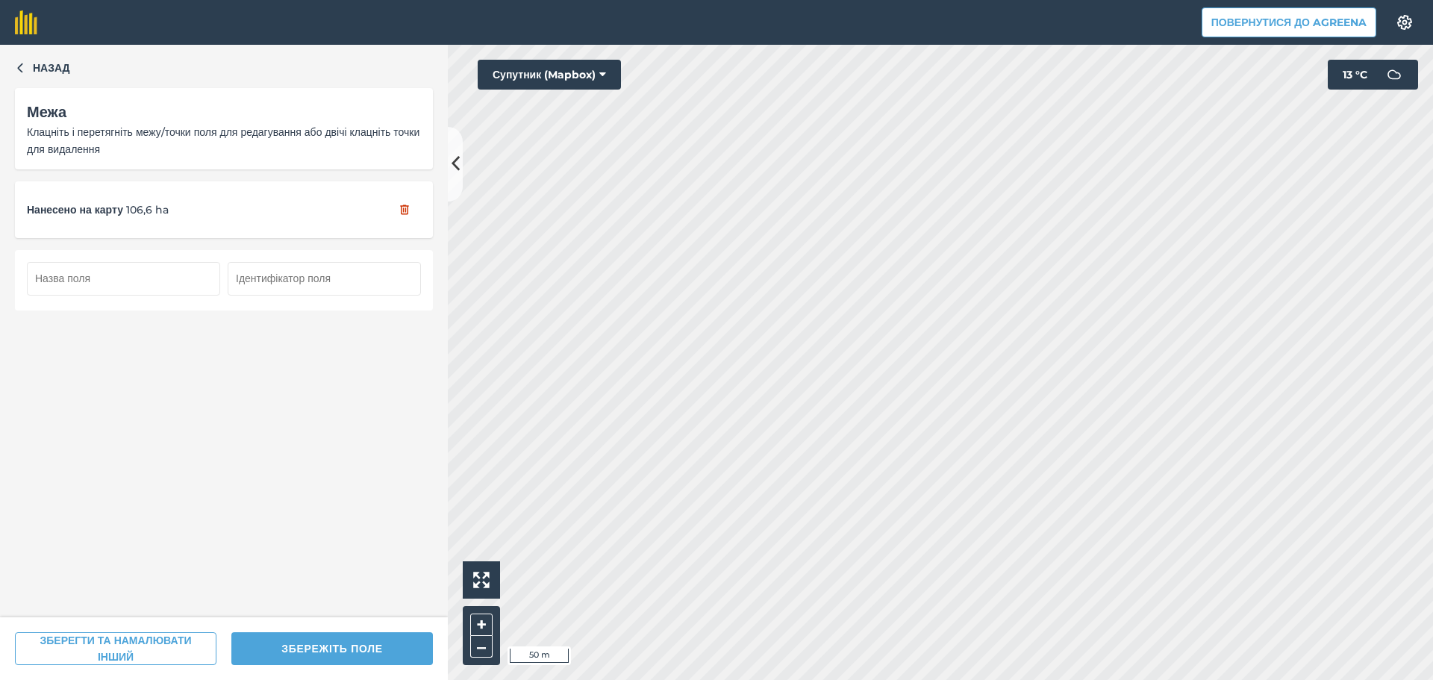
click at [104, 279] on input "text" at bounding box center [123, 278] width 193 height 33
type input "86"
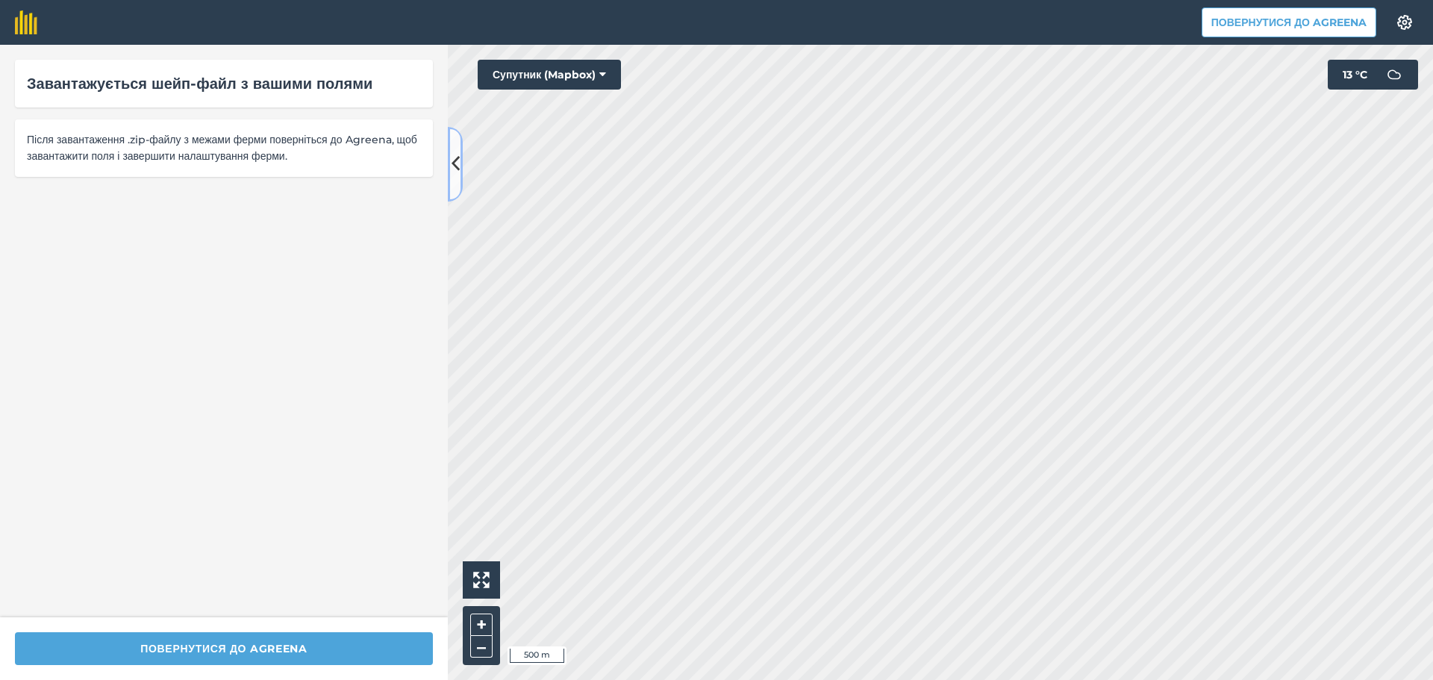
click at [458, 157] on icon at bounding box center [455, 164] width 8 height 26
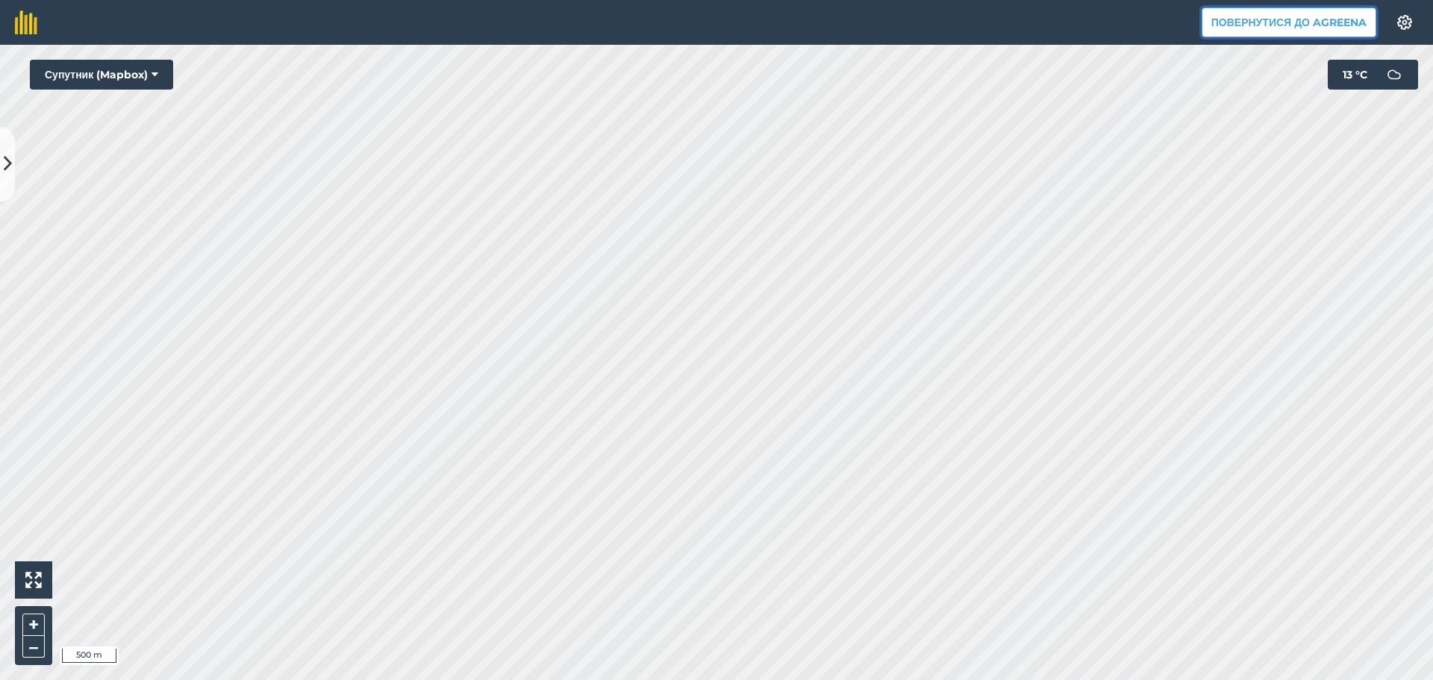
click at [1330, 31] on button "Повернутися до Agreena" at bounding box center [1288, 22] width 175 height 30
